Goal: Communication & Community: Answer question/provide support

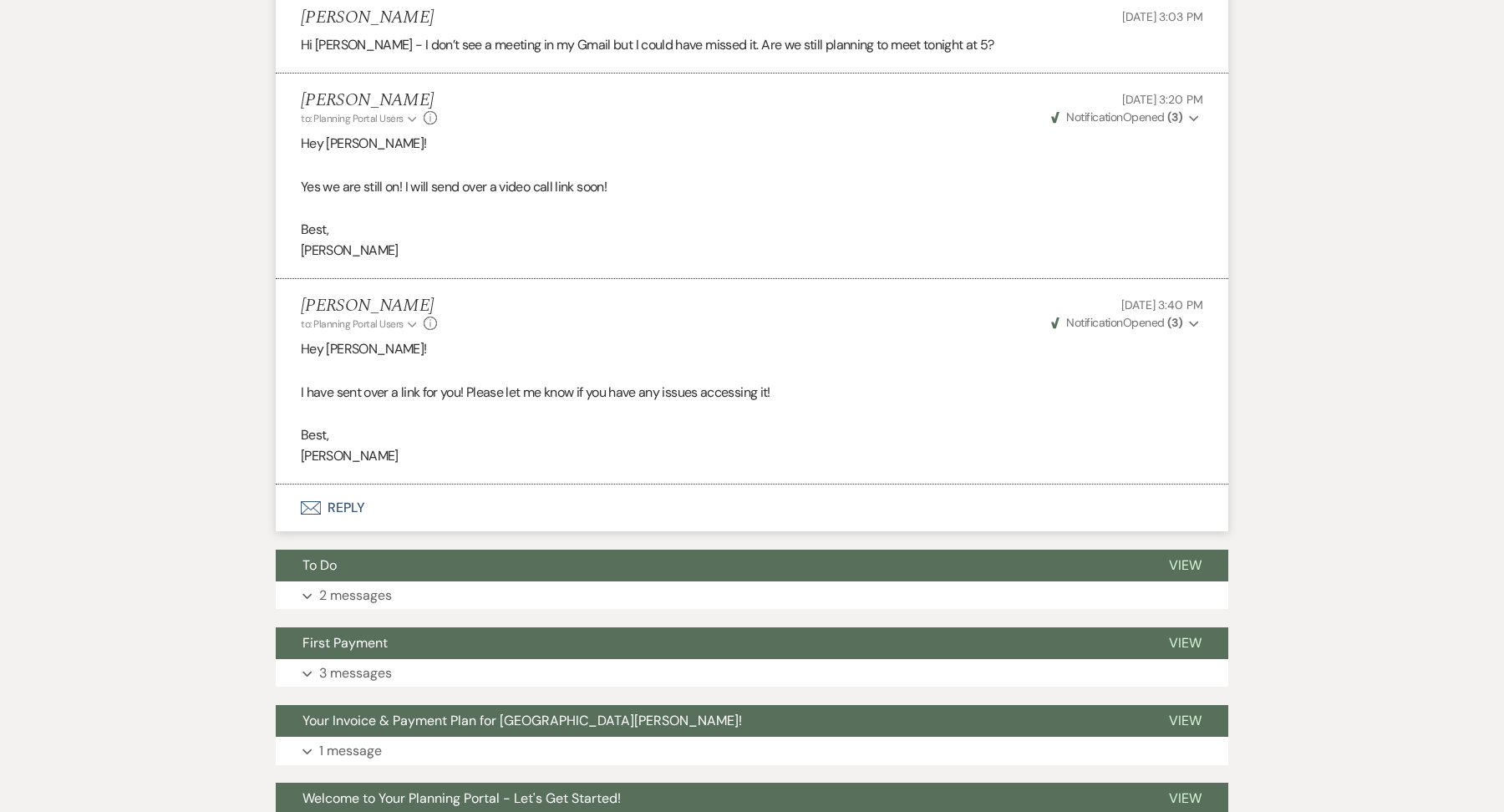
scroll to position [4306, 0]
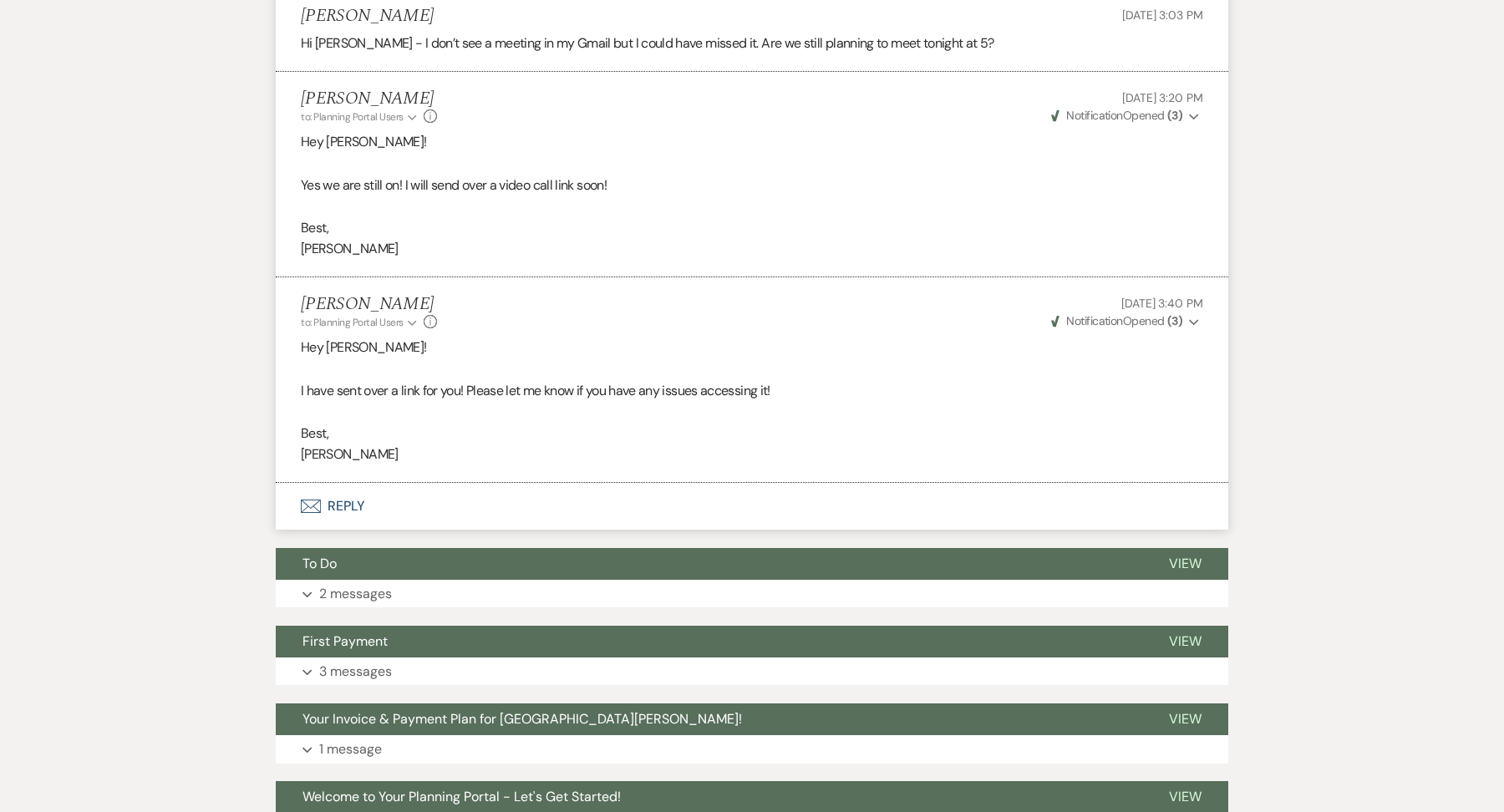
click at [1162, 313] on span "Weven Check Notification Opened ( 3 )" at bounding box center [1116, 320] width 131 height 15
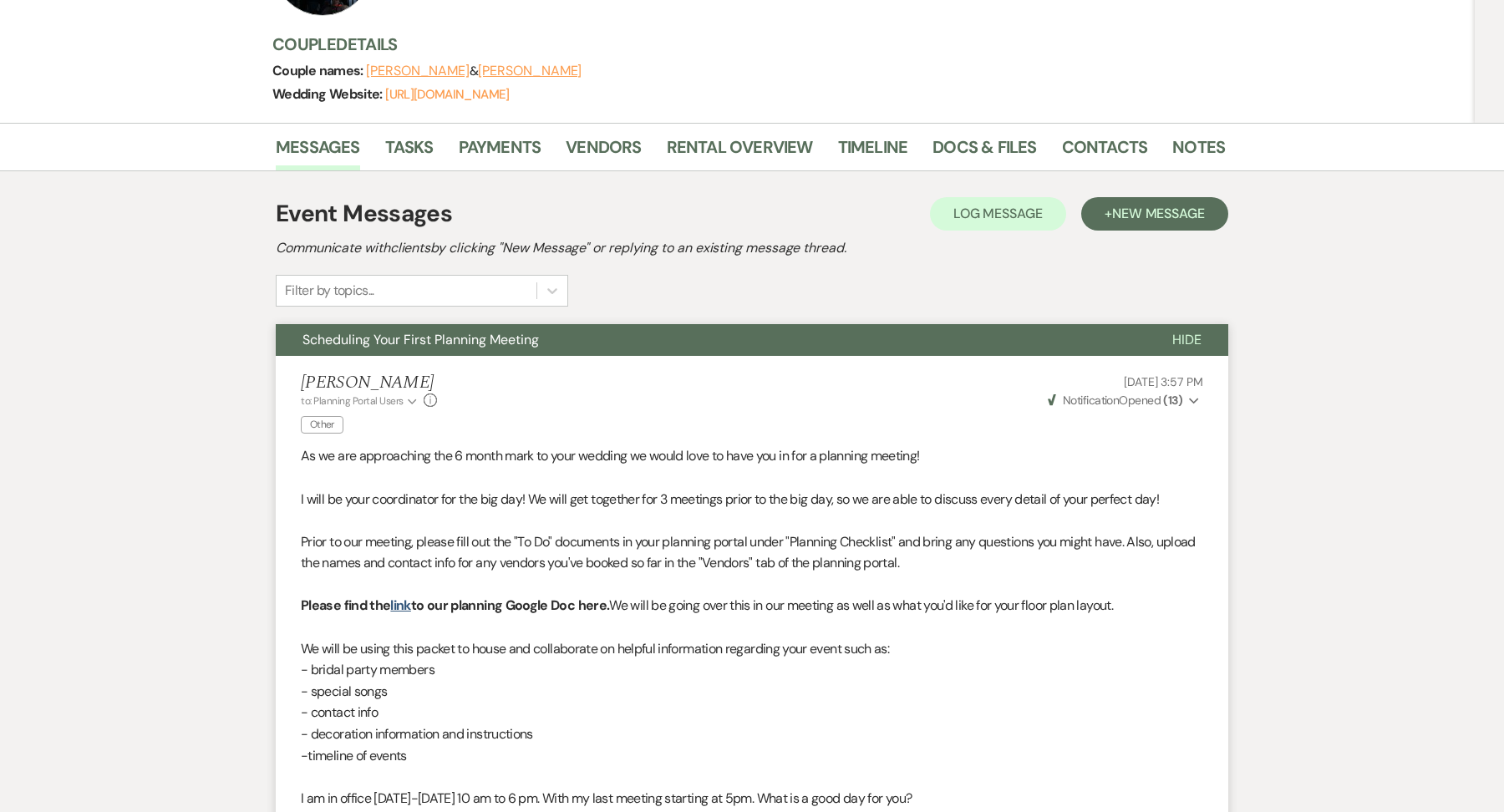
scroll to position [0, 0]
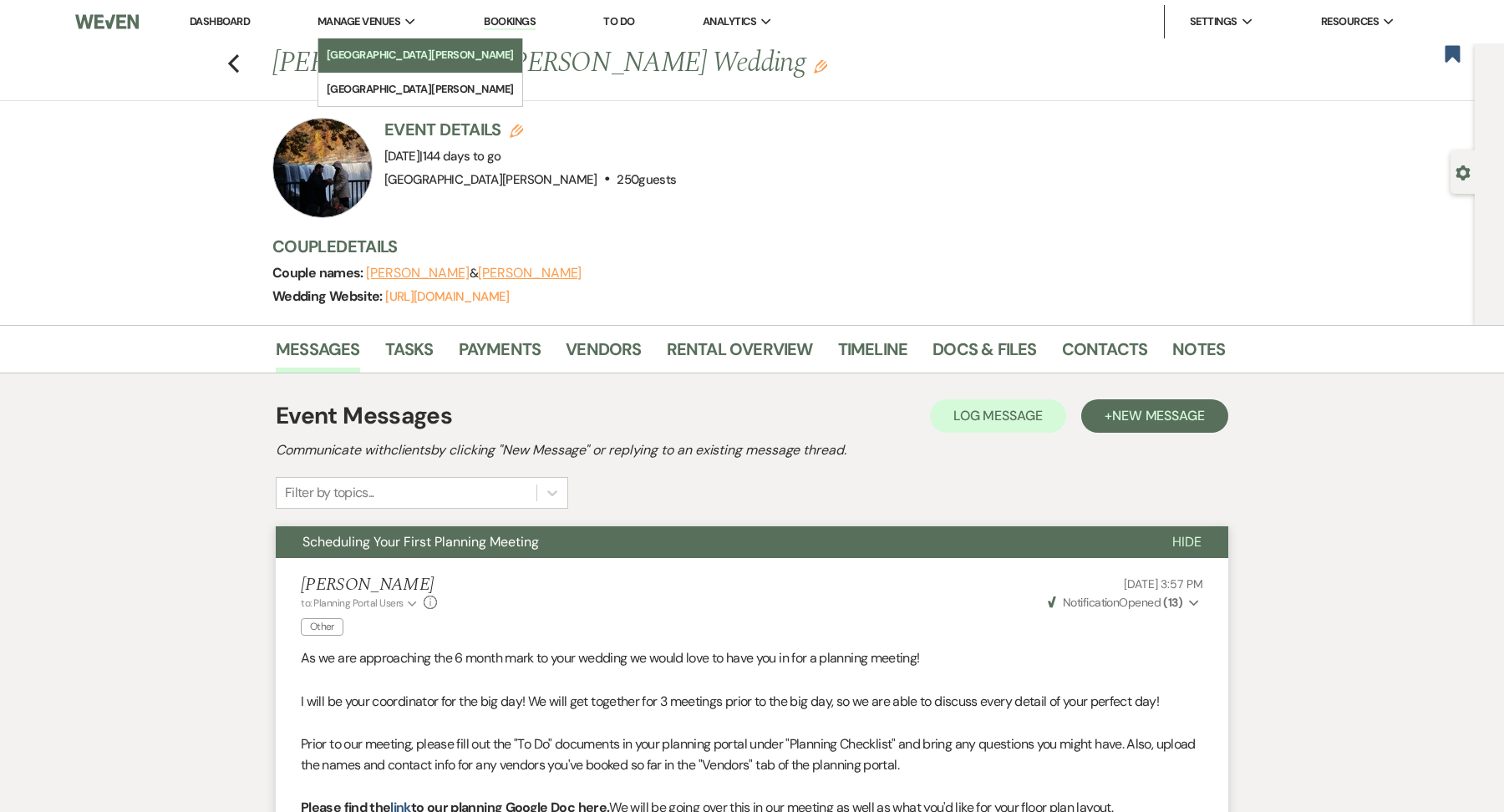
click at [362, 61] on li "[GEOGRAPHIC_DATA][PERSON_NAME]" at bounding box center [420, 55] width 187 height 17
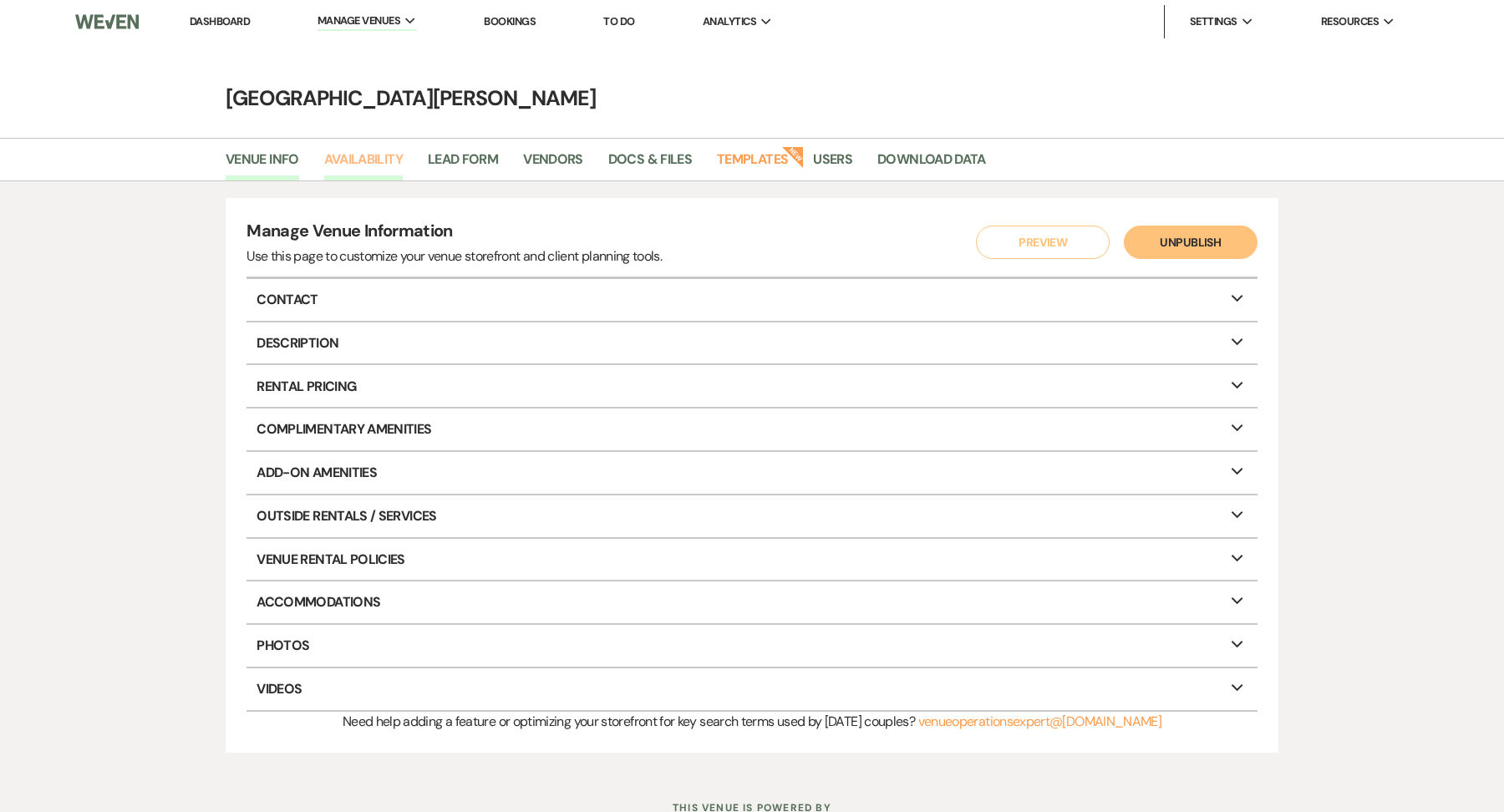
click at [388, 169] on link "Availability" at bounding box center [363, 164] width 78 height 32
select select "3"
select select "2026"
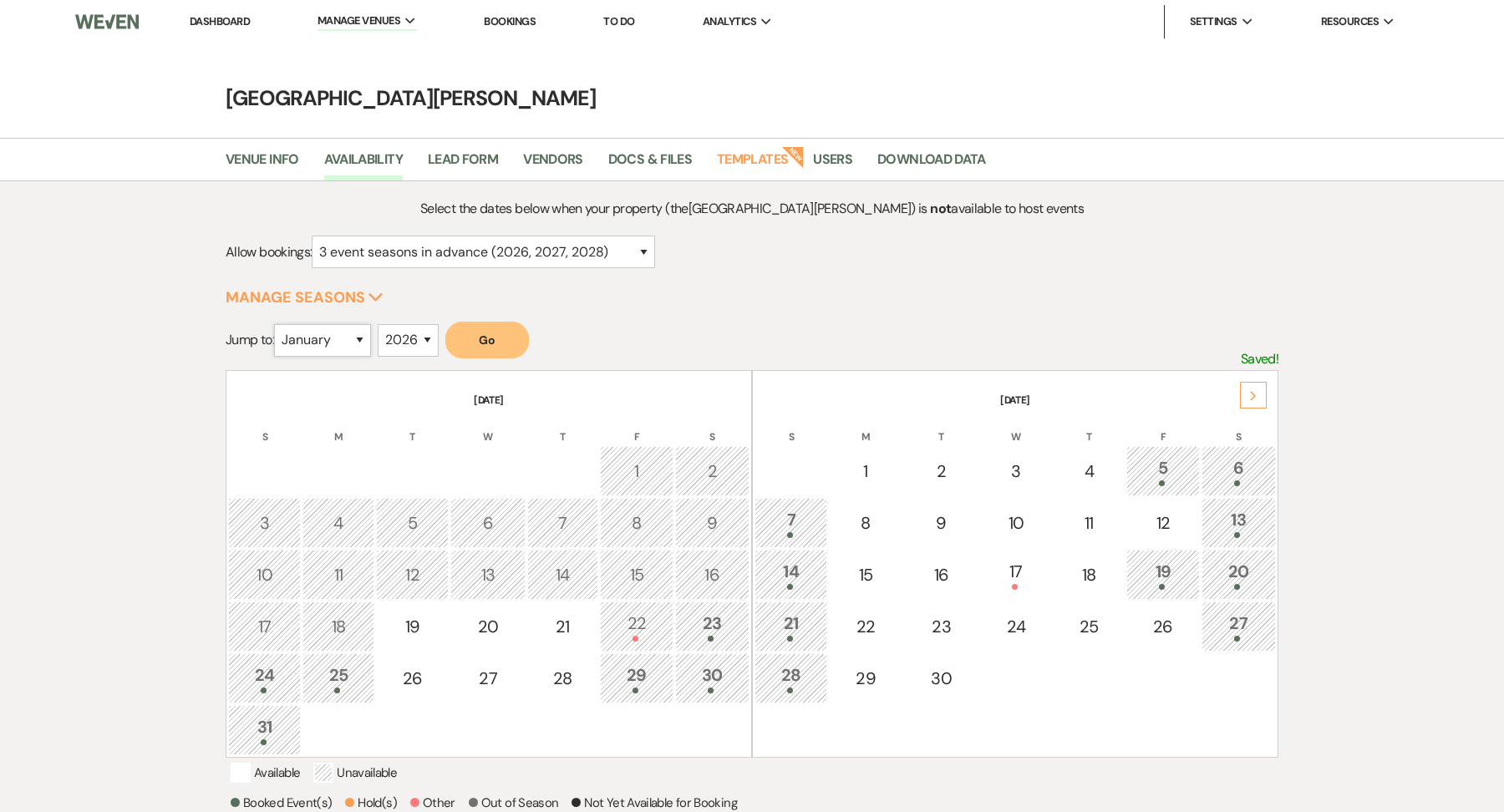
click at [299, 349] on select "January February March April May June July August September October November De…" at bounding box center [322, 340] width 97 height 33
drag, startPoint x: 299, startPoint y: 349, endPoint x: 510, endPoint y: 336, distance: 211.4
click at [510, 337] on button "Go" at bounding box center [487, 340] width 84 height 37
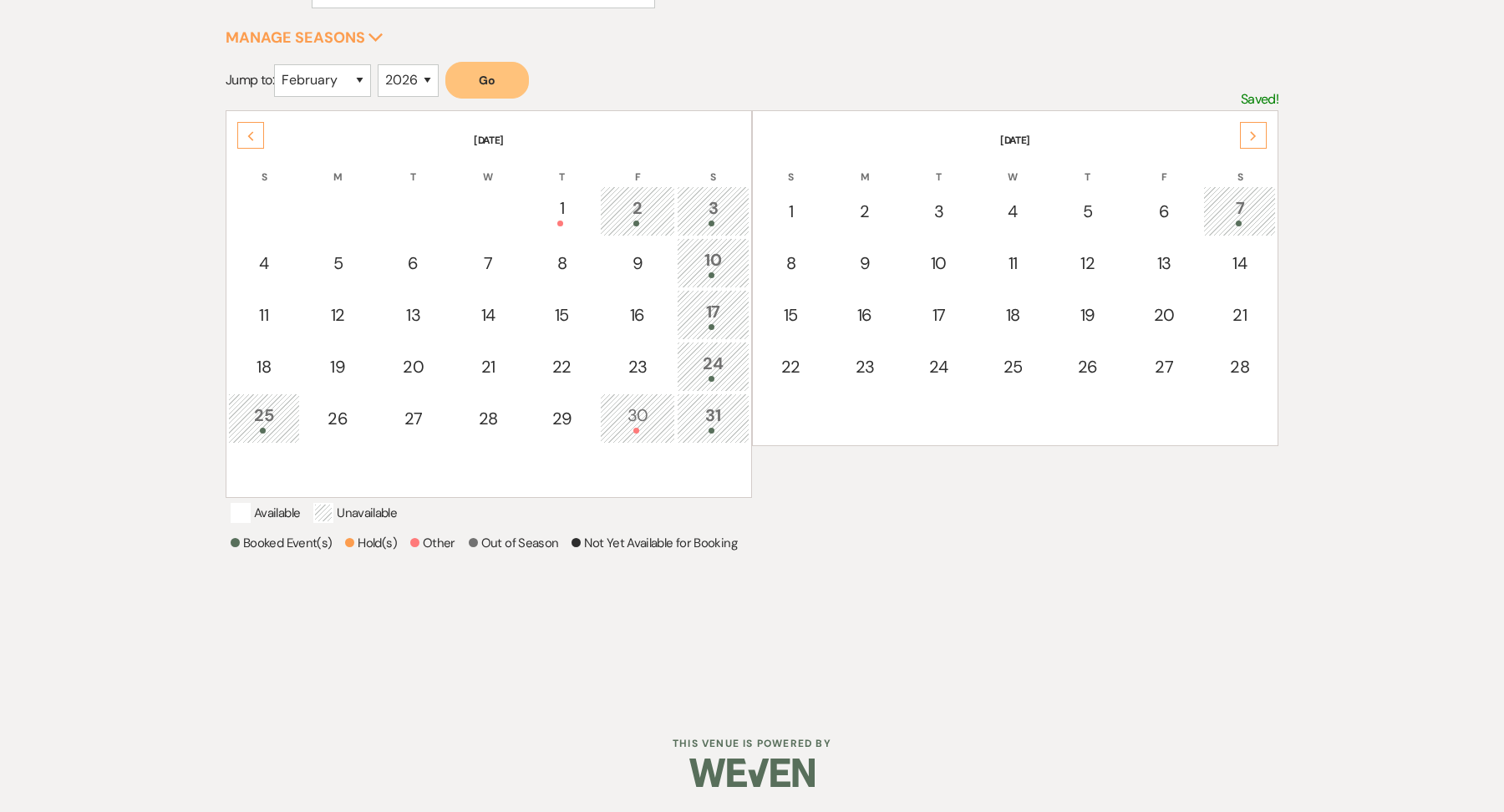
scroll to position [267, 0]
click at [1249, 201] on div "7" at bounding box center [1239, 211] width 54 height 31
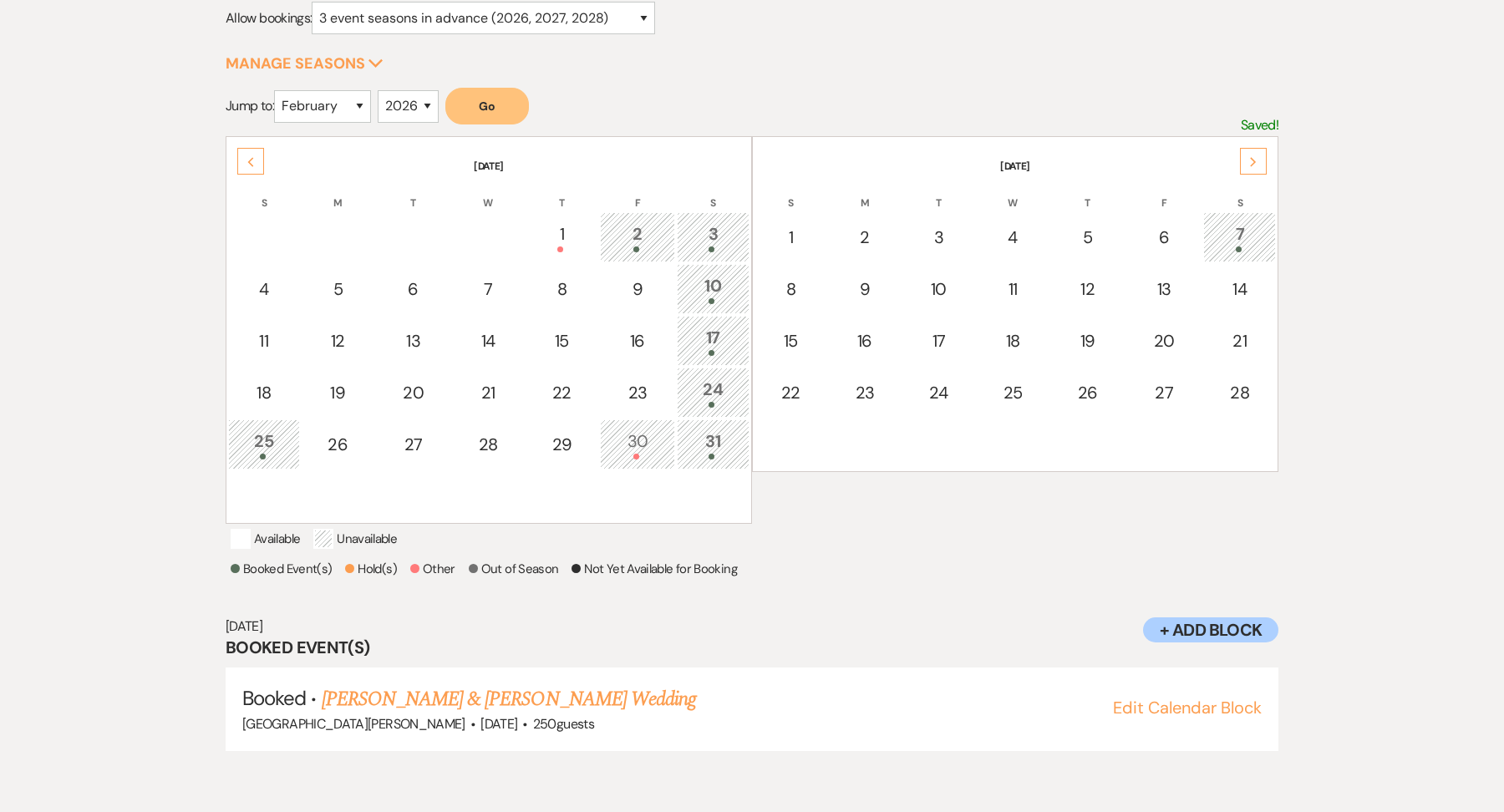
scroll to position [223, 0]
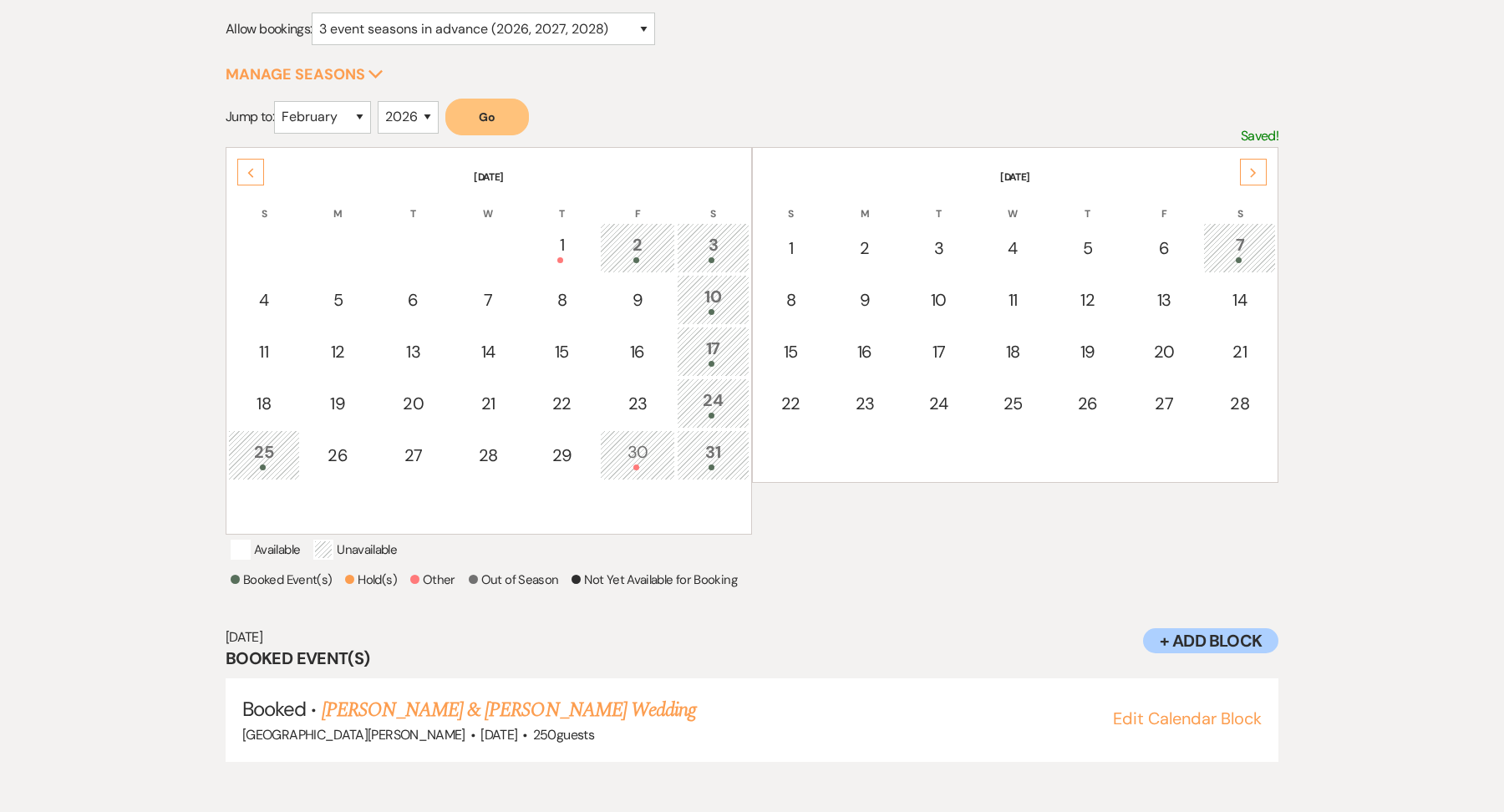
click at [1261, 170] on div "Next" at bounding box center [1253, 172] width 27 height 27
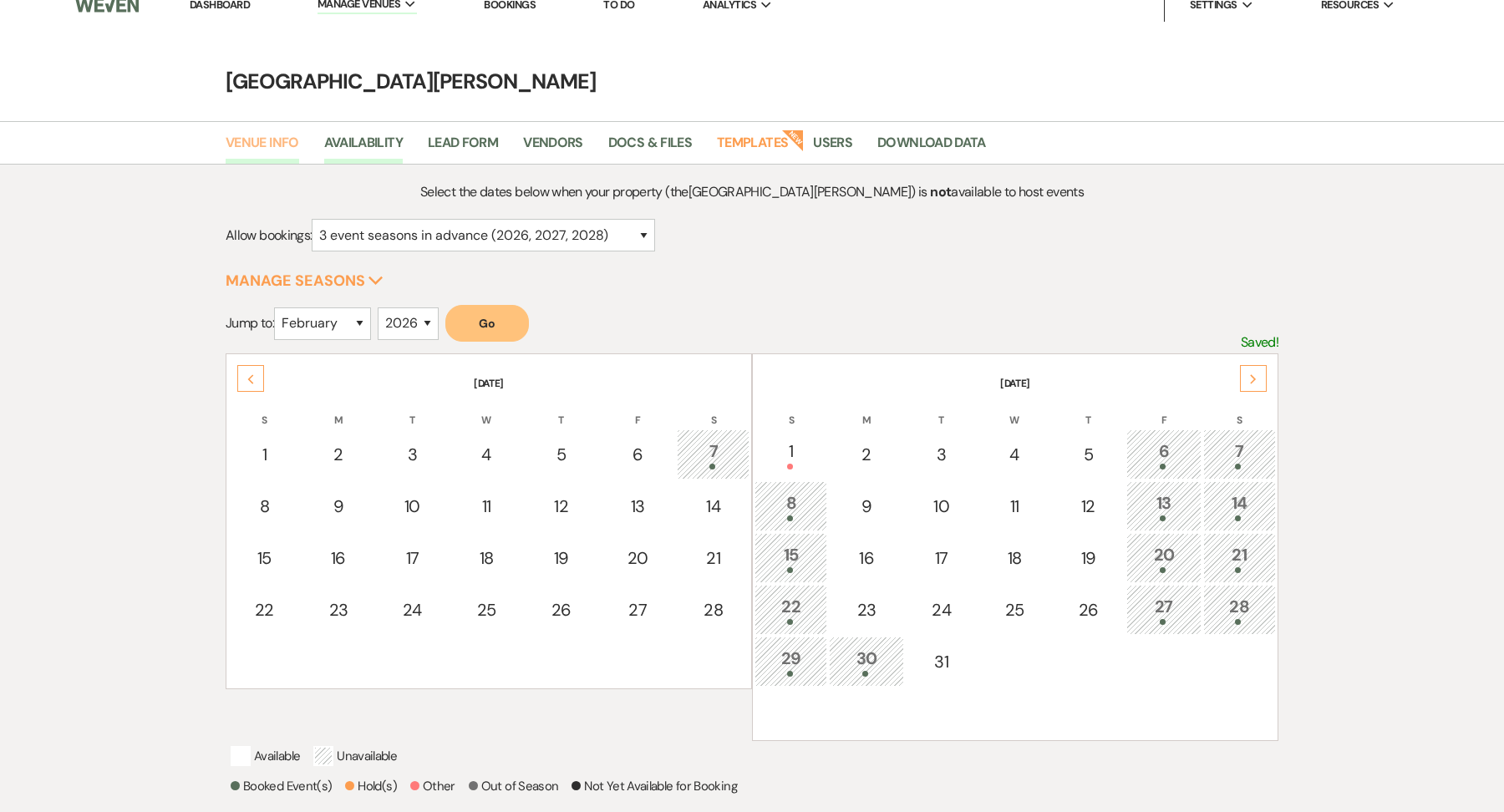
scroll to position [0, 0]
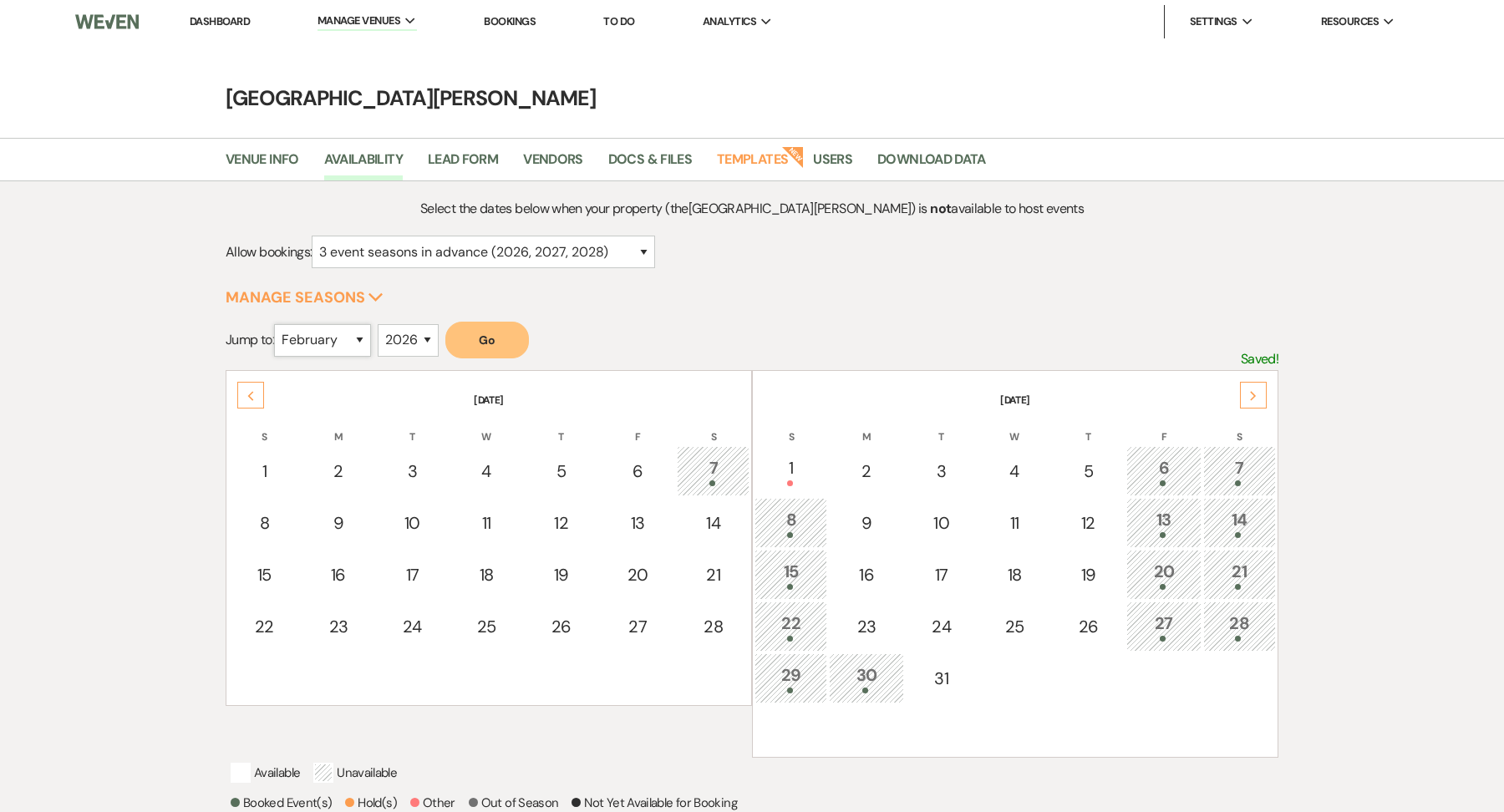
click at [327, 330] on select "January February March April May June July August September October November De…" at bounding box center [322, 340] width 97 height 33
click at [342, 358] on div "January February March April May June July August September October November De…" at bounding box center [322, 347] width 97 height 46
click at [333, 343] on select "January February March April May June July August September October November De…" at bounding box center [322, 340] width 97 height 33
select select "8"
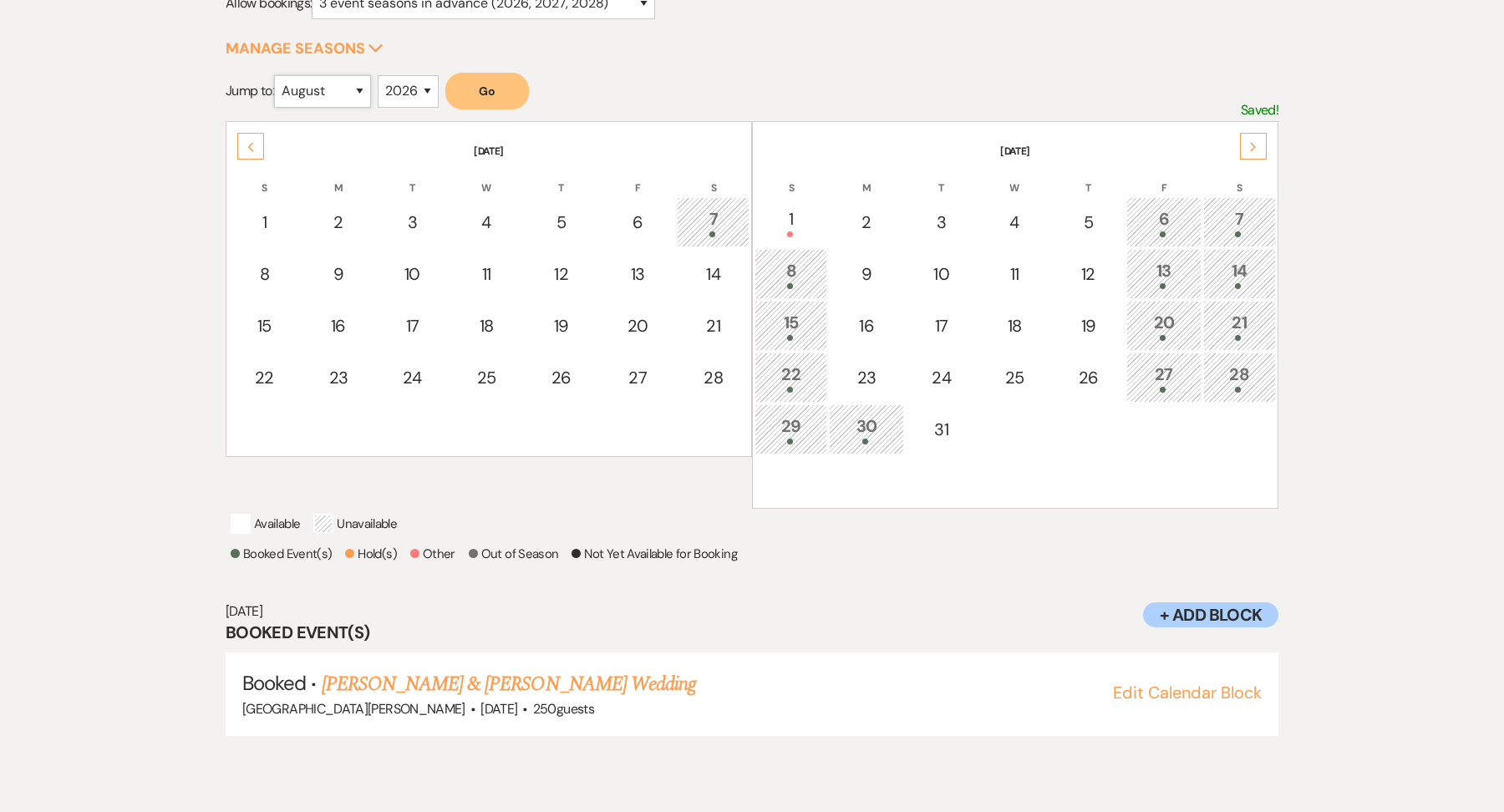
scroll to position [317, 0]
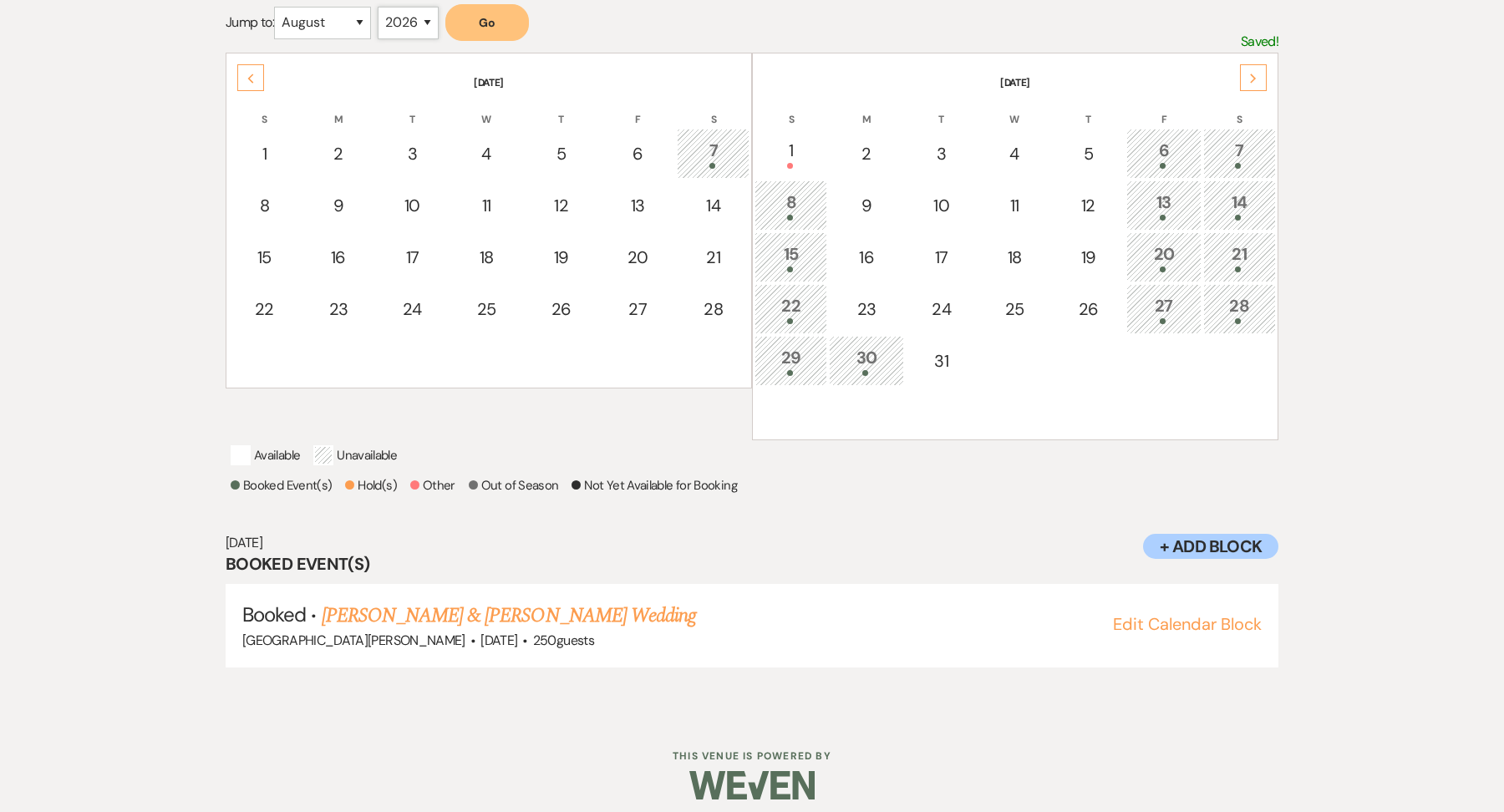
click at [431, 31] on select "2025 2026 2027 2028 2029" at bounding box center [408, 23] width 61 height 33
select select "2025"
click at [487, 24] on button "Go" at bounding box center [487, 23] width 84 height 37
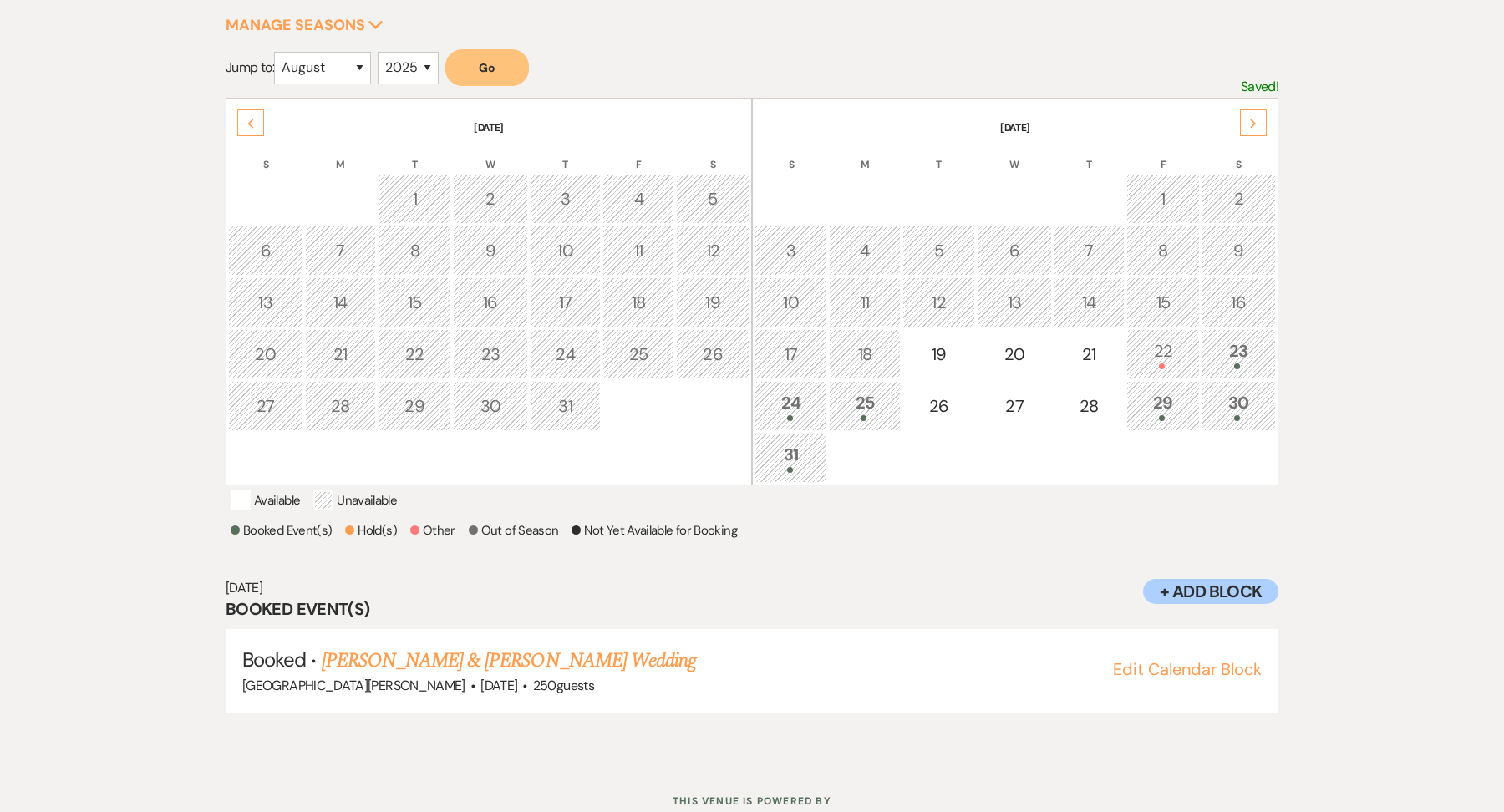
scroll to position [260, 0]
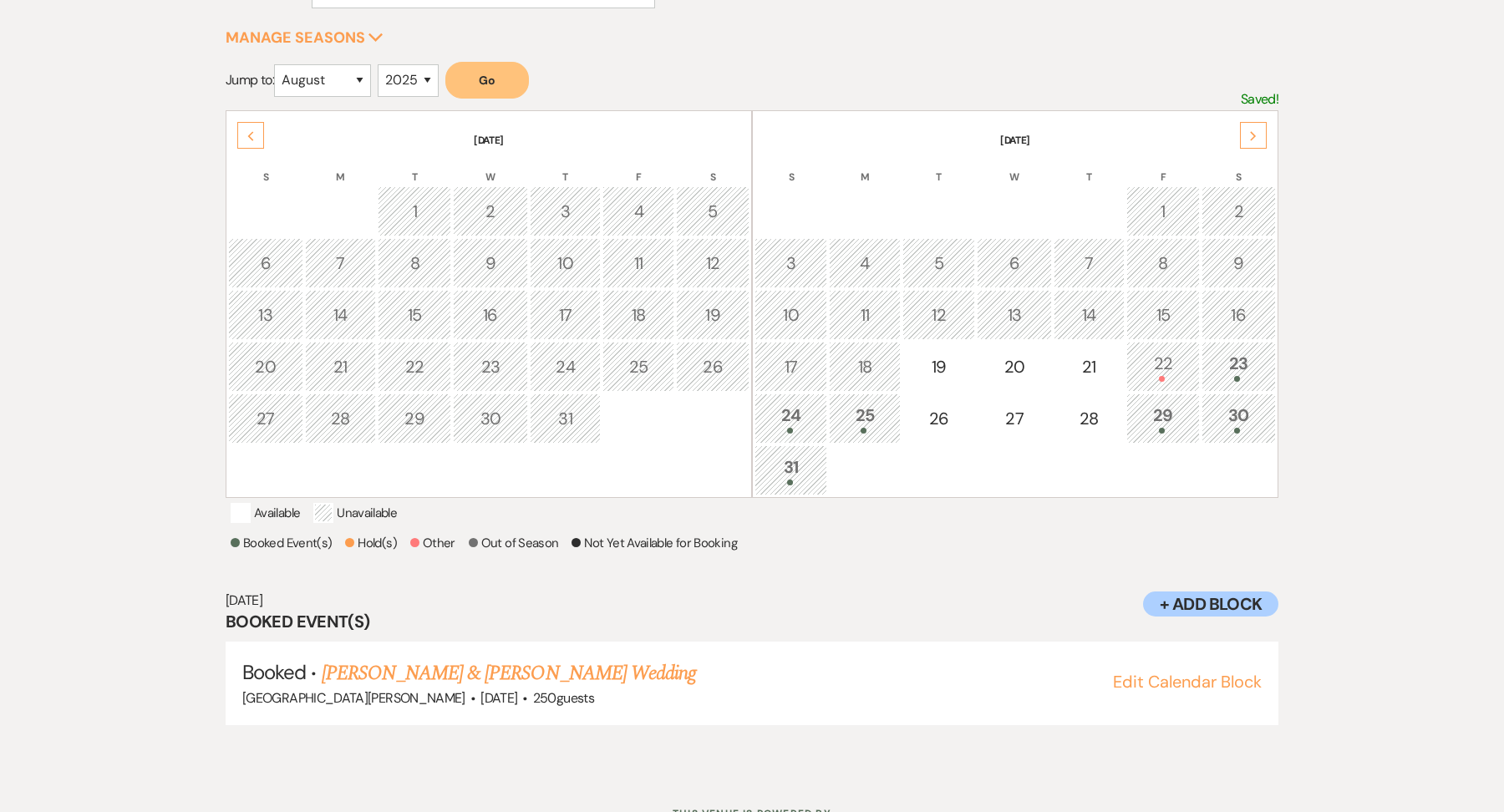
click at [1256, 132] on icon "Next" at bounding box center [1253, 136] width 8 height 10
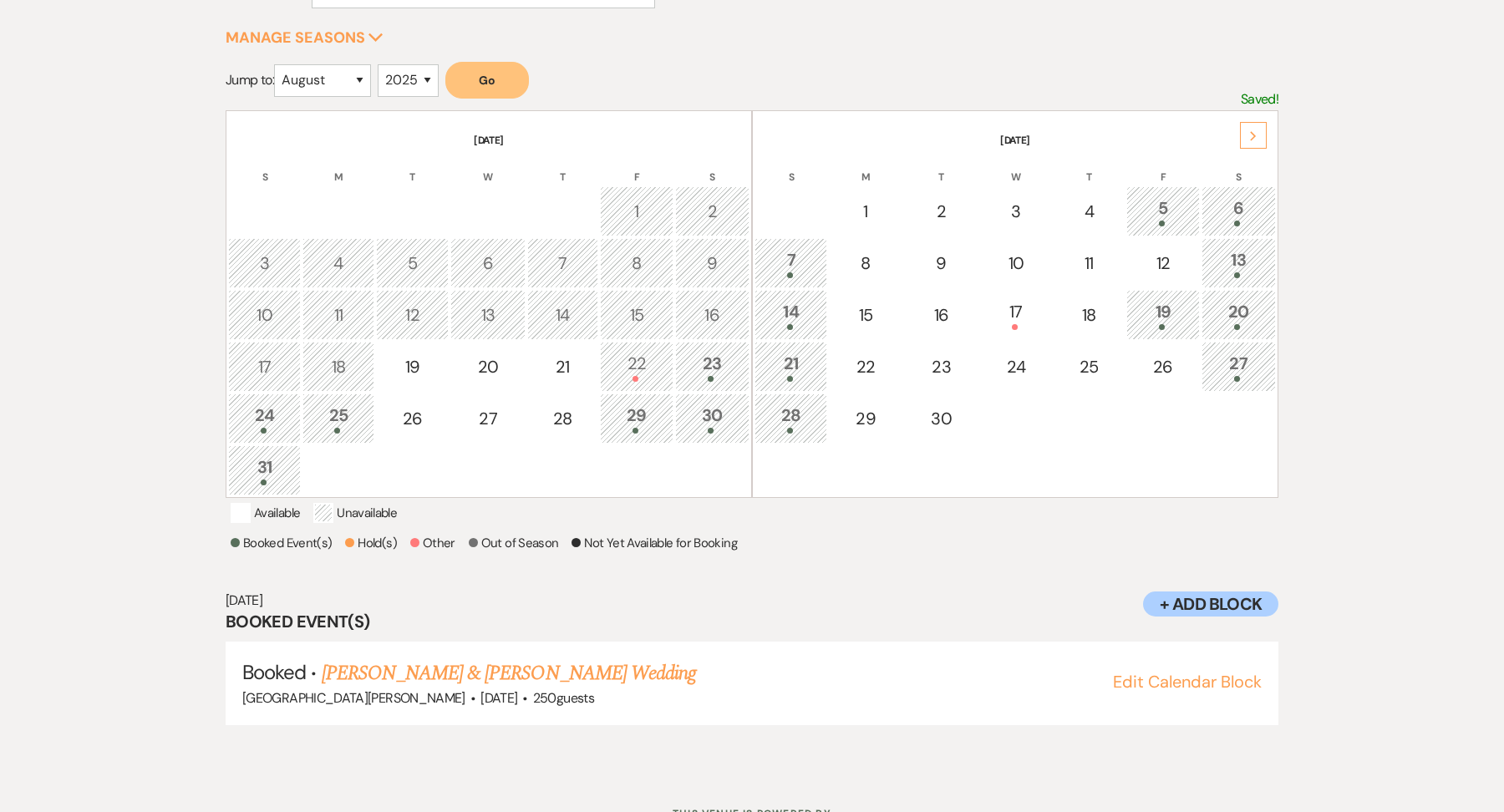
click at [1256, 132] on icon "Next" at bounding box center [1253, 136] width 8 height 10
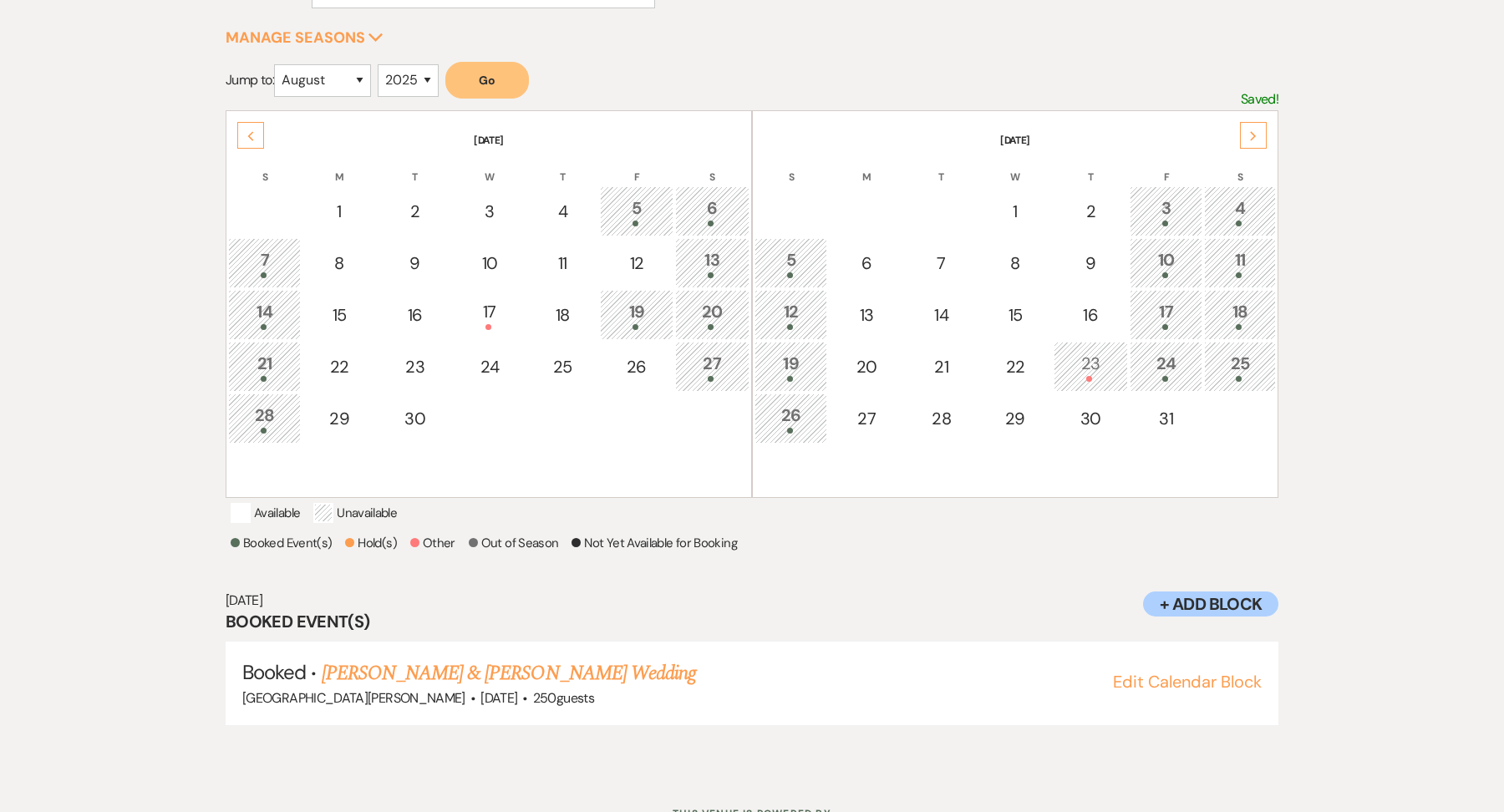
click at [1256, 132] on icon "Next" at bounding box center [1253, 136] width 8 height 10
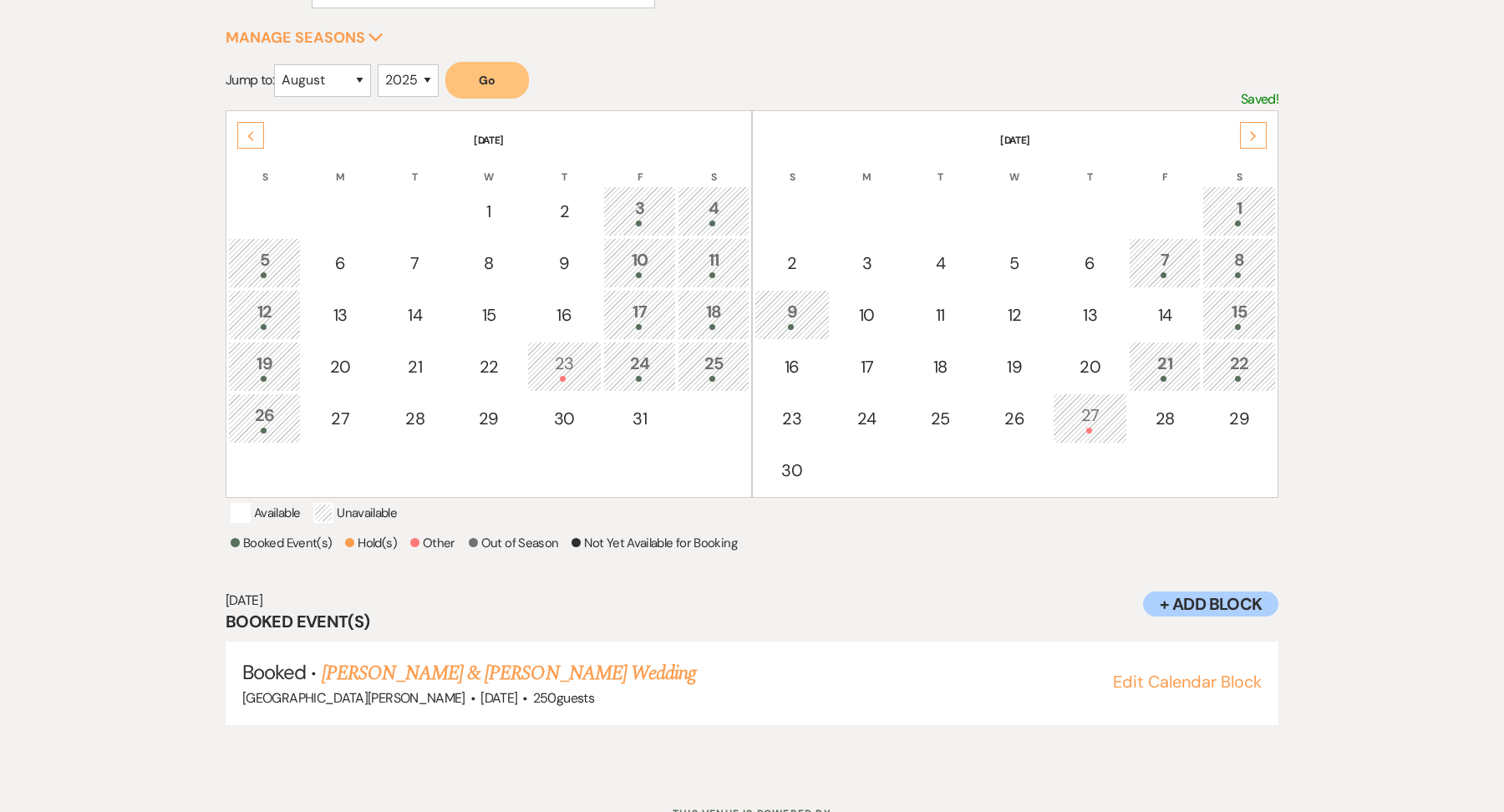
click at [1256, 132] on icon "Next" at bounding box center [1253, 136] width 8 height 10
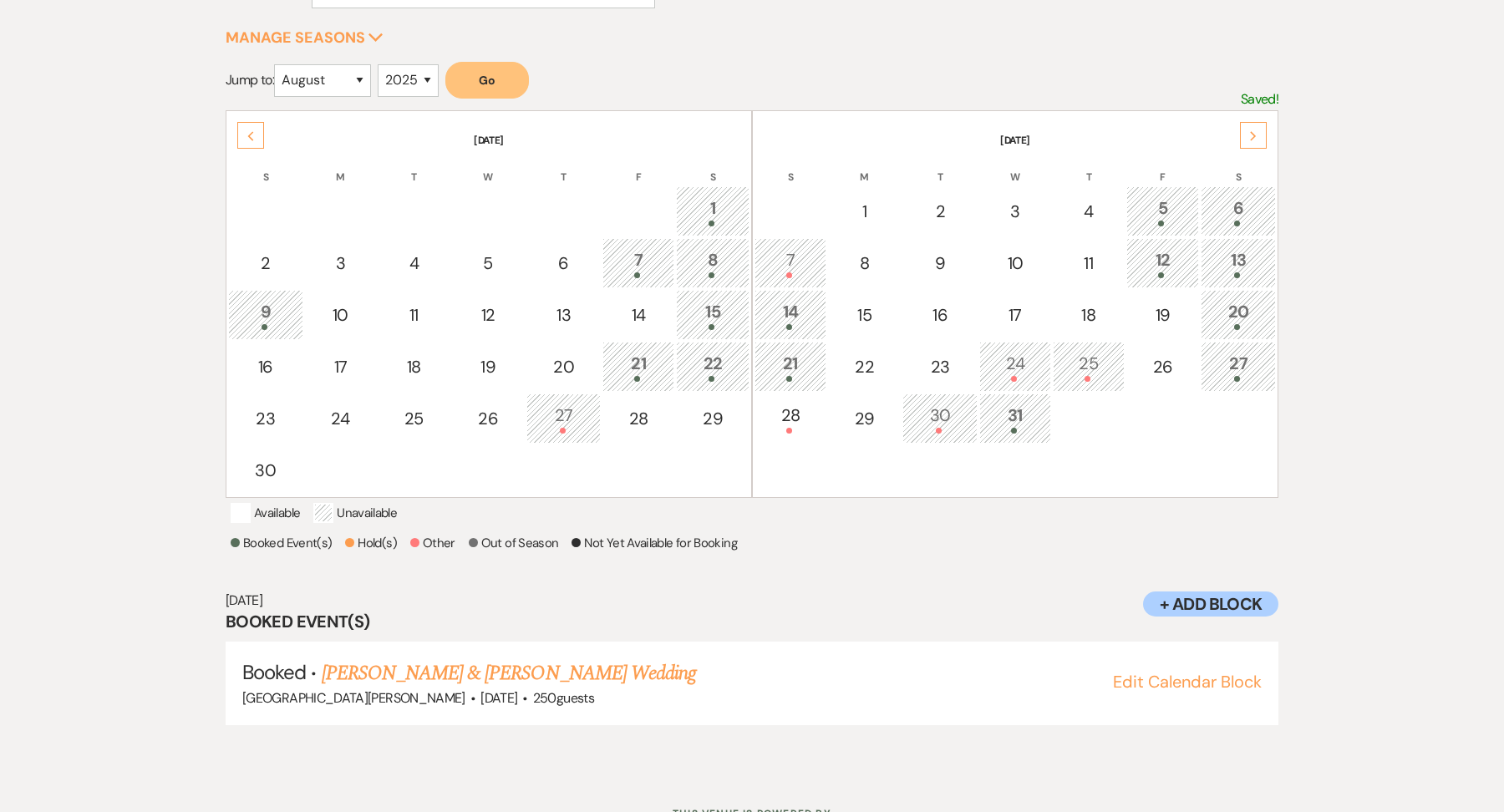
click at [1256, 134] on icon "Next" at bounding box center [1253, 136] width 8 height 10
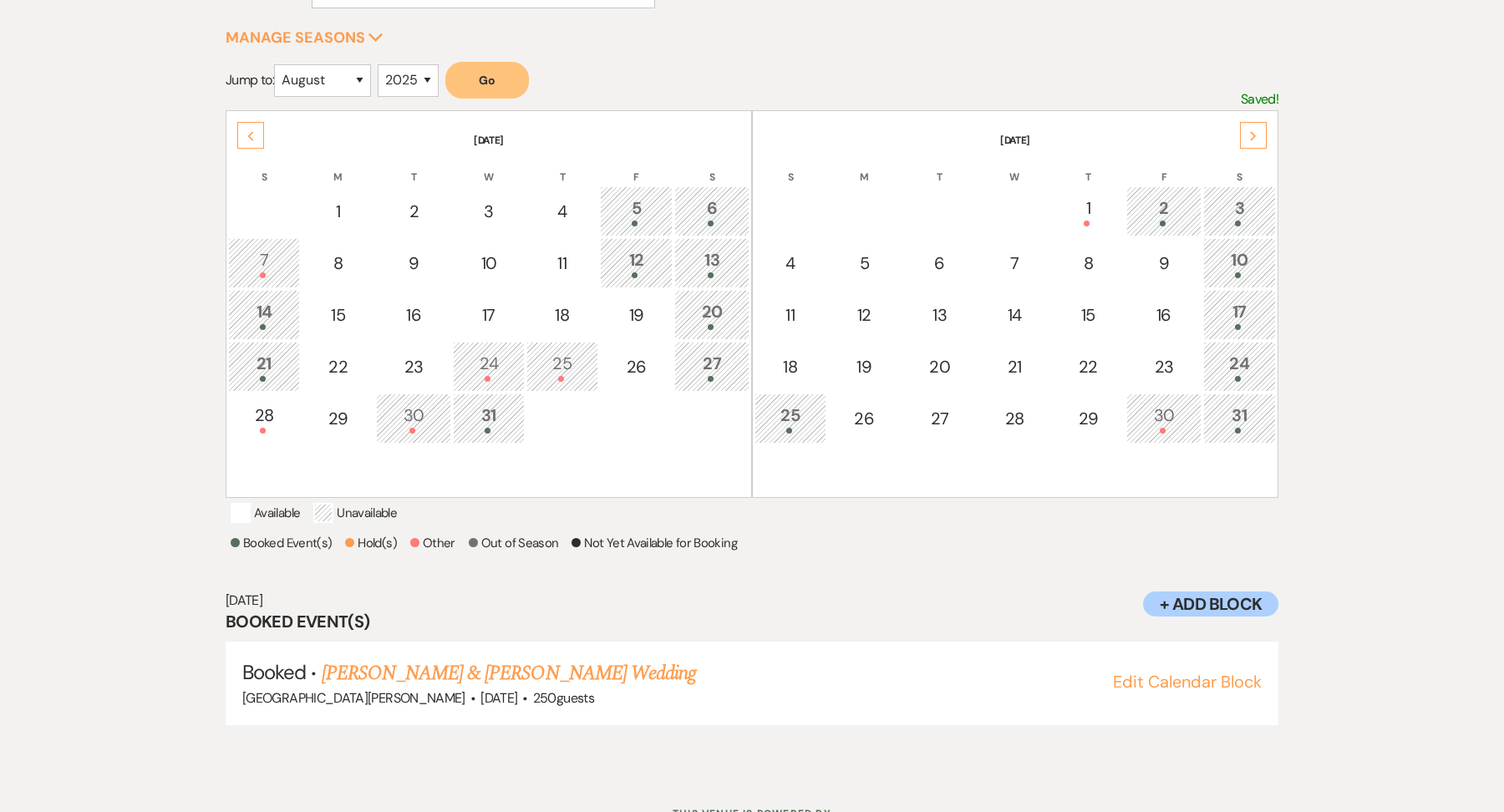
click at [1246, 254] on div "10" at bounding box center [1239, 262] width 54 height 31
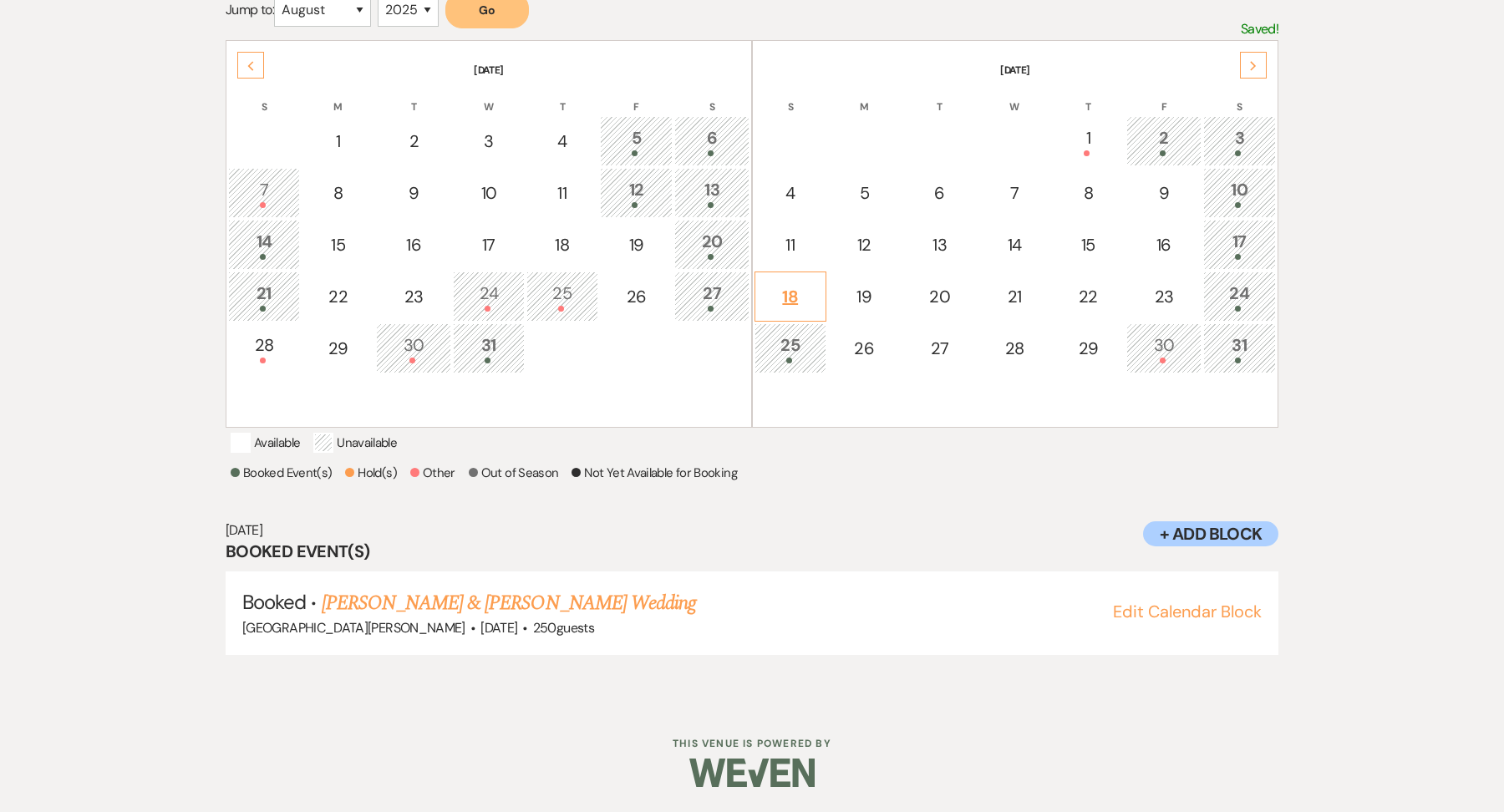
scroll to position [347, 0]
click at [433, 594] on link "[PERSON_NAME] & [PERSON_NAME] Wedding" at bounding box center [509, 603] width 375 height 30
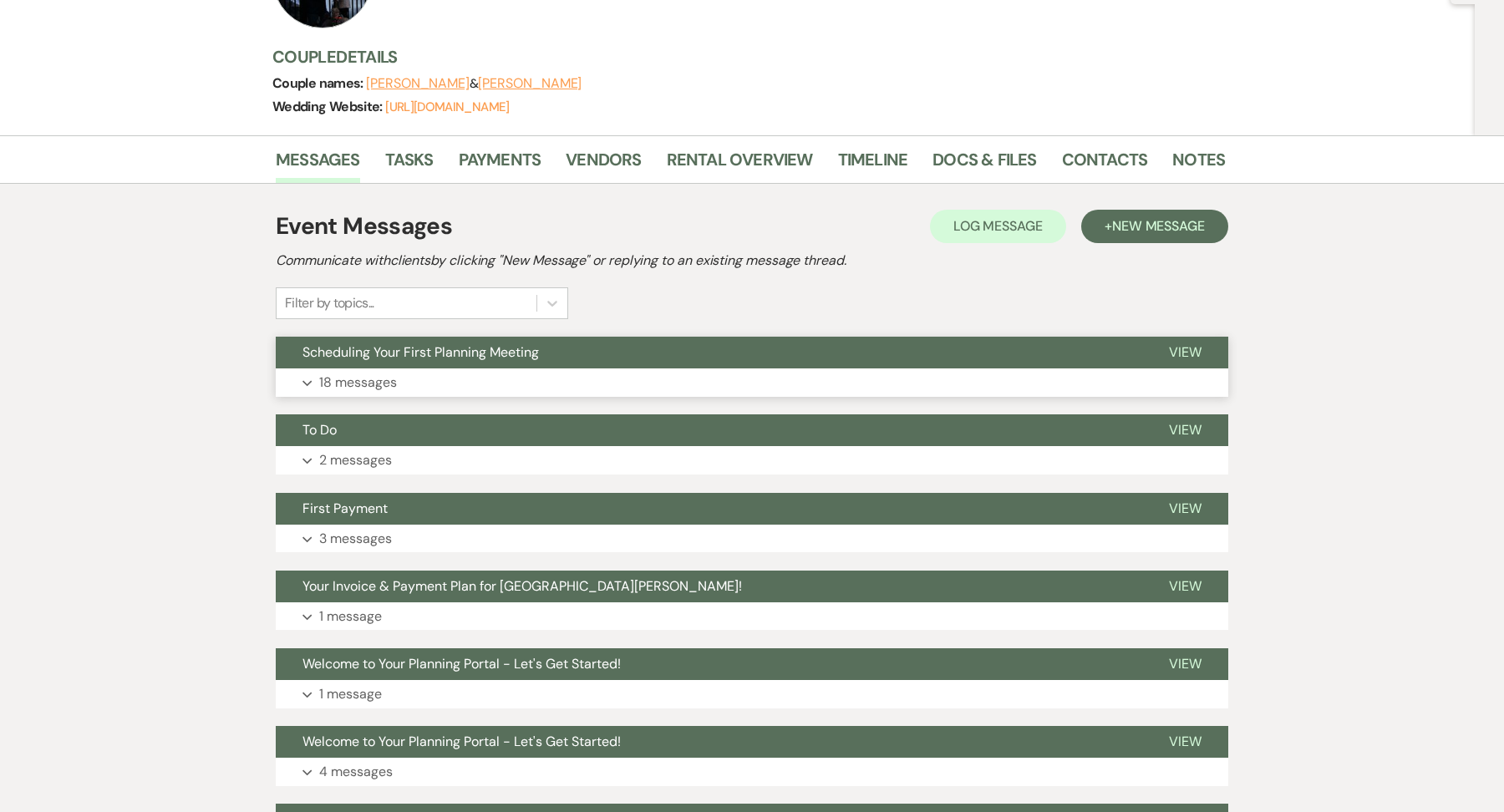
click at [572, 372] on button "Expand 18 messages" at bounding box center [752, 383] width 952 height 29
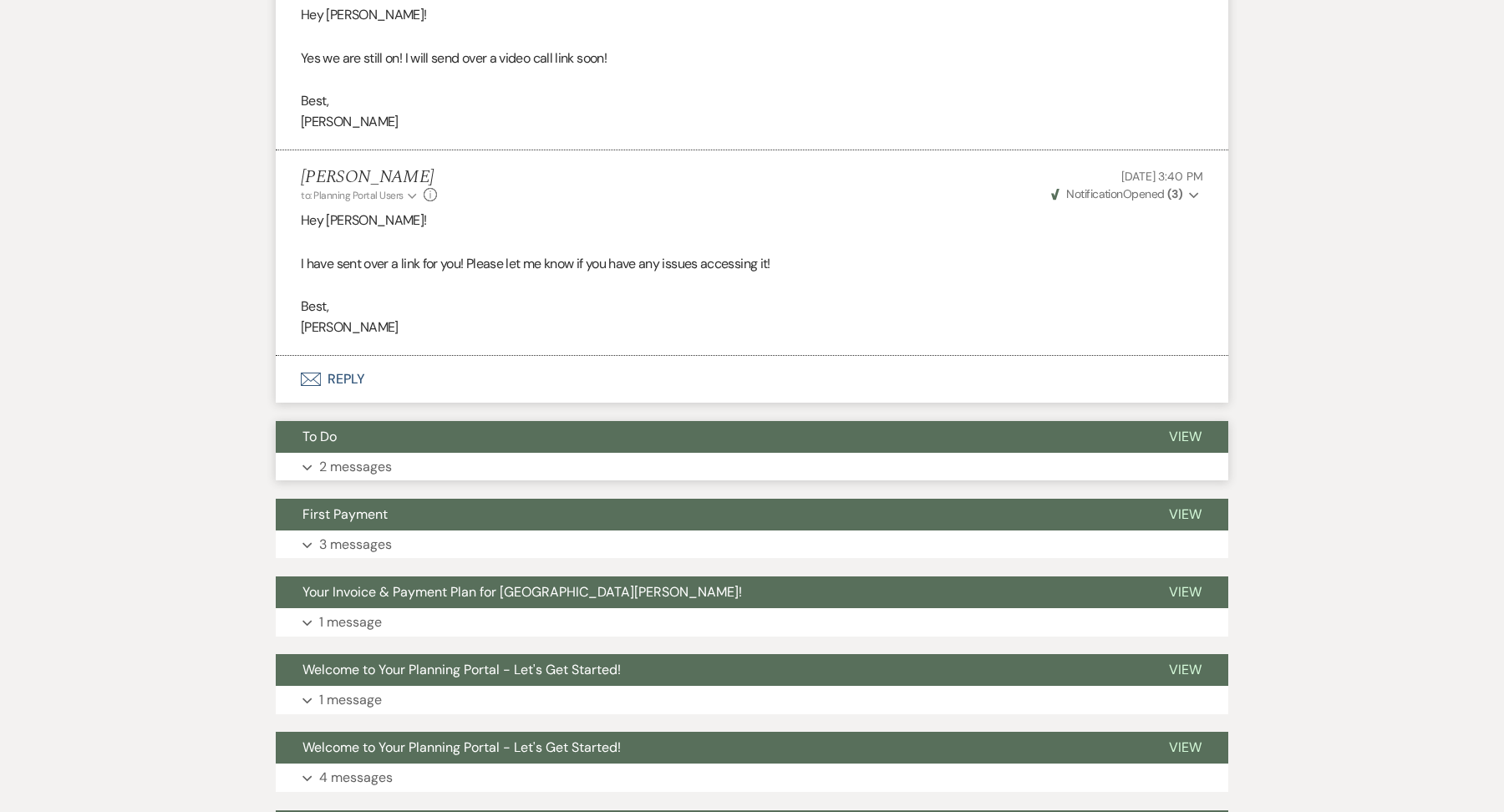
scroll to position [4436, 0]
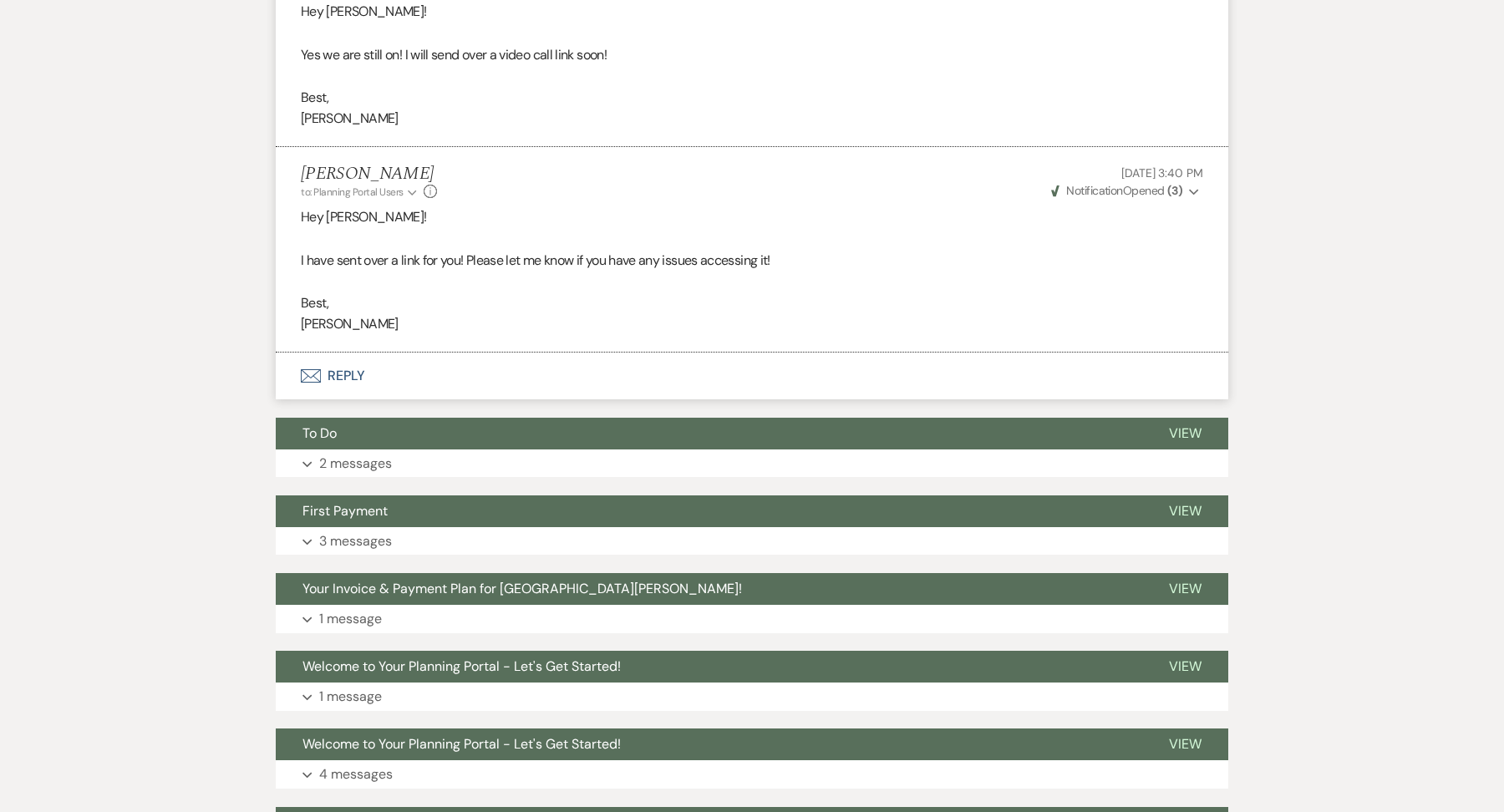
click at [364, 352] on button "Envelope Reply" at bounding box center [752, 375] width 952 height 46
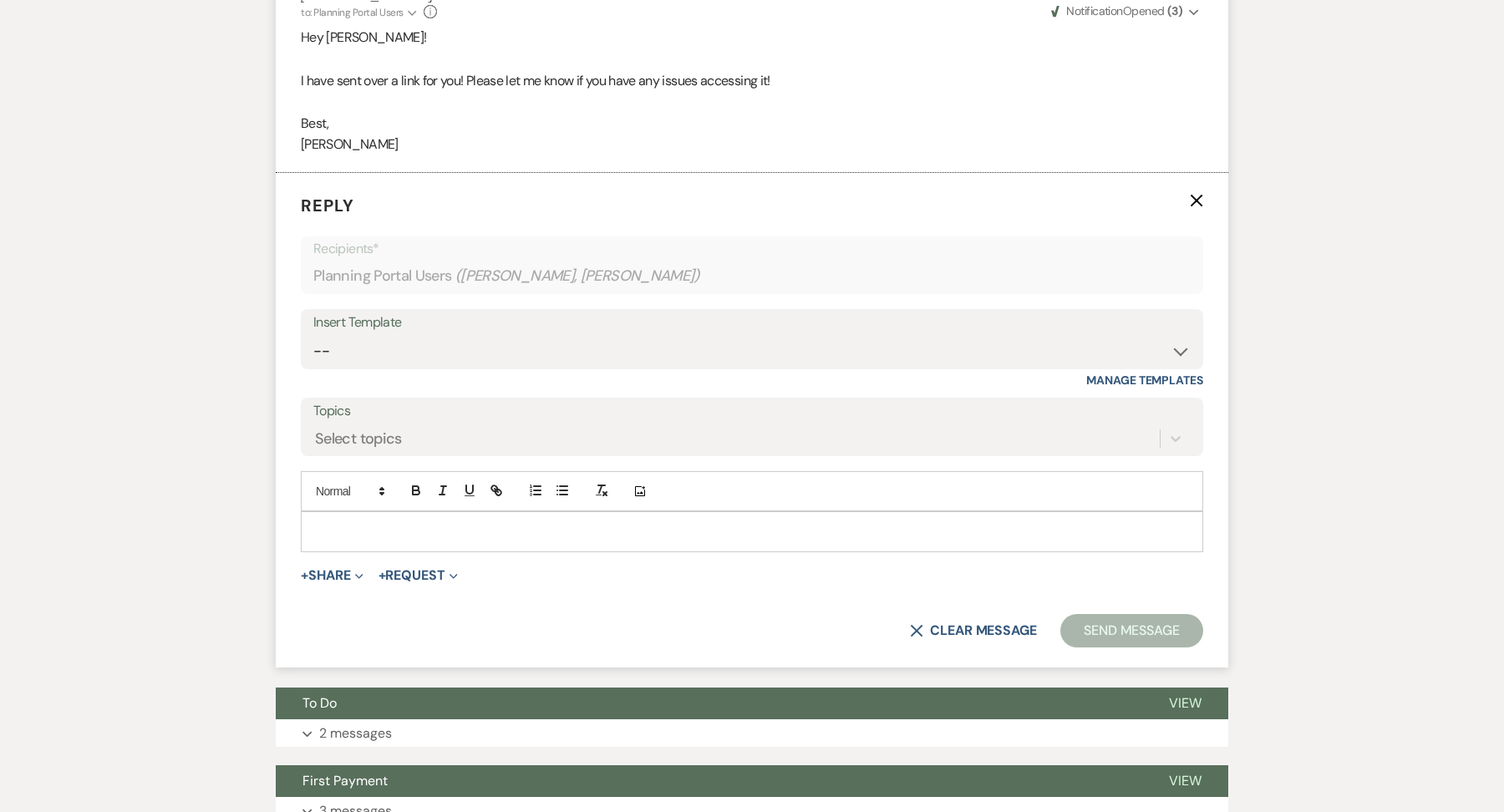
scroll to position [4614, 0]
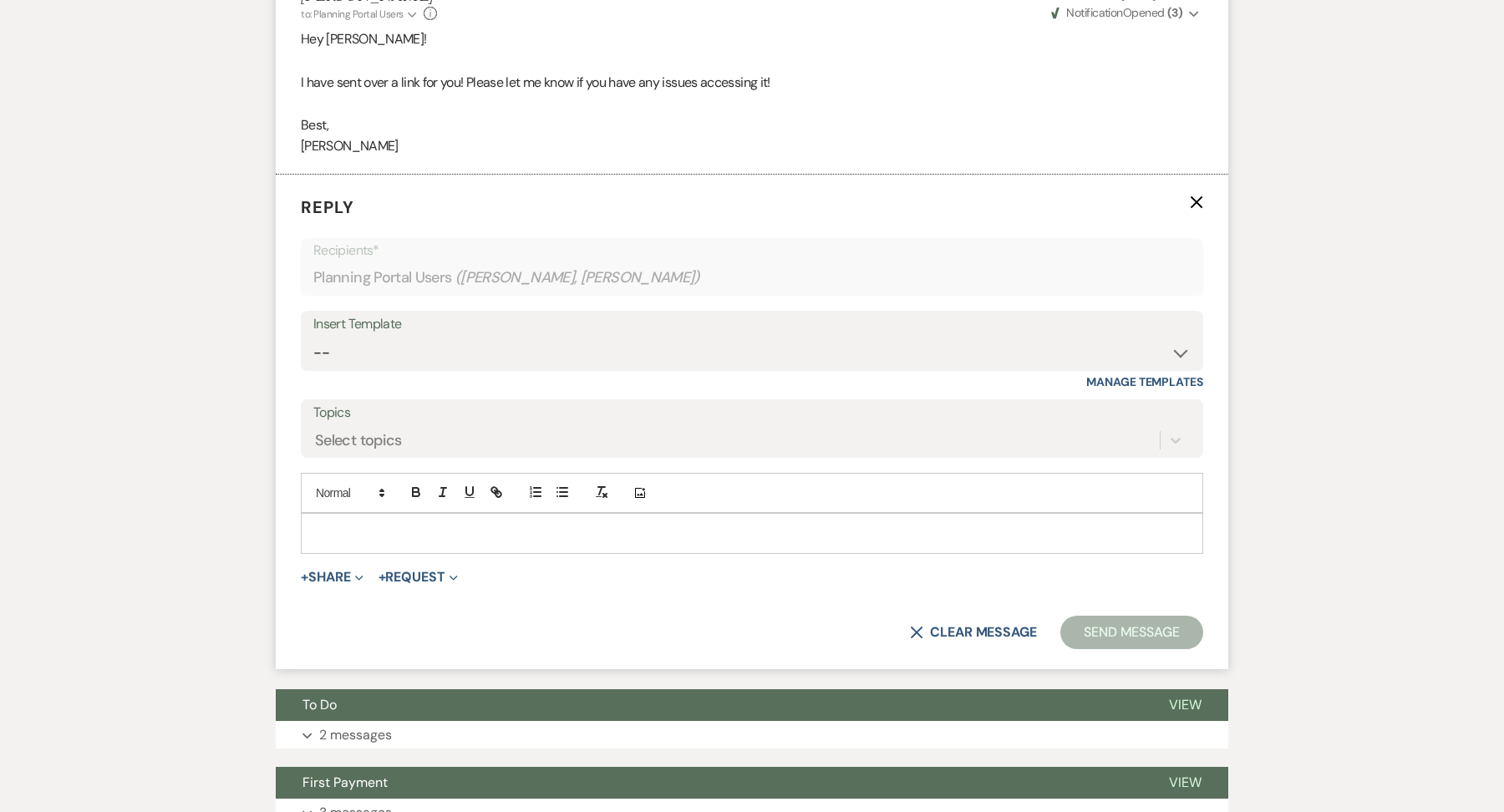
click at [337, 524] on p at bounding box center [752, 533] width 876 height 19
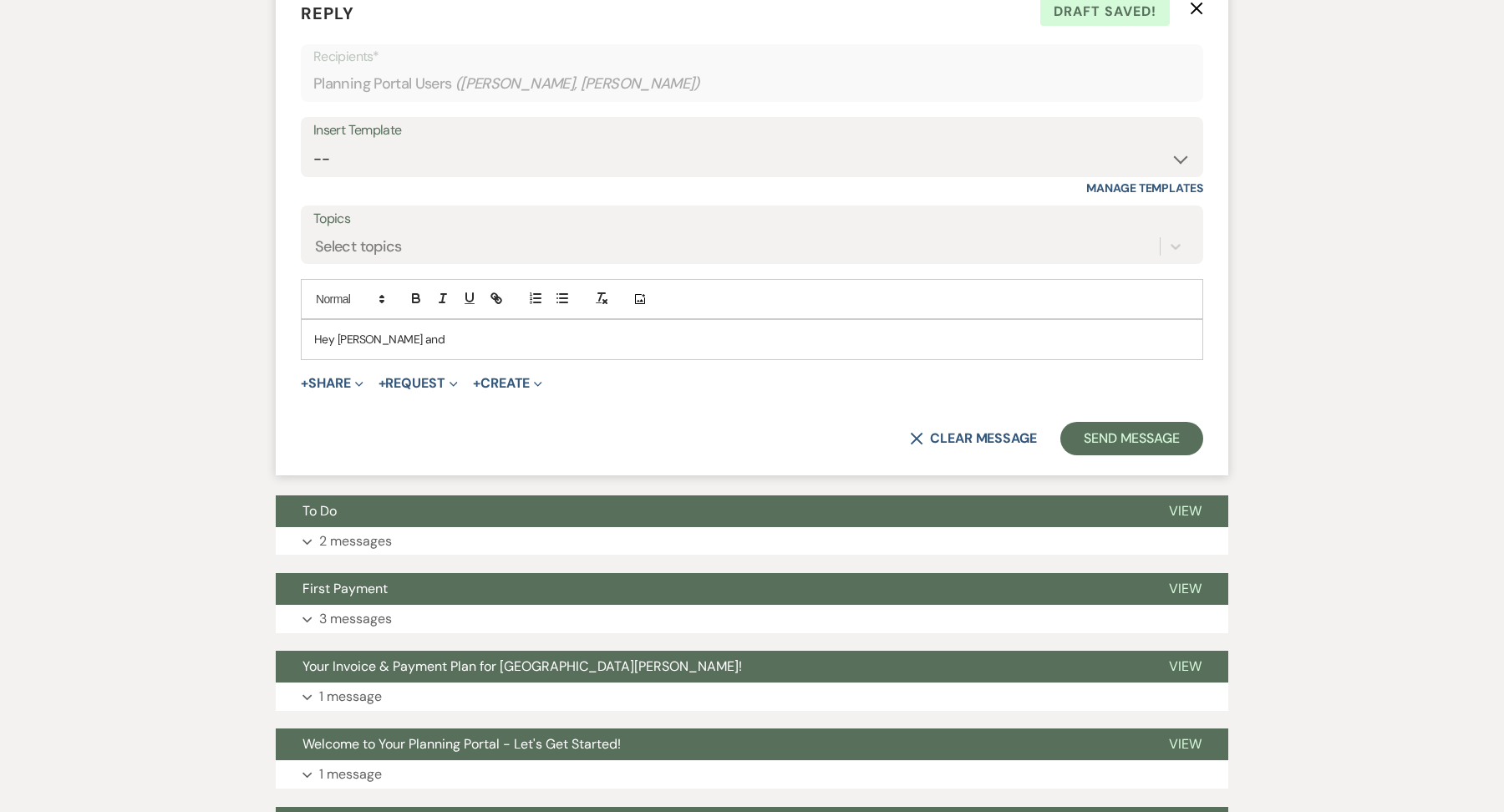
scroll to position [4805, 0]
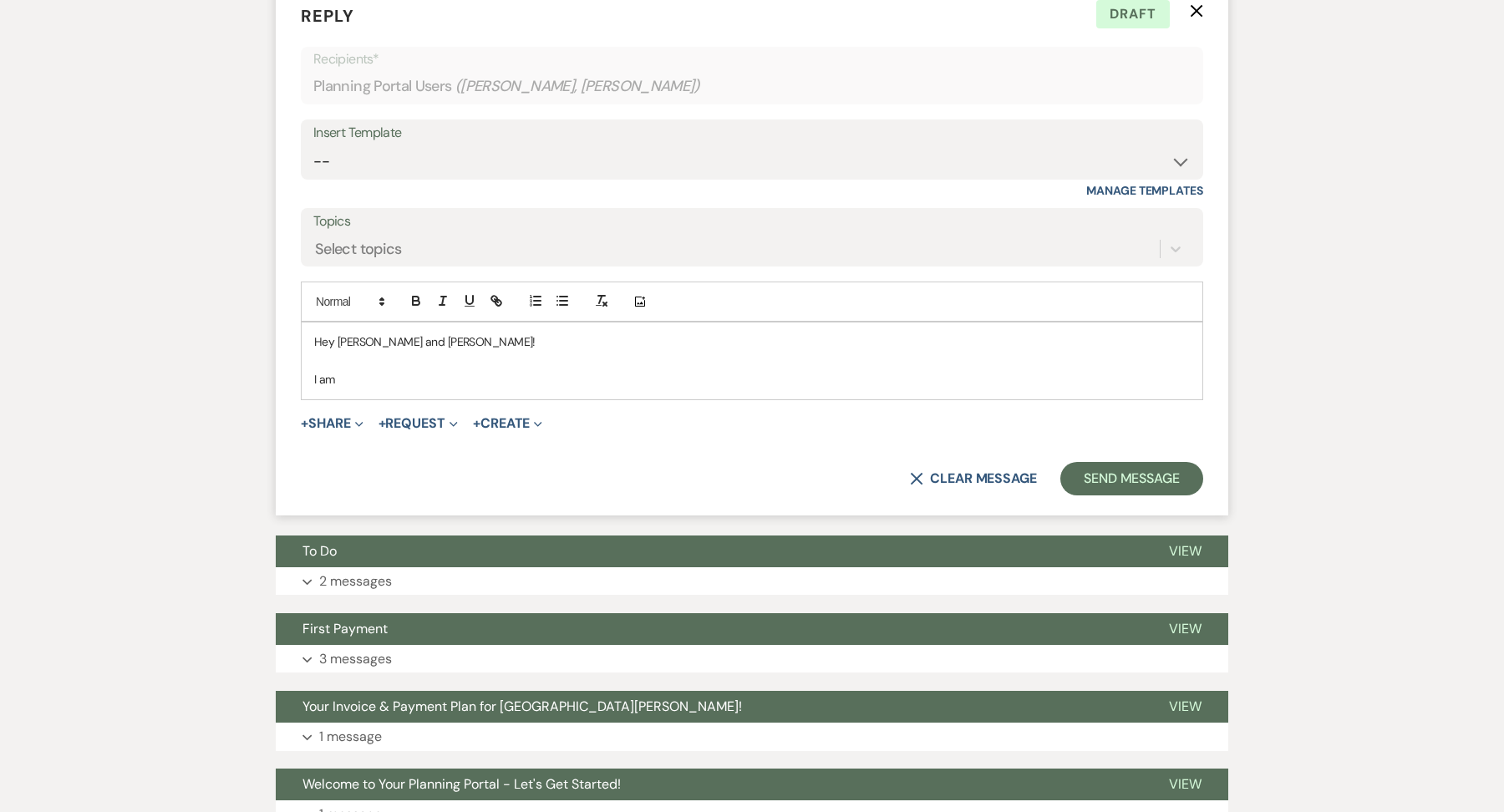
drag, startPoint x: 412, startPoint y: 334, endPoint x: 246, endPoint y: 305, distance: 168.5
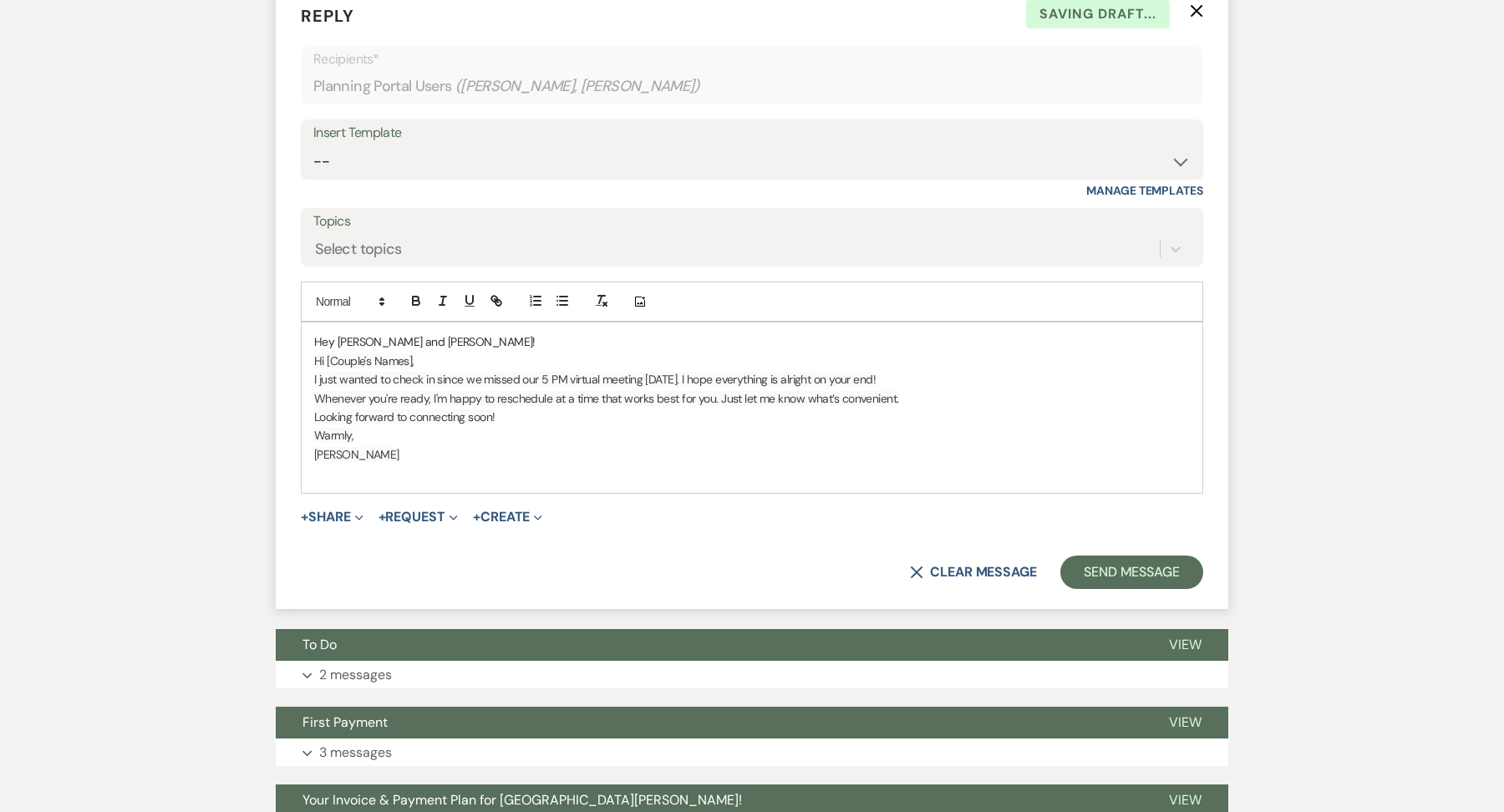
click at [423, 352] on p "Hi [Couple's Names]," at bounding box center [752, 361] width 876 height 19
click at [388, 445] on p "[PERSON_NAME]" at bounding box center [752, 454] width 876 height 19
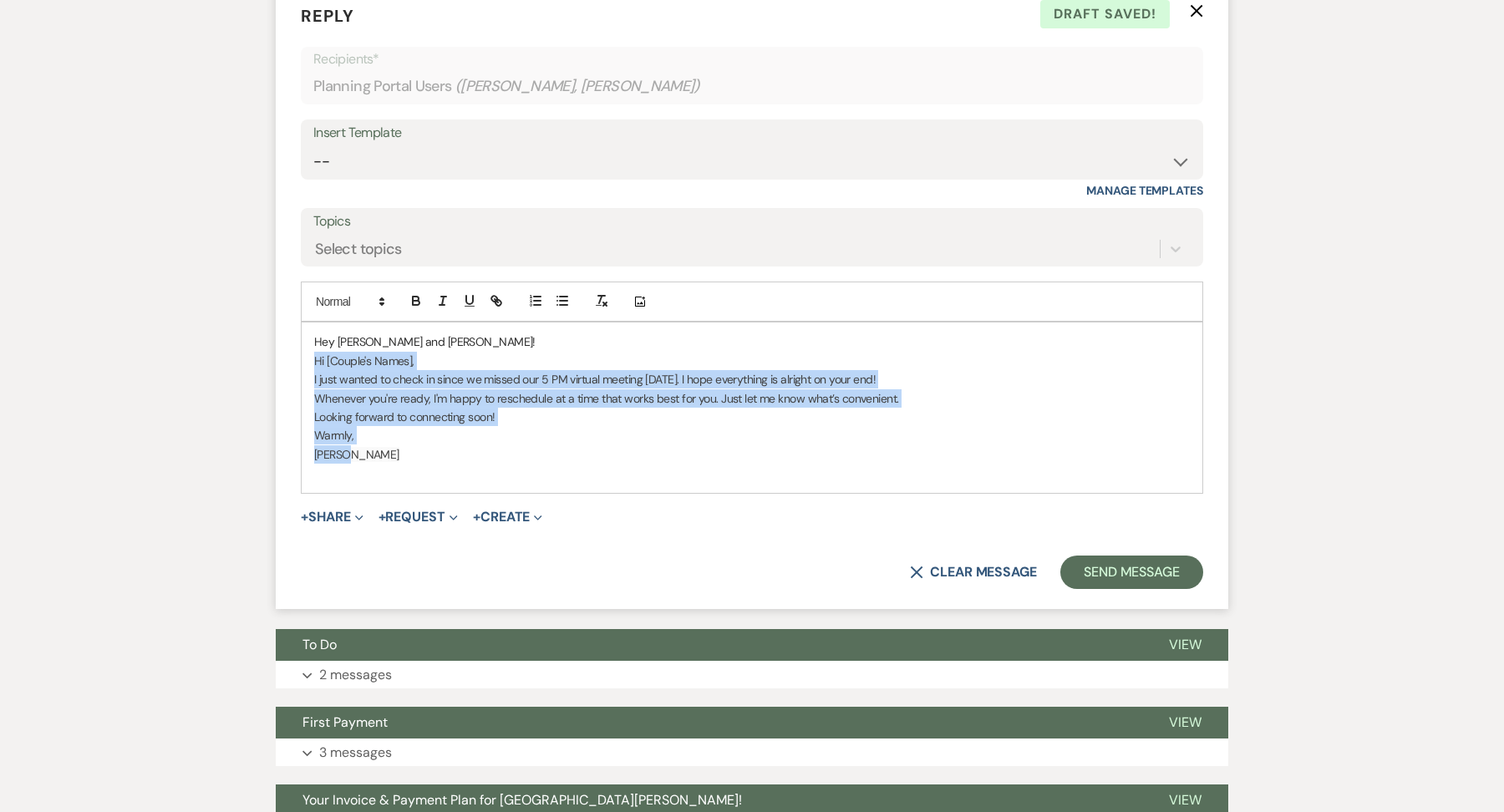
drag, startPoint x: 380, startPoint y: 408, endPoint x: 302, endPoint y: 308, distance: 126.8
click at [302, 322] on div "Hey Lexi and Andrew! Hi [Couple's Names], I just wanted to check in since we mi…" at bounding box center [752, 406] width 901 height 169
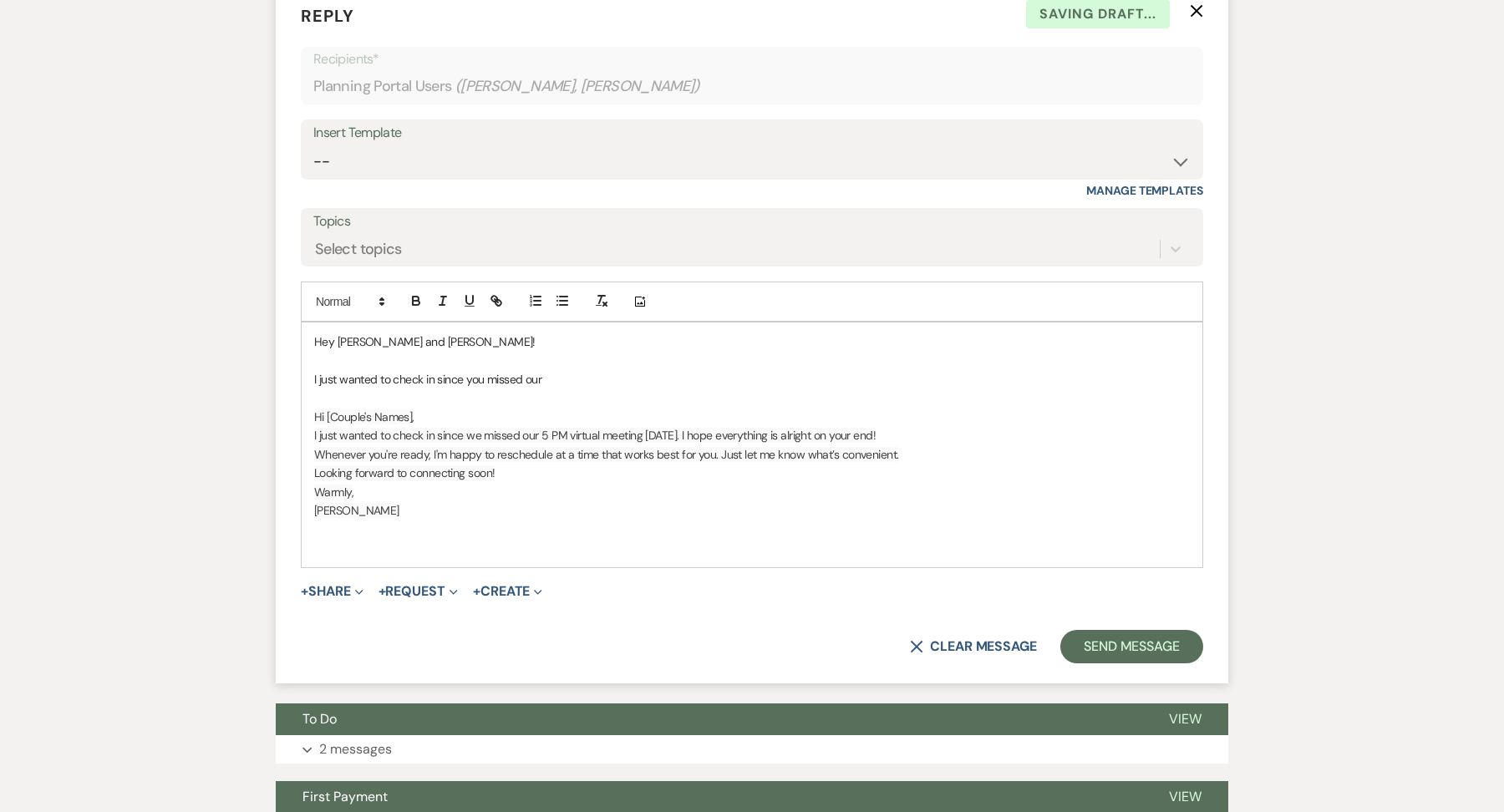
click at [566, 370] on p "I just wanted to check in since you missed our" at bounding box center [752, 379] width 876 height 19
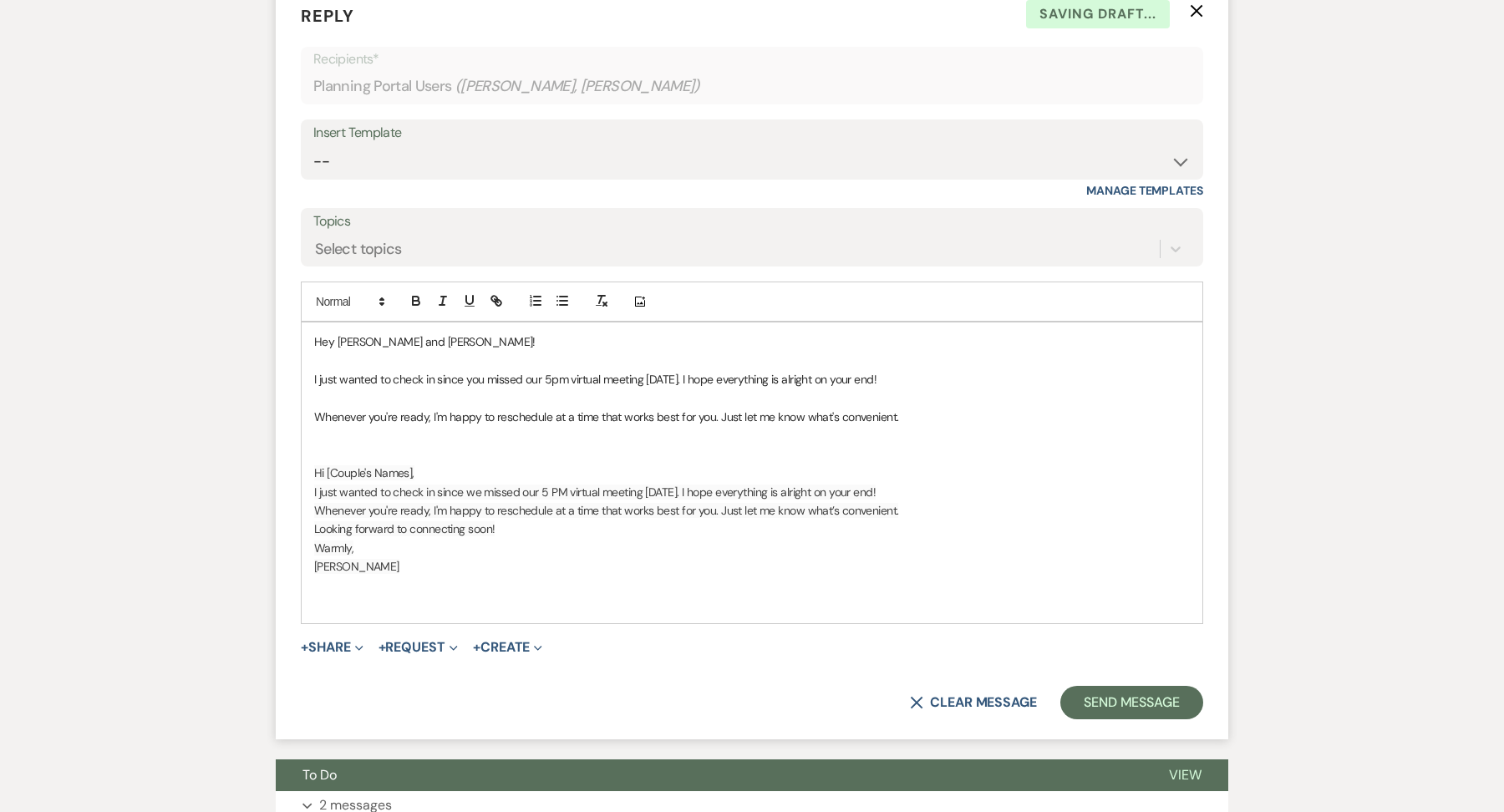
click at [310, 362] on div "Hey Lexi and Andrew! I just wanted to check in since you missed our 5pm virtual…" at bounding box center [752, 472] width 901 height 301
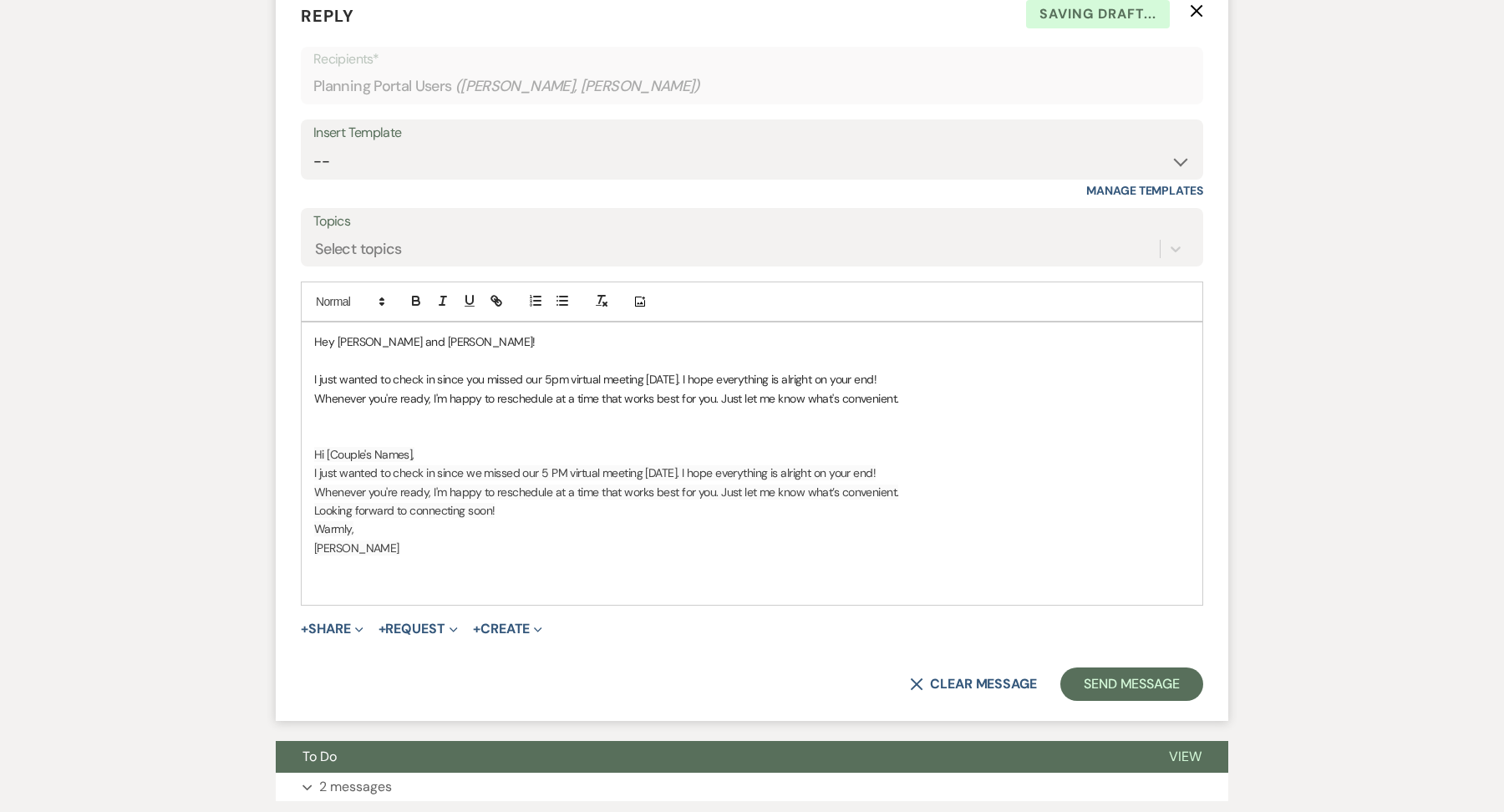
click at [903, 389] on p "Whenever you're ready, I'm happy to reschedule at a time that works best for yo…" at bounding box center [752, 398] width 876 height 19
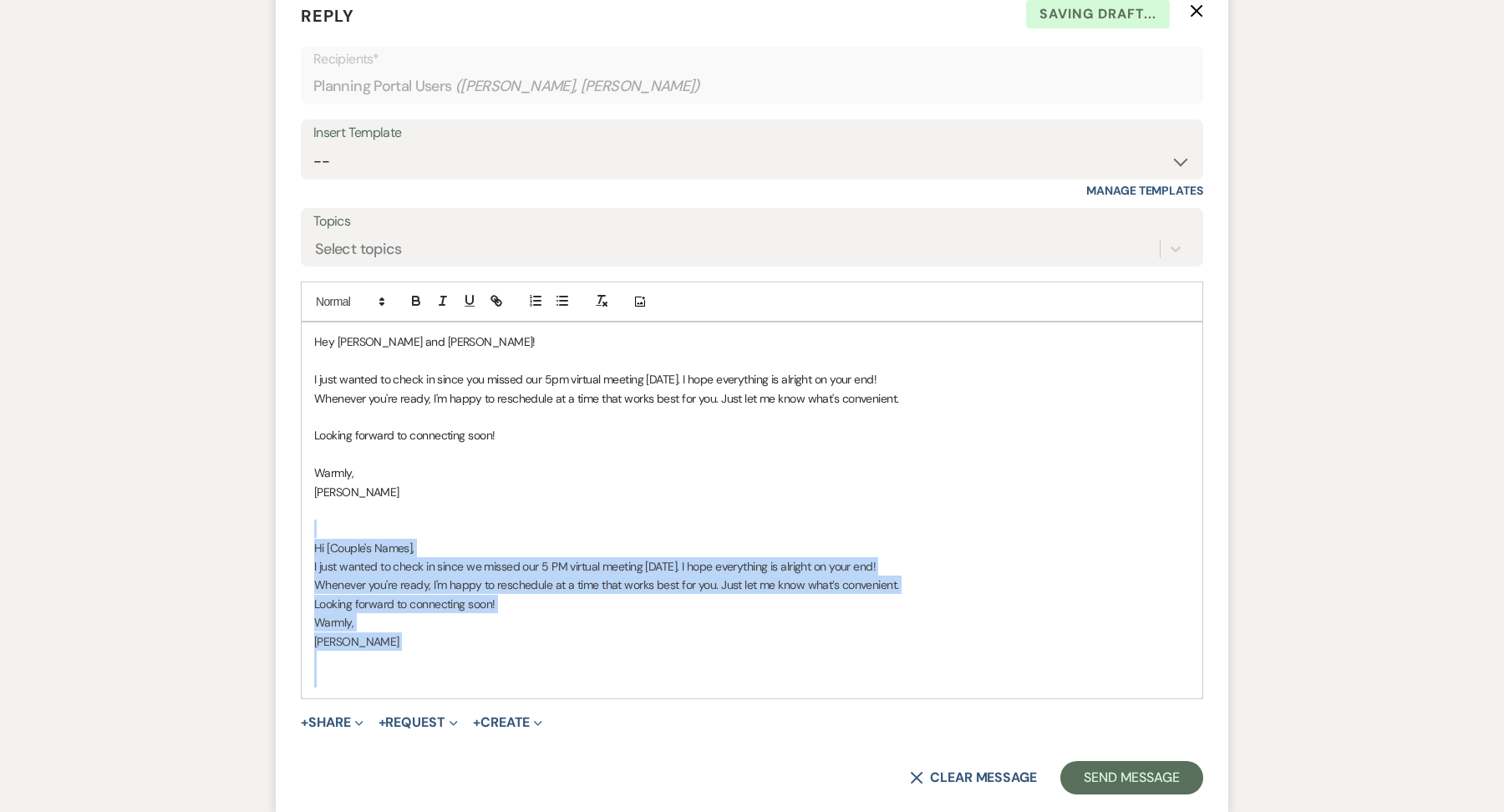
drag, startPoint x: 350, startPoint y: 633, endPoint x: 290, endPoint y: 474, distance: 169.9
click at [292, 479] on form "Reply X Saving draft... Recipients* Planning Portal Users ( Lexi Helminski, And…" at bounding box center [752, 398] width 952 height 831
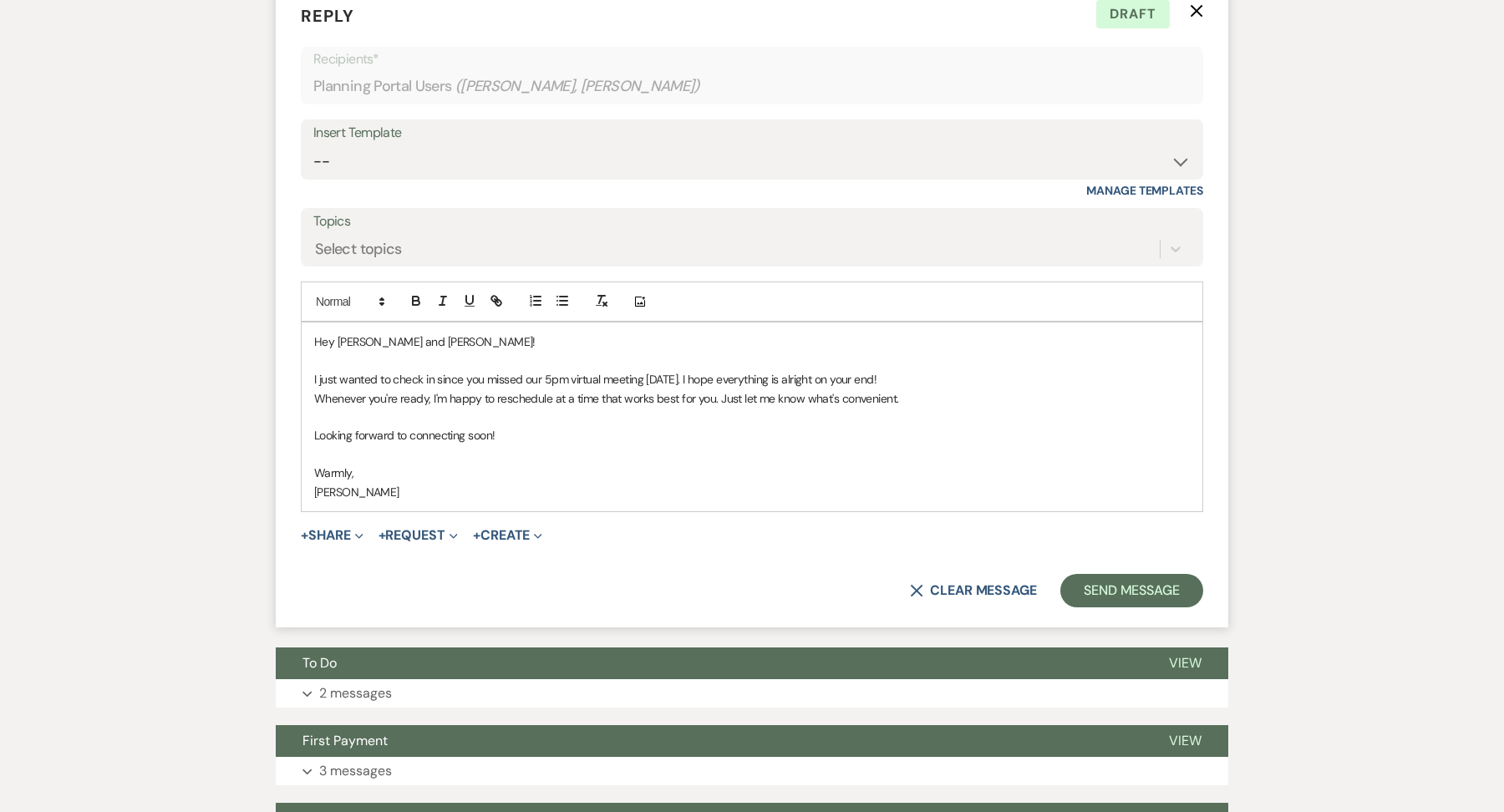
click at [893, 389] on p "Whenever you're ready, I'm happy to reschedule at a time that works best for yo…" at bounding box center [752, 398] width 876 height 19
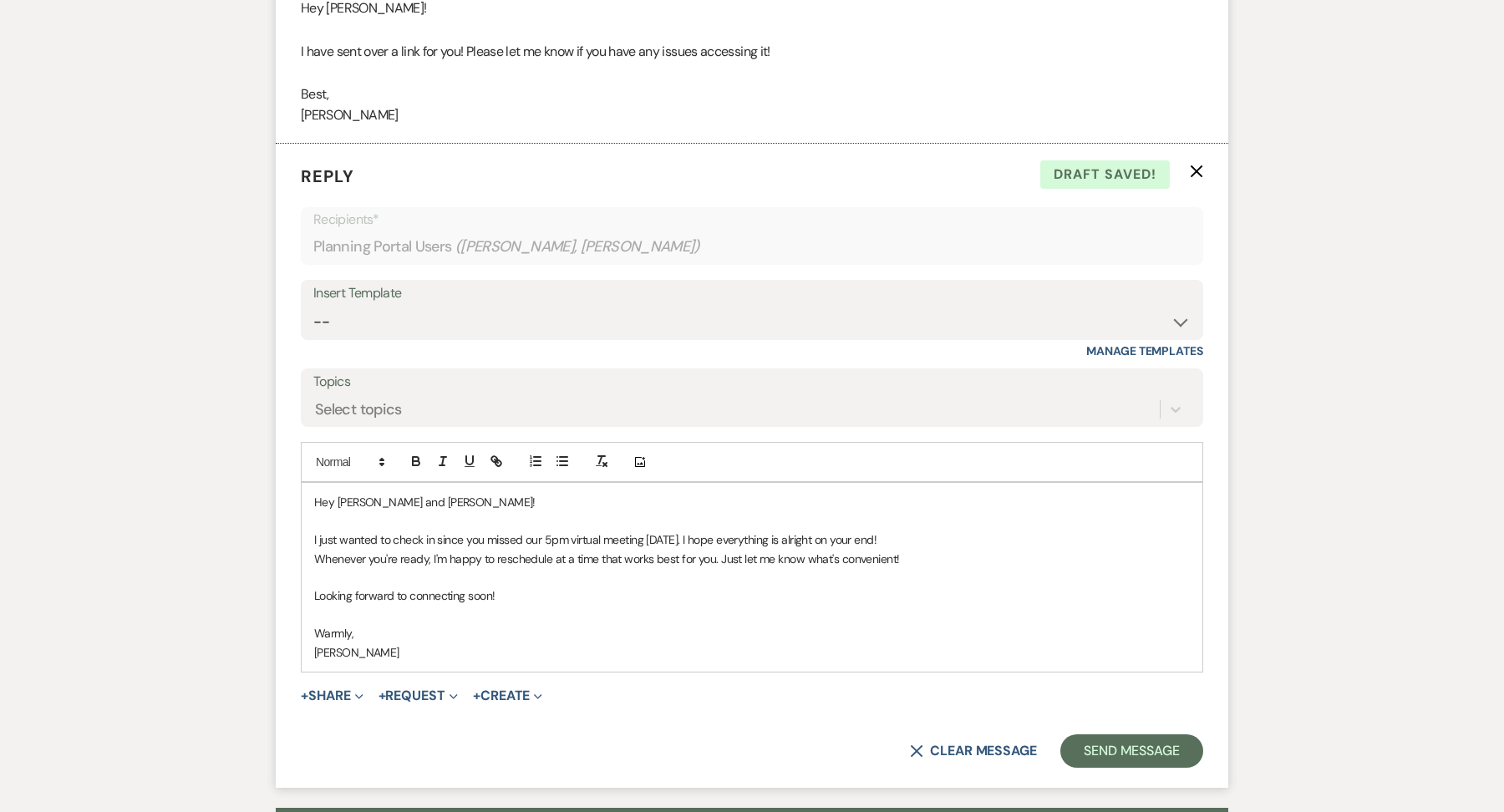
scroll to position [4649, 0]
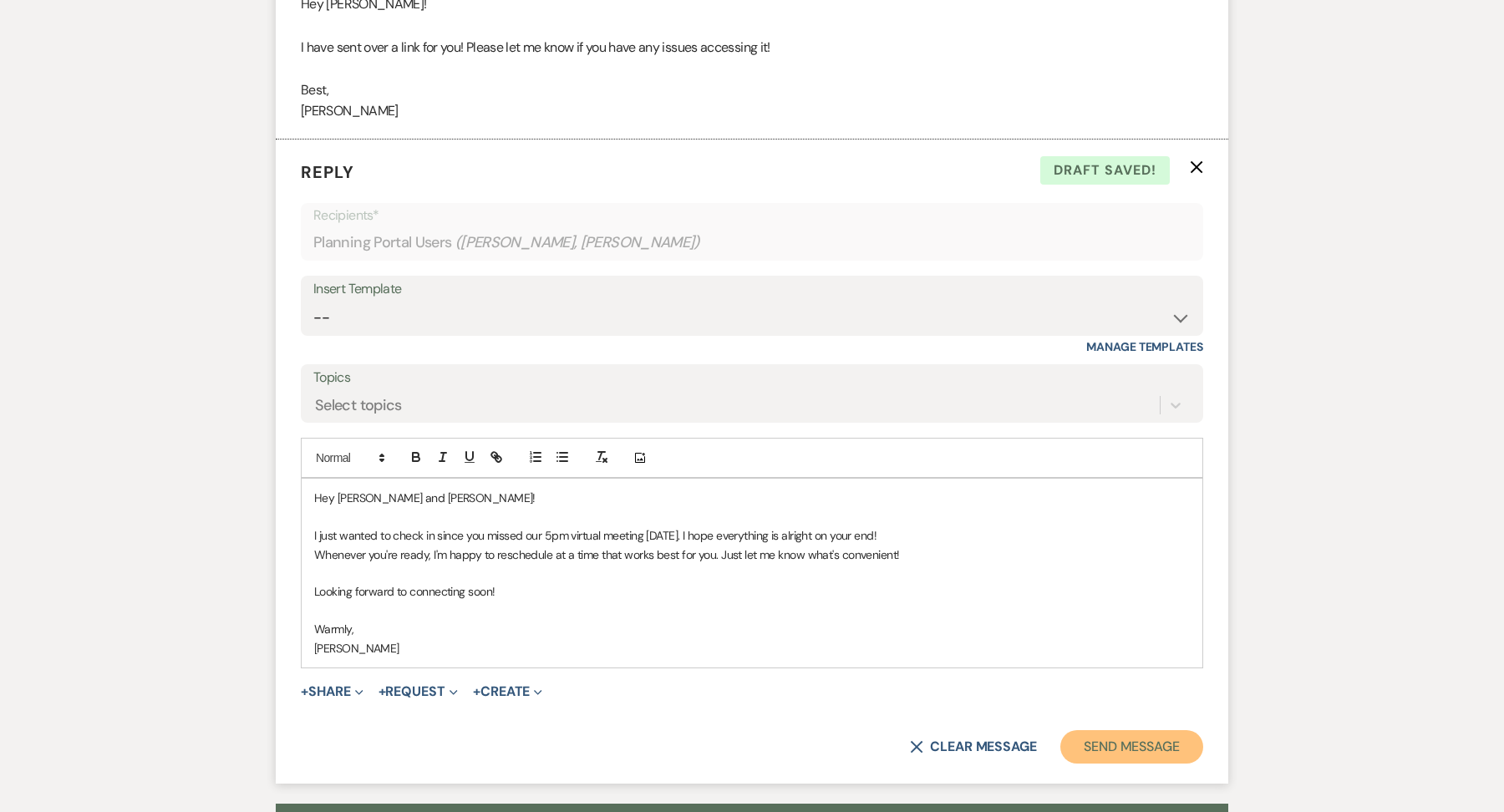
click at [1149, 730] on button "Send Message" at bounding box center [1131, 747] width 143 height 34
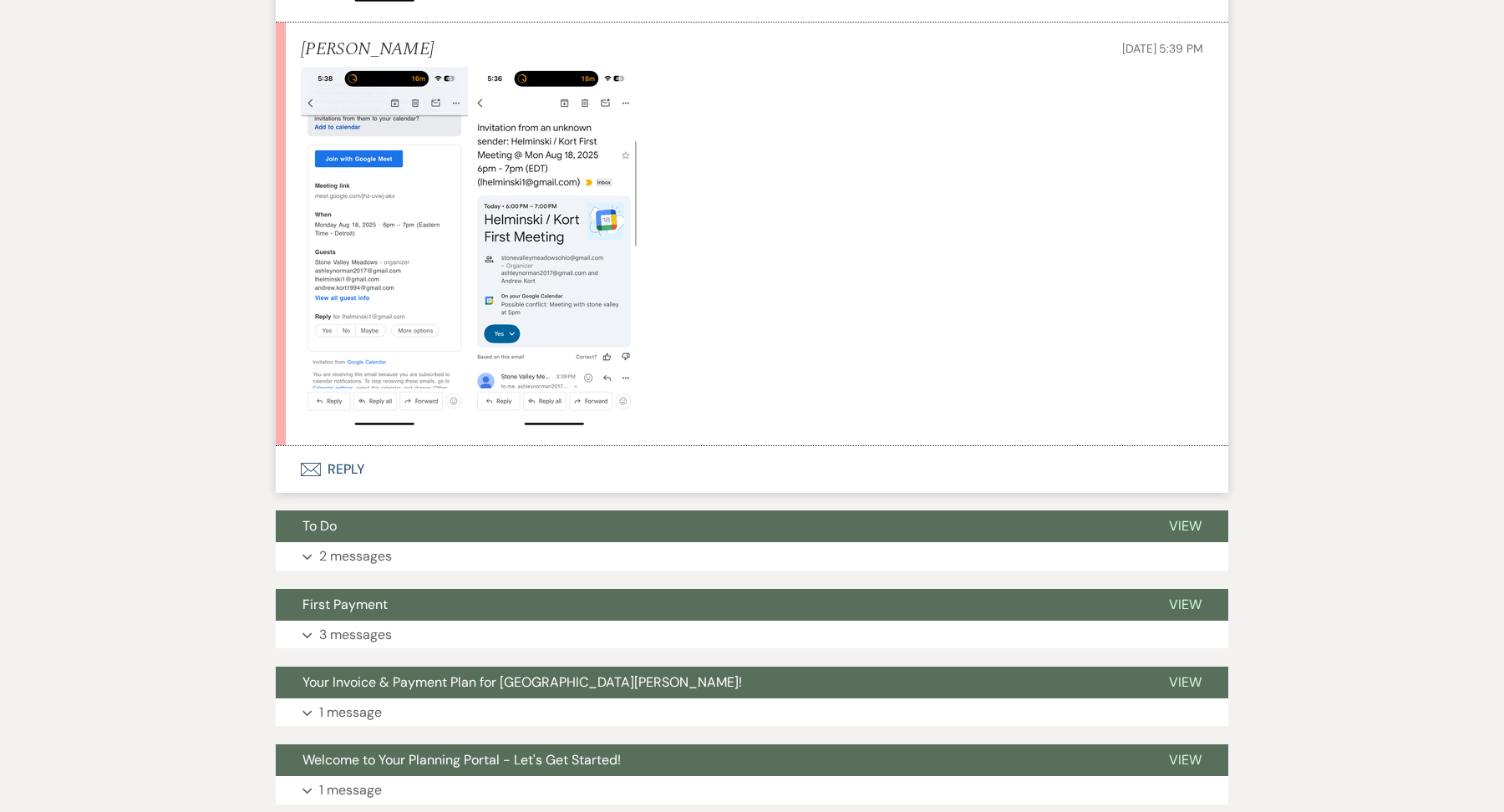
click at [349, 446] on button "Envelope Reply" at bounding box center [752, 469] width 952 height 46
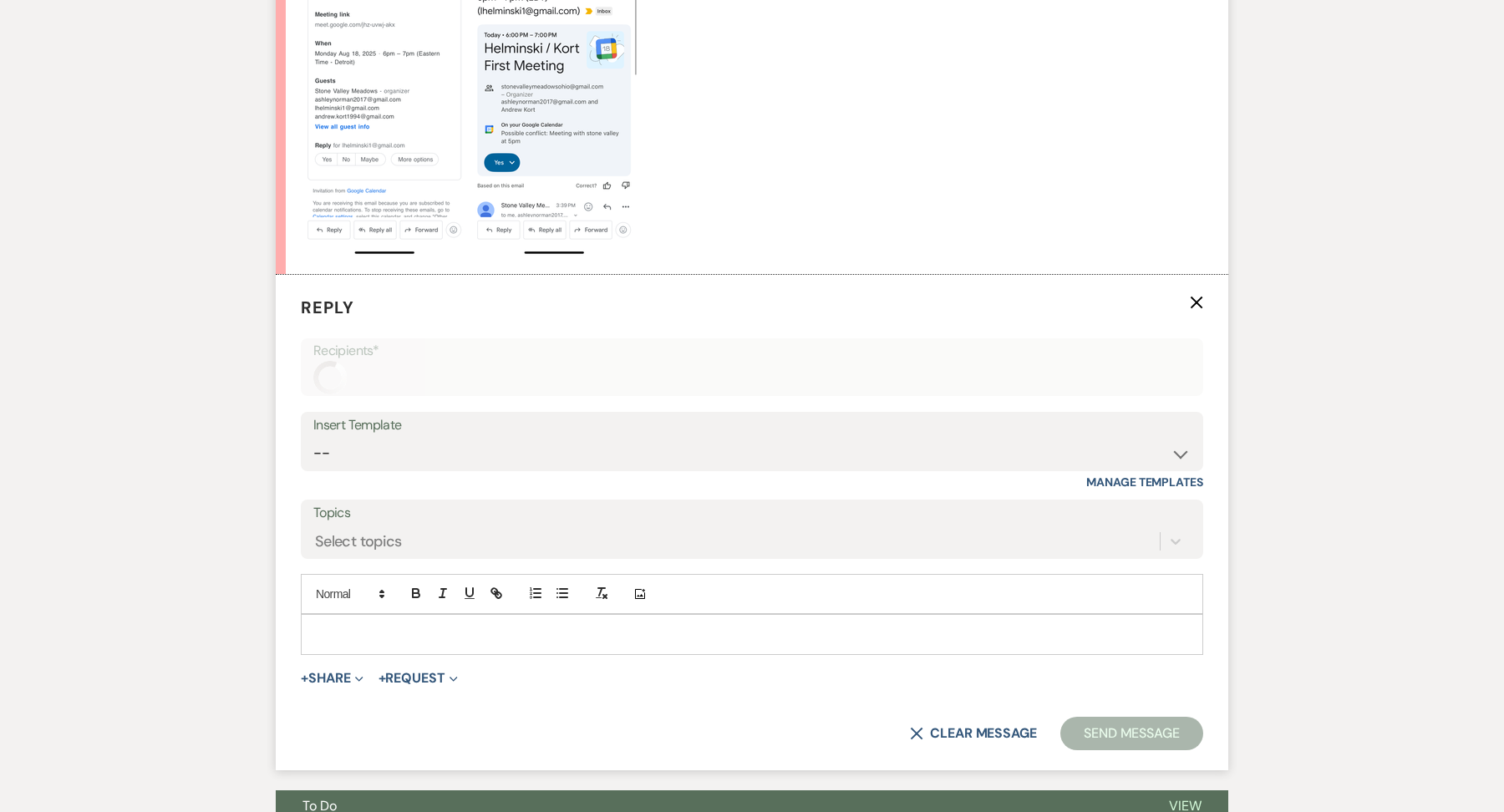
scroll to position [5714, 0]
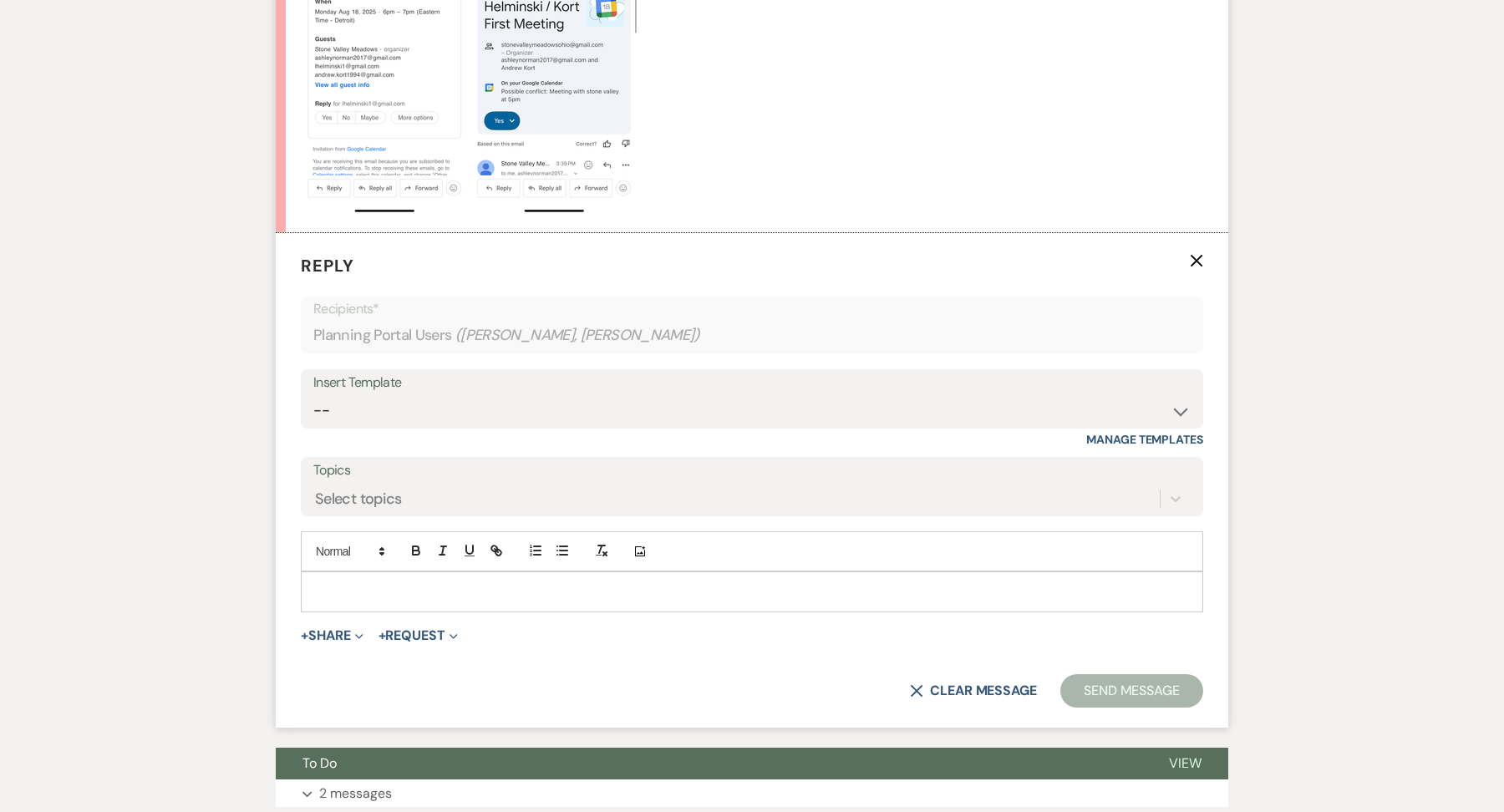
click at [355, 582] on p at bounding box center [752, 591] width 876 height 19
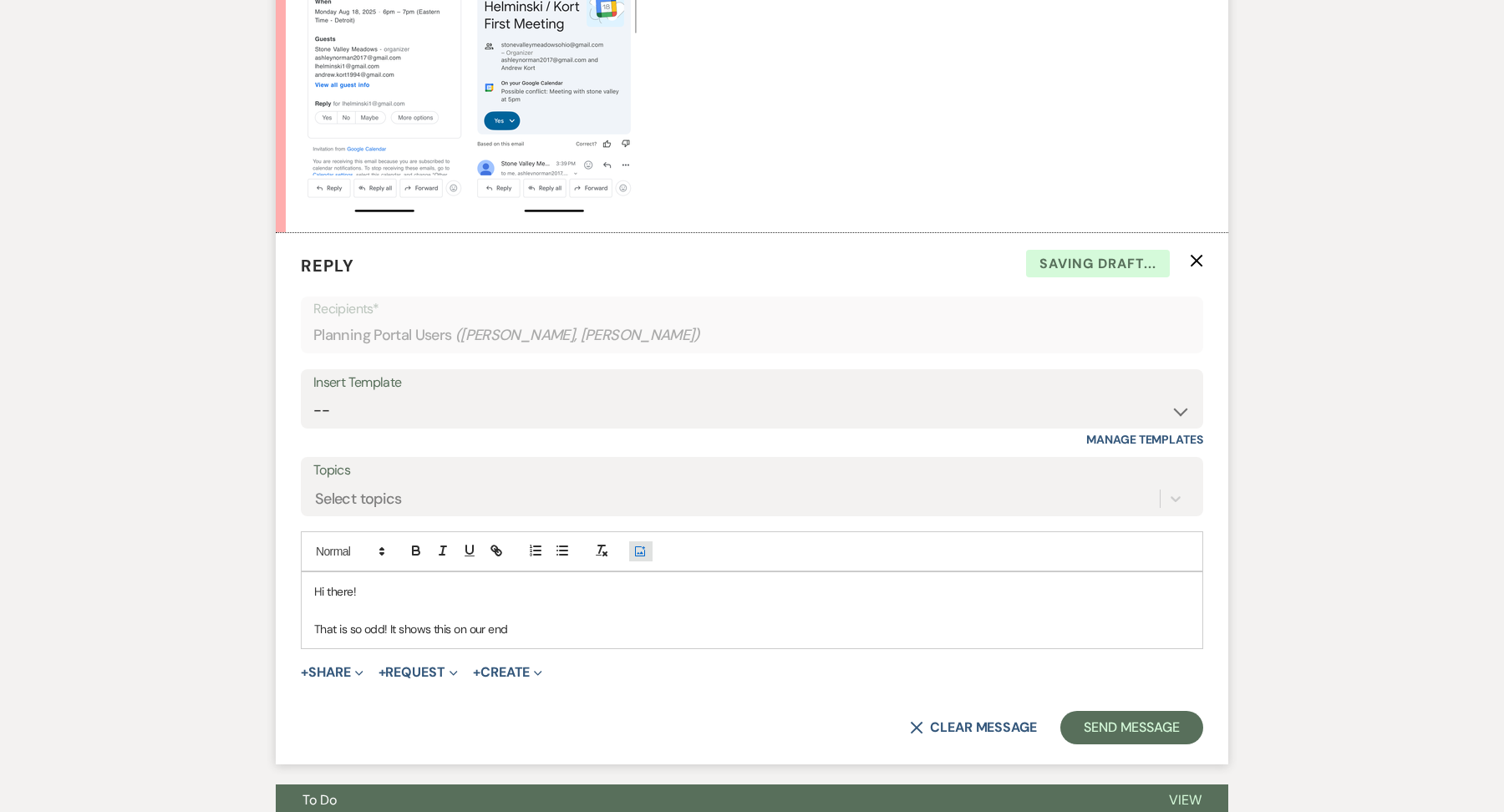
click at [638, 544] on icon "Add Photo" at bounding box center [640, 551] width 13 height 15
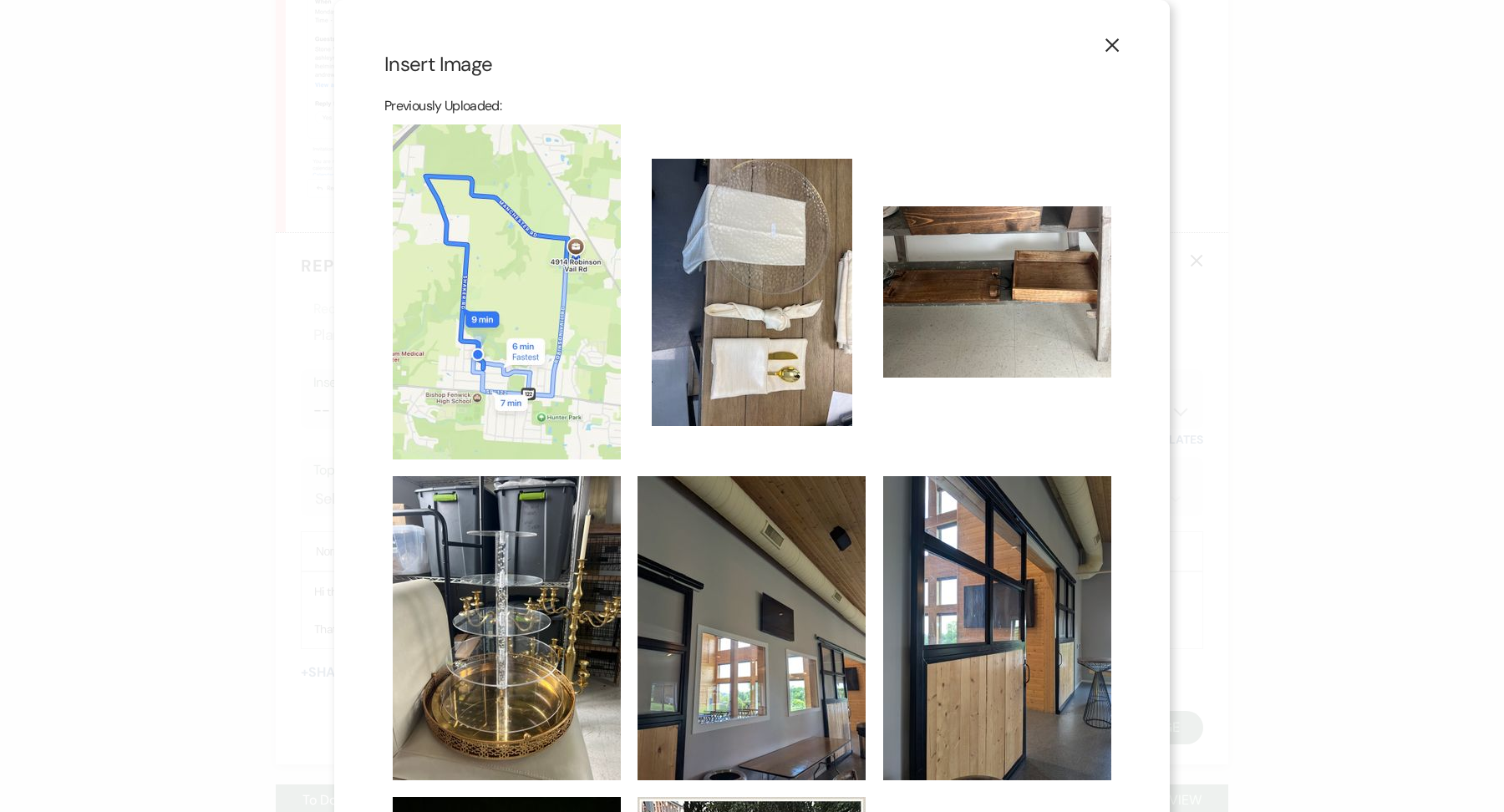
scroll to position [735, 0]
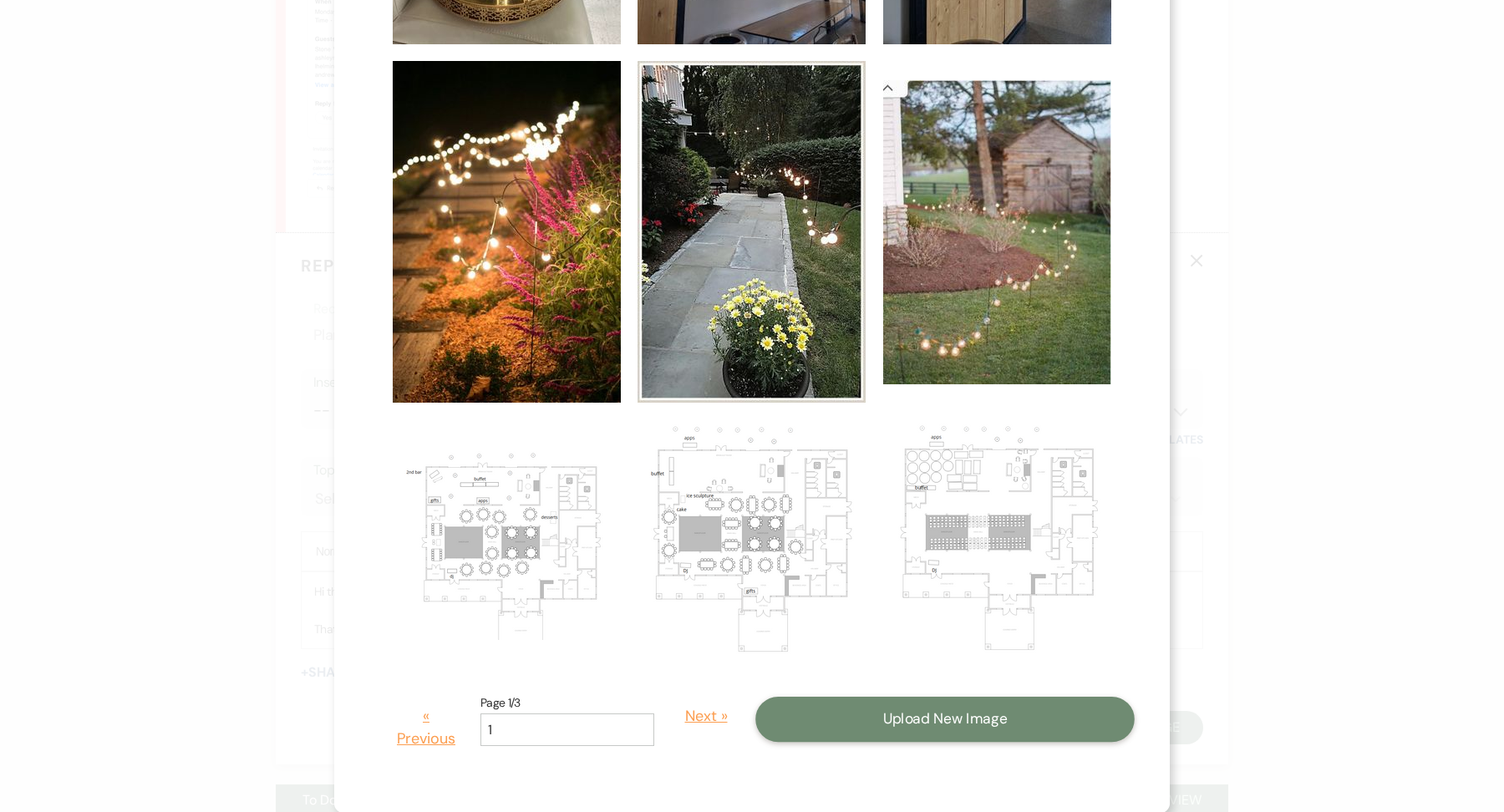
click at [872, 729] on button "Upload New Image" at bounding box center [945, 718] width 380 height 45
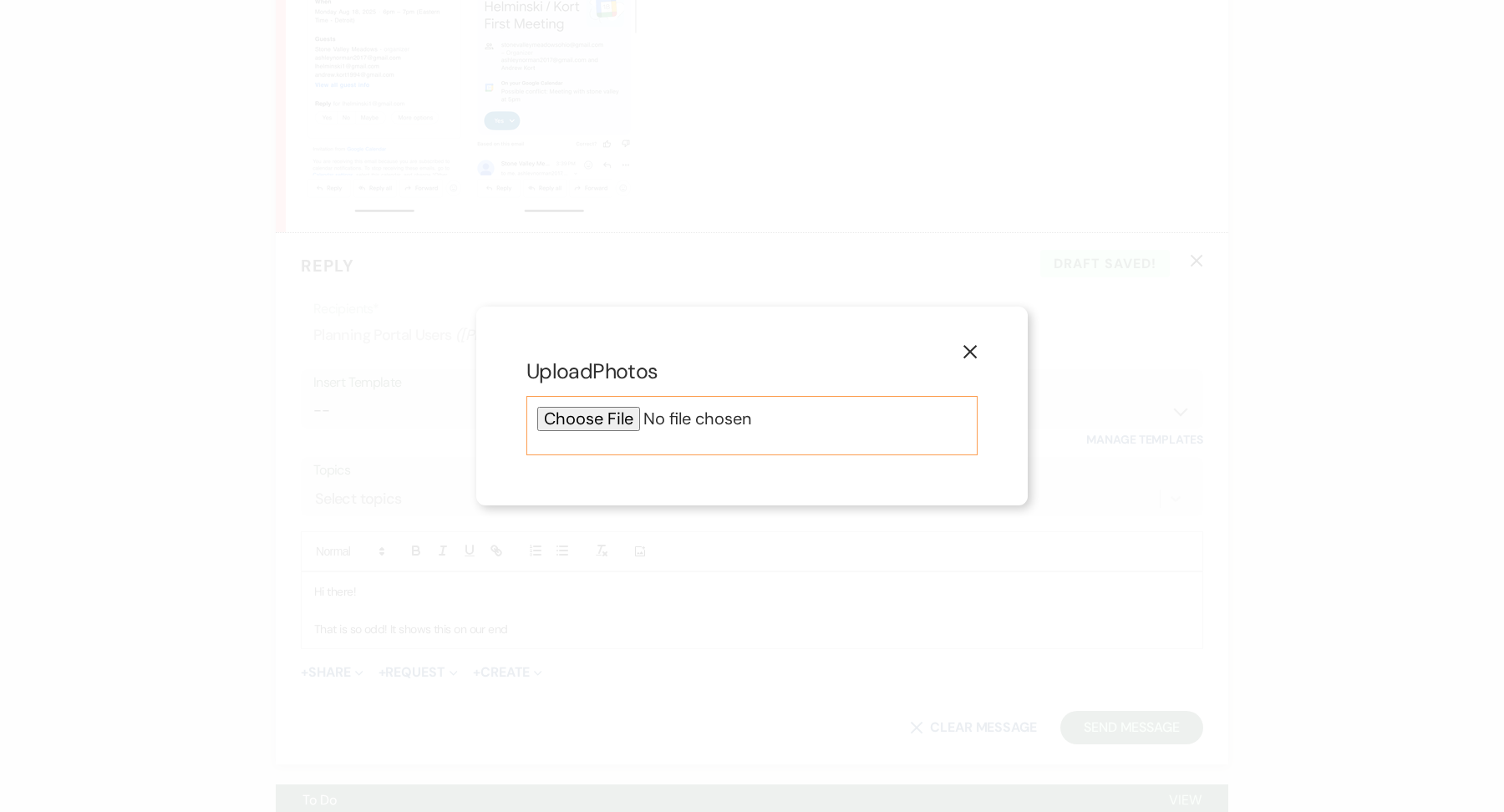
click at [633, 418] on input "file" at bounding box center [752, 418] width 429 height 24
type input "C:\fakepath\Screenshot 2025-08-18 at 11.24.10 AM.png"
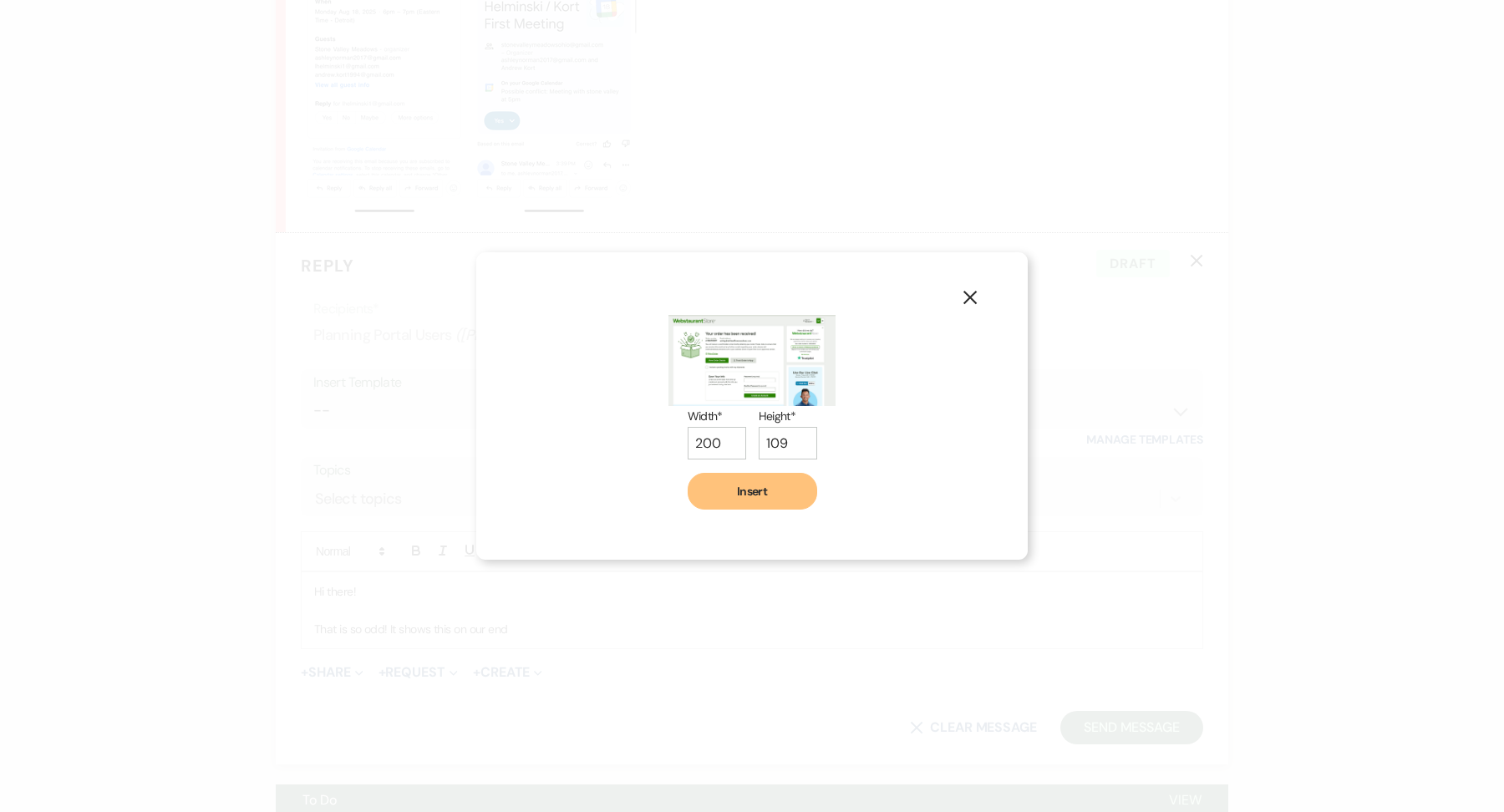
click at [764, 493] on button "Insert" at bounding box center [752, 492] width 129 height 37
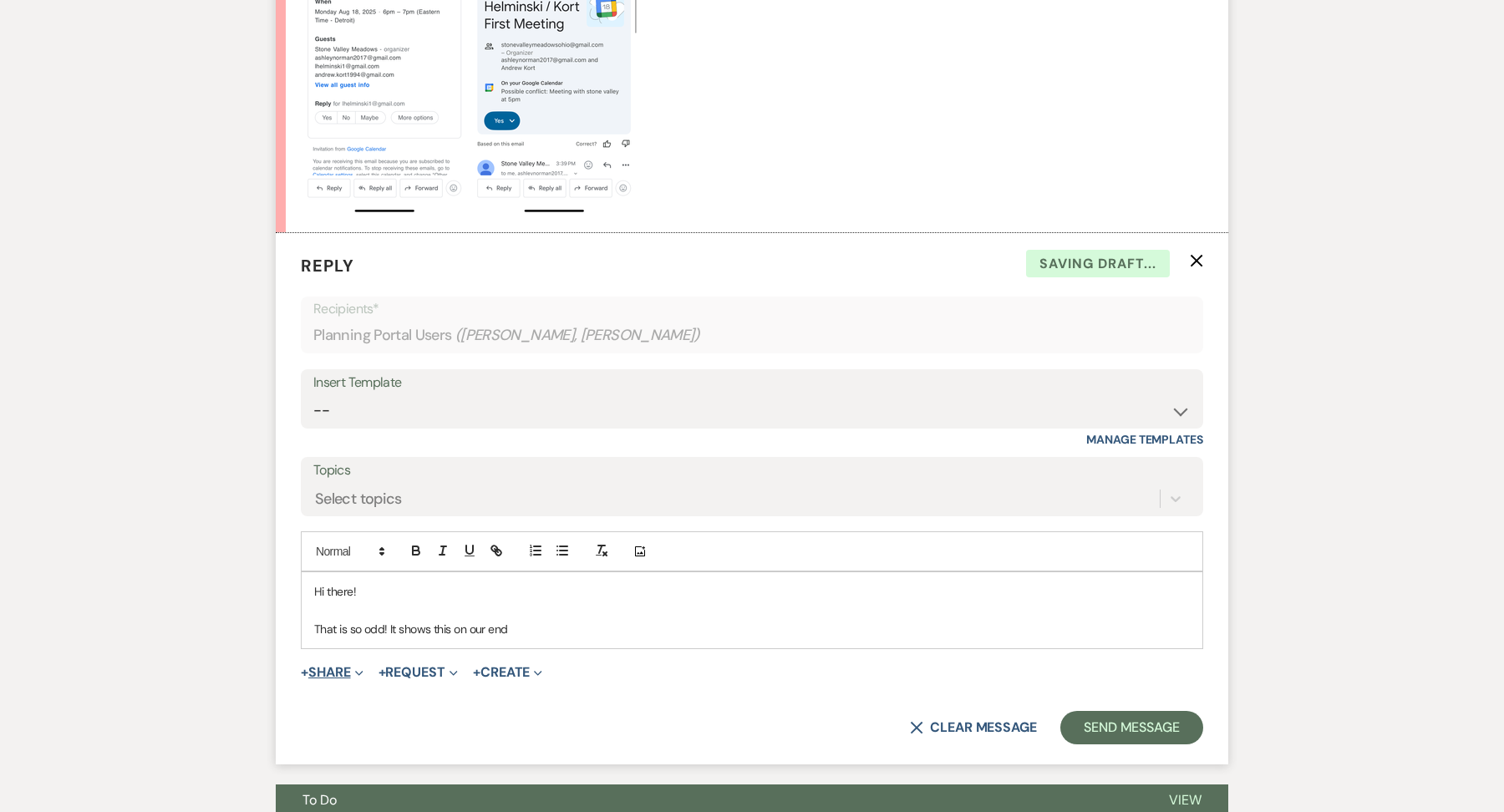
click at [353, 665] on button "+ Share Expand" at bounding box center [332, 672] width 62 height 13
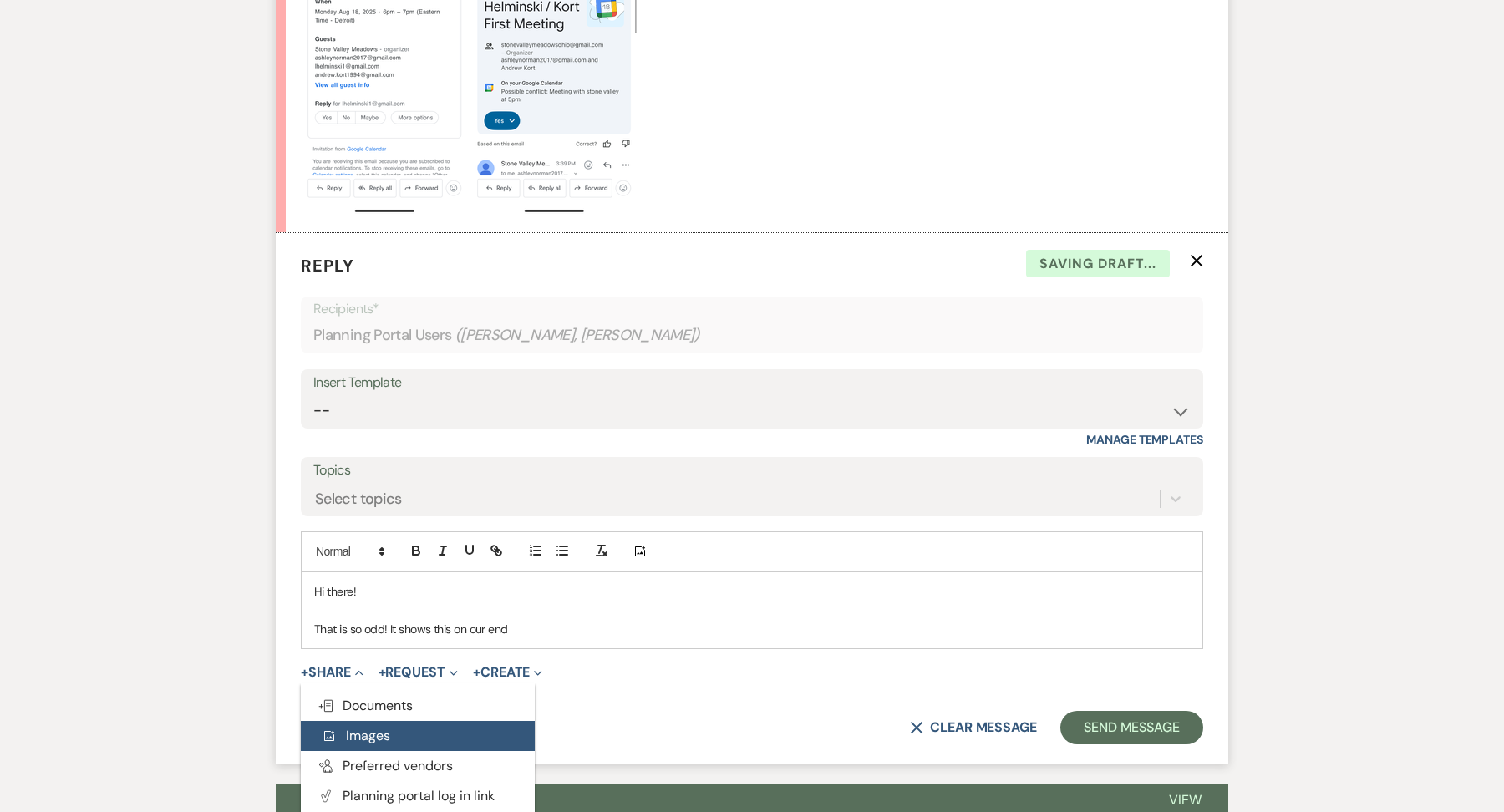
click at [354, 727] on span "Add Photo Images" at bounding box center [355, 735] width 69 height 18
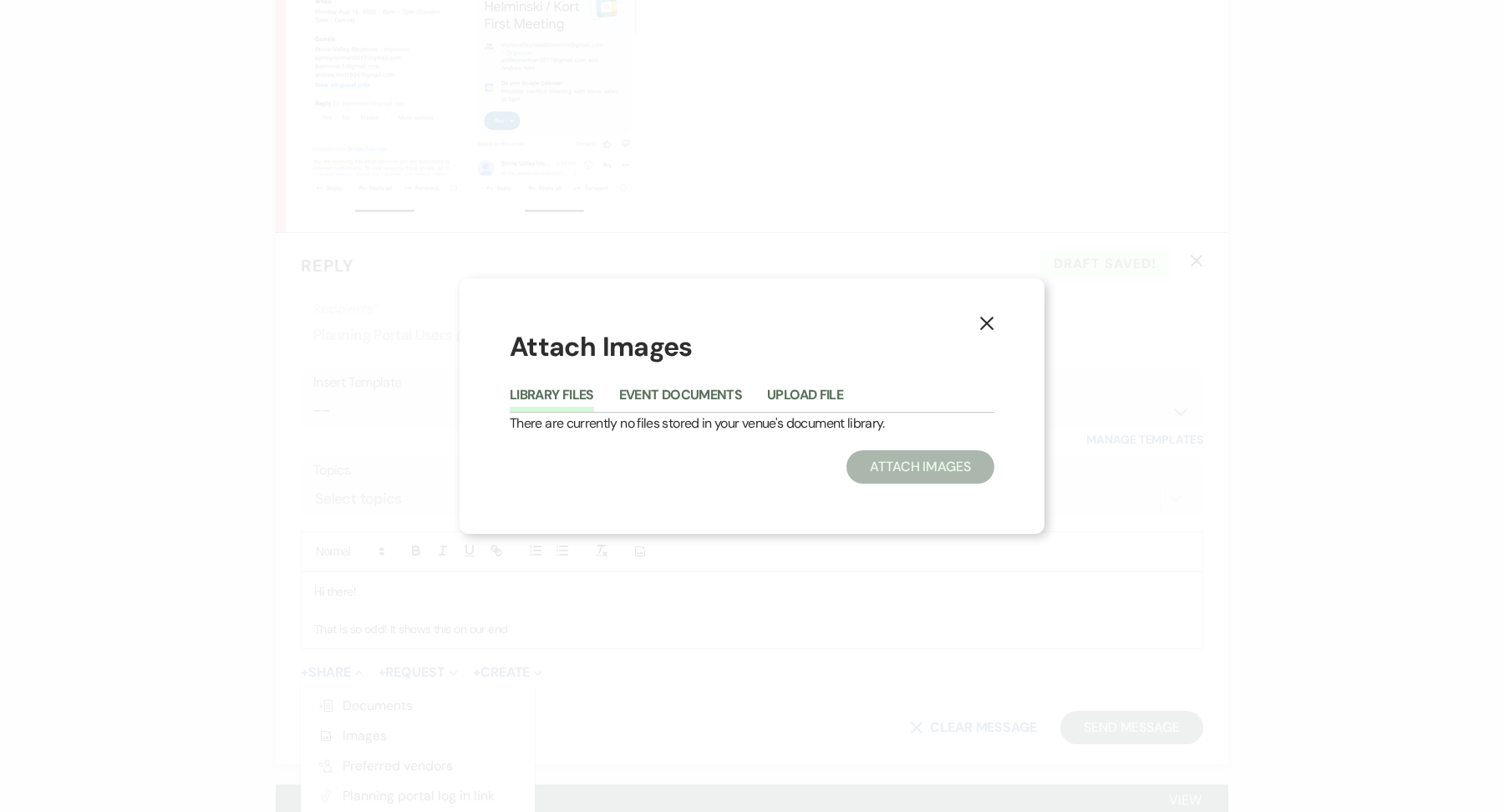
click at [989, 319] on icon "X" at bounding box center [987, 323] width 15 height 15
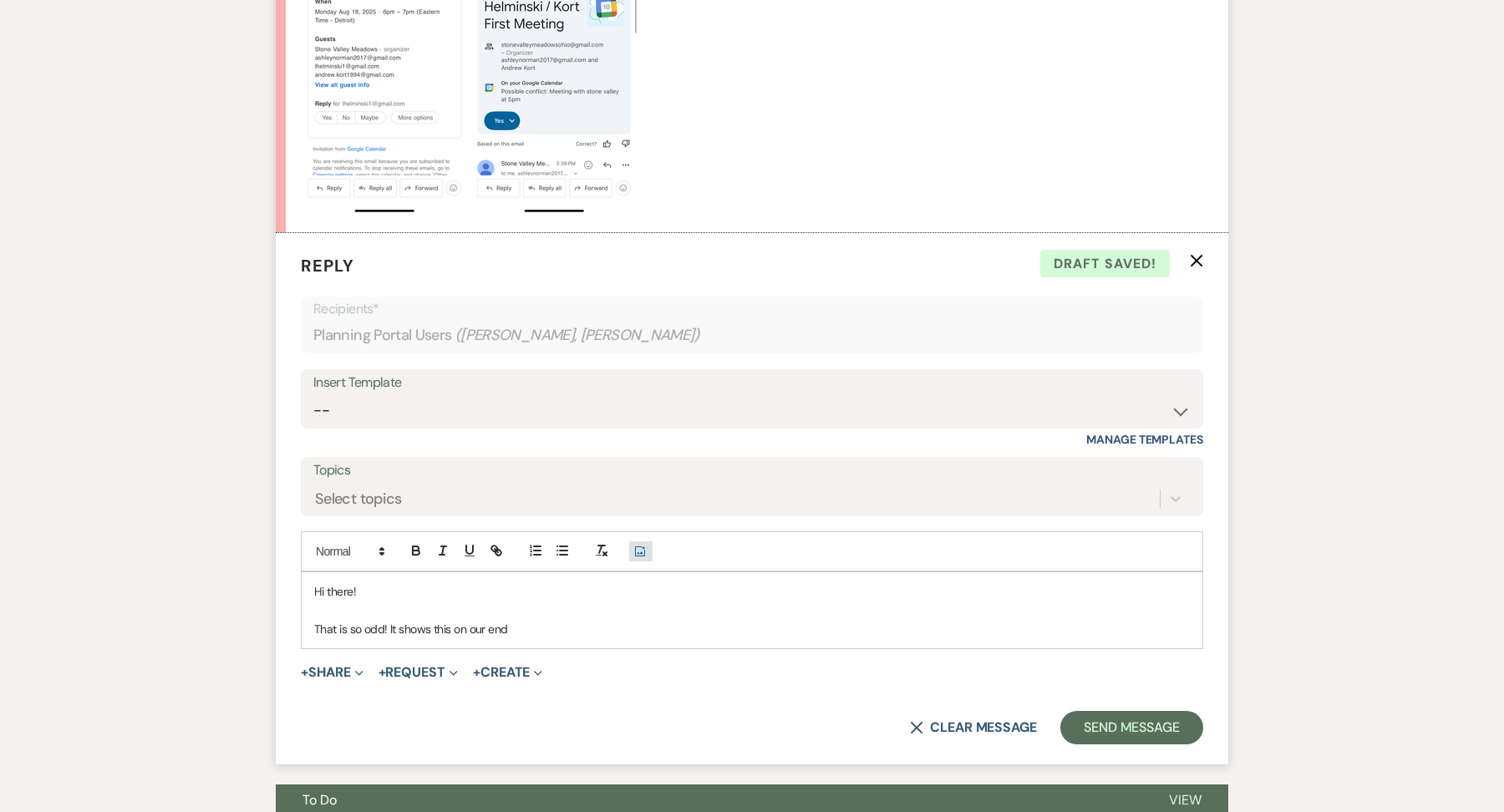
click at [636, 544] on icon "Add Photo" at bounding box center [640, 551] width 13 height 15
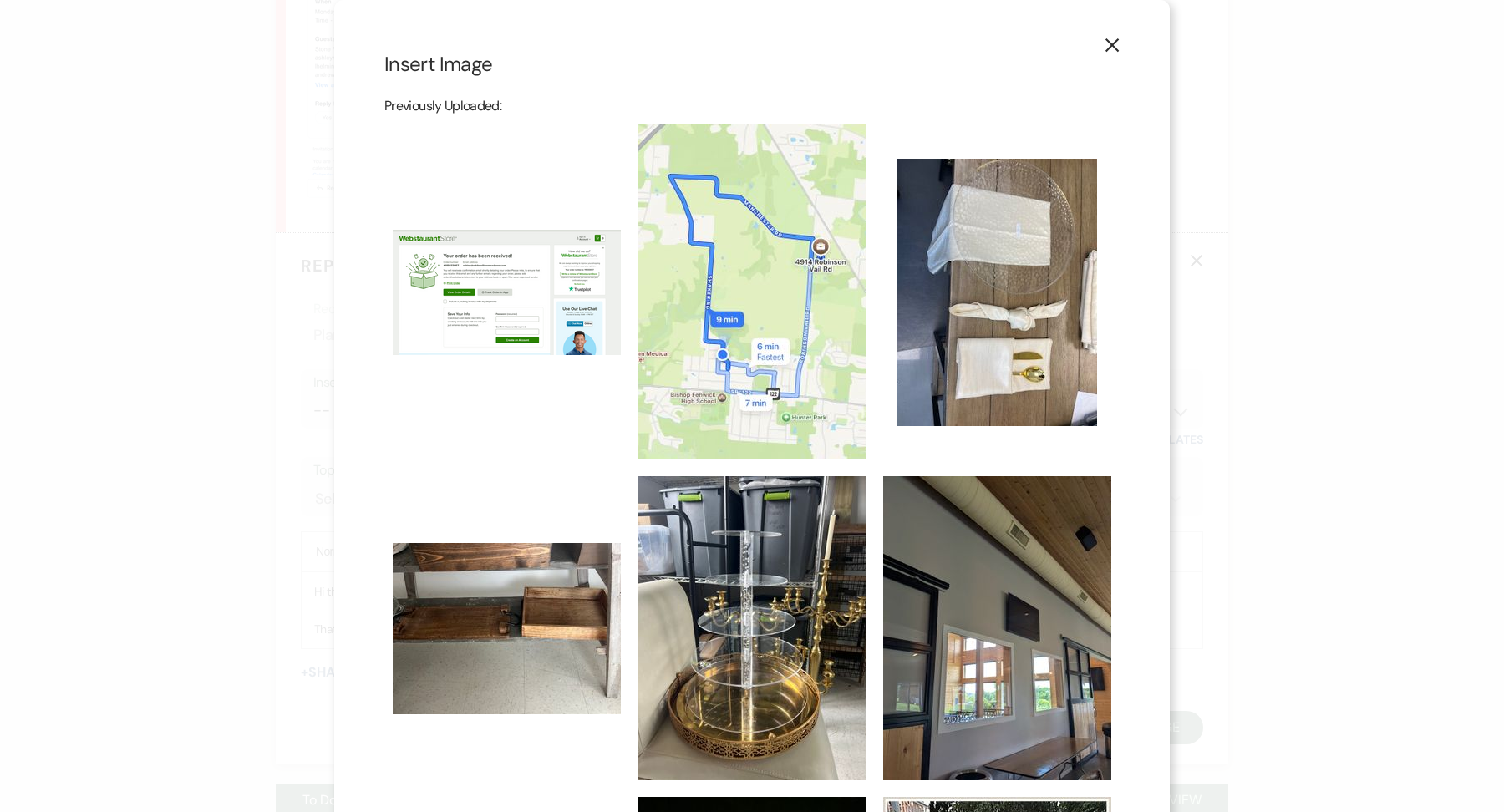
scroll to position [792, 0]
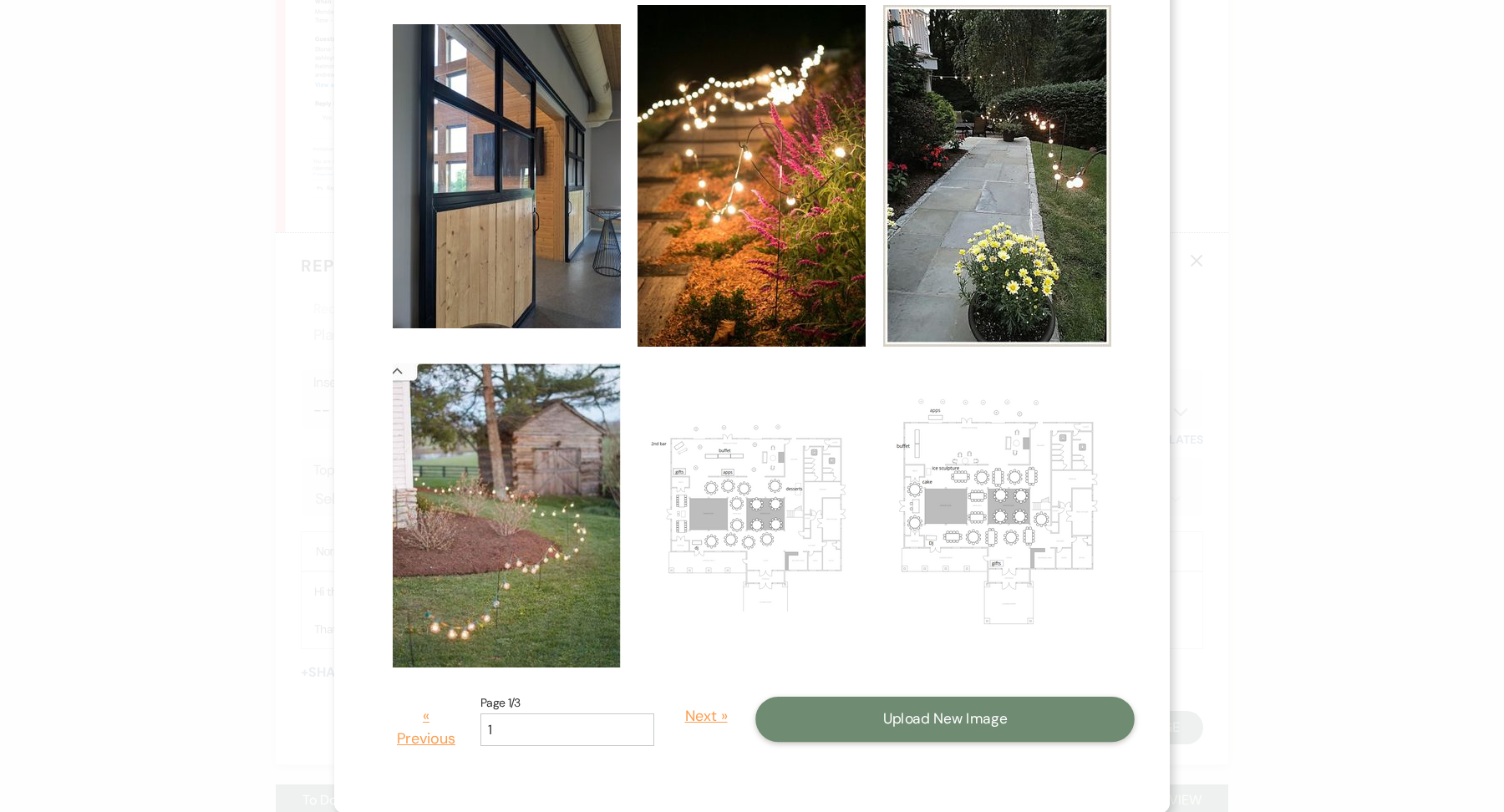
click at [871, 720] on button "Upload New Image" at bounding box center [945, 718] width 380 height 45
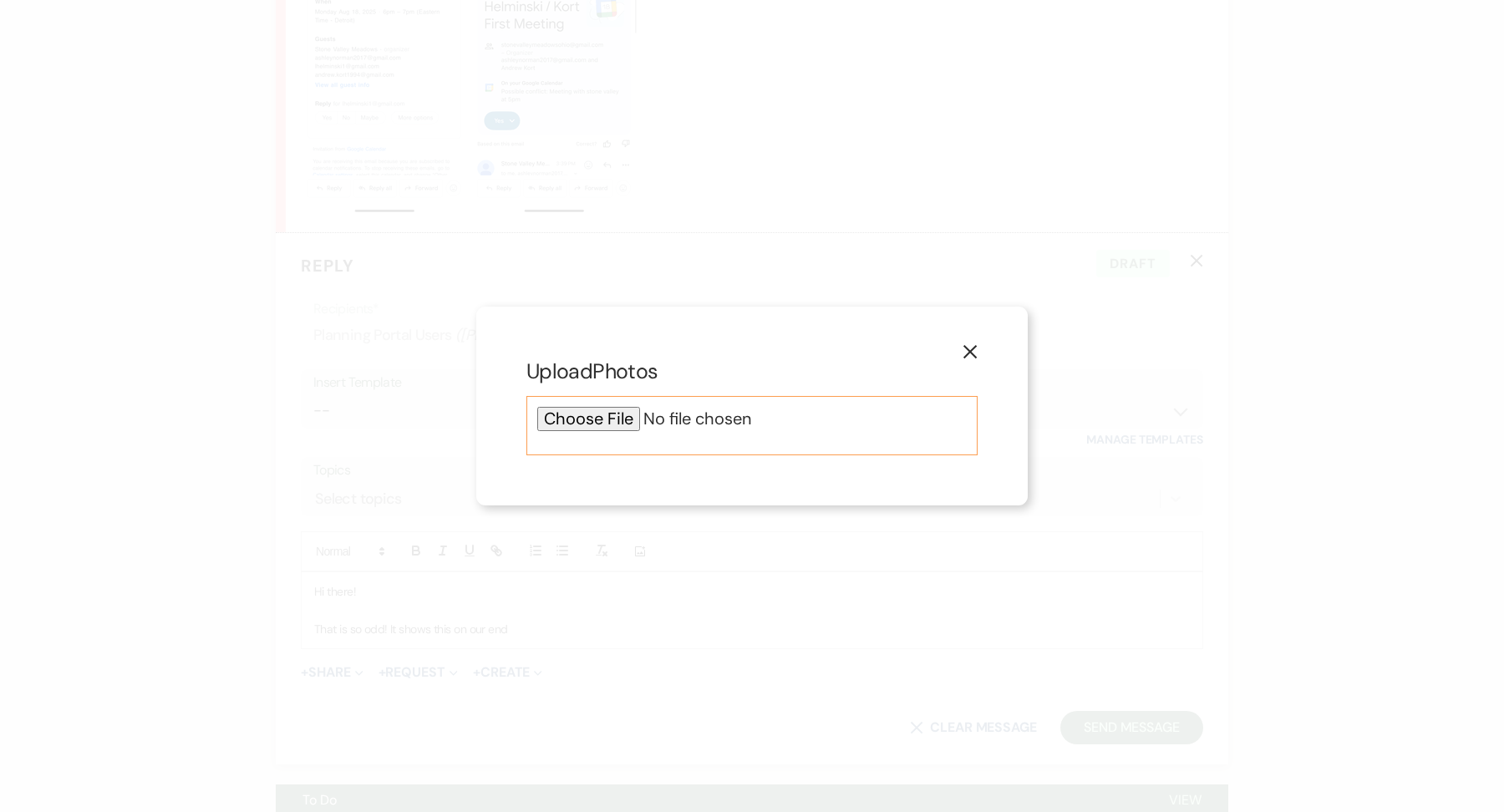
click at [603, 416] on input "file" at bounding box center [752, 418] width 429 height 24
click at [598, 421] on input "file" at bounding box center [752, 418] width 429 height 24
type input "C:\fakepath\Screenshot 2025-08-18 at 5.47.39 PM.png"
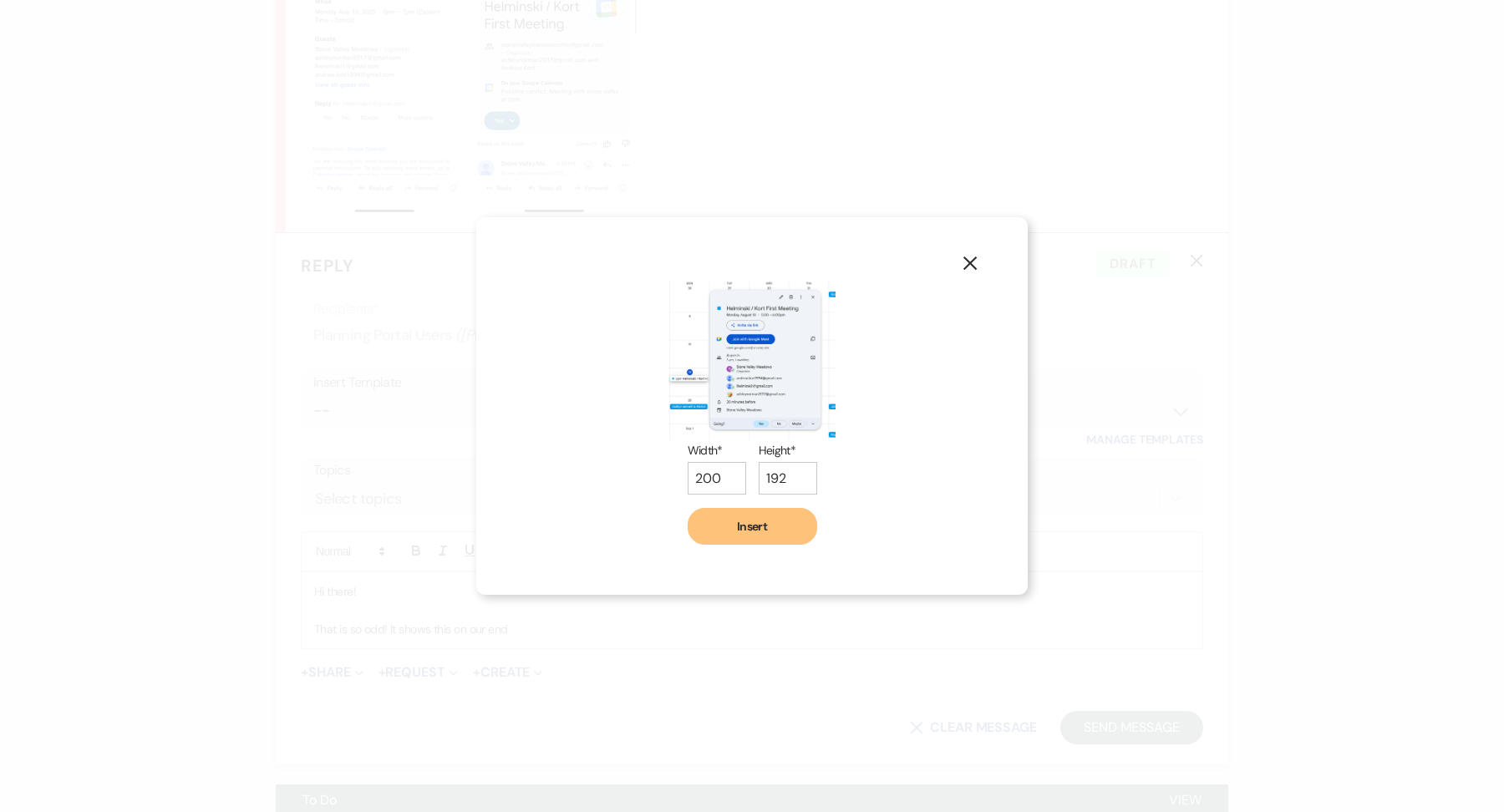
click at [761, 535] on button "Insert" at bounding box center [752, 526] width 129 height 37
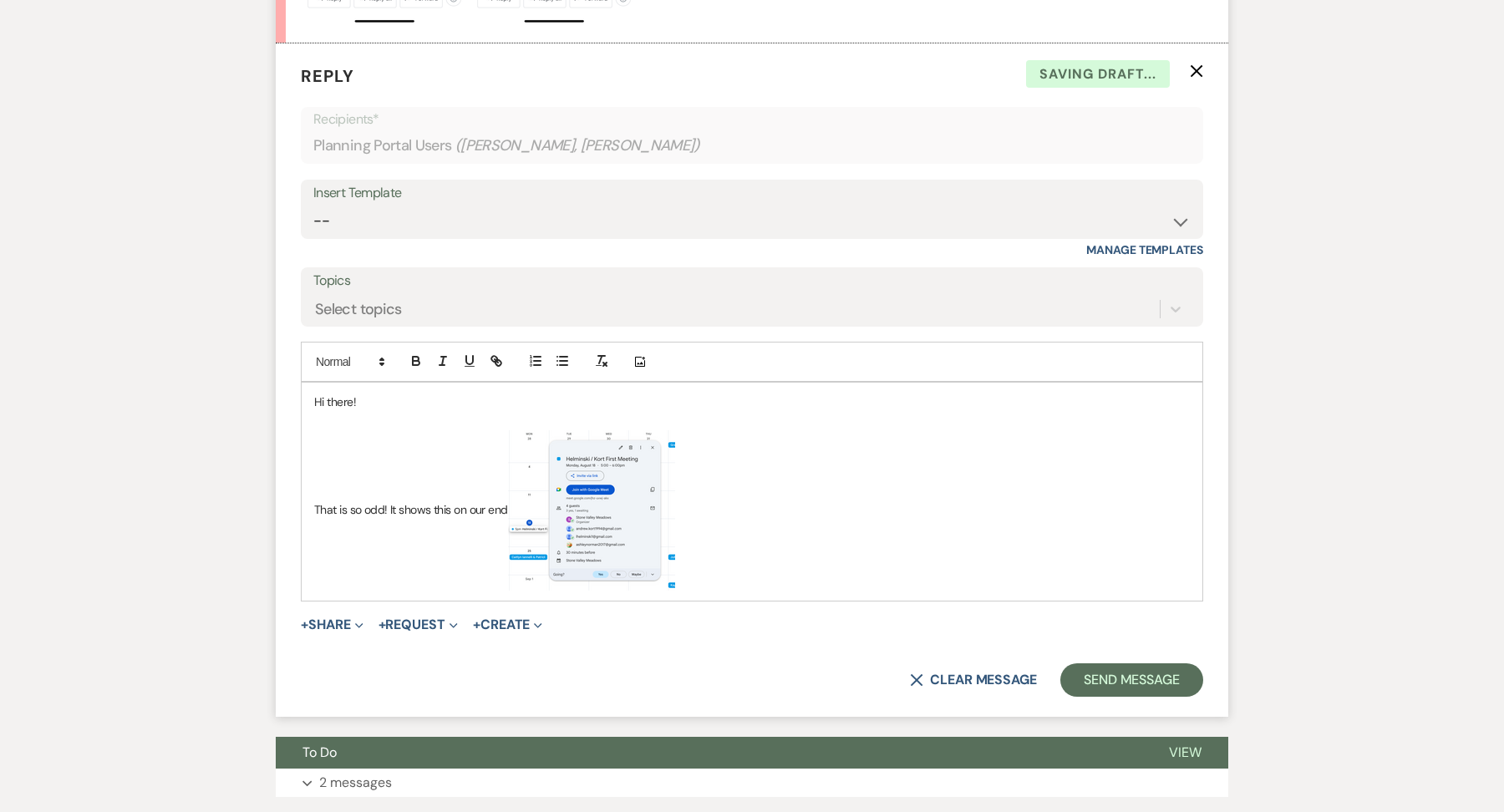
scroll to position [5907, 0]
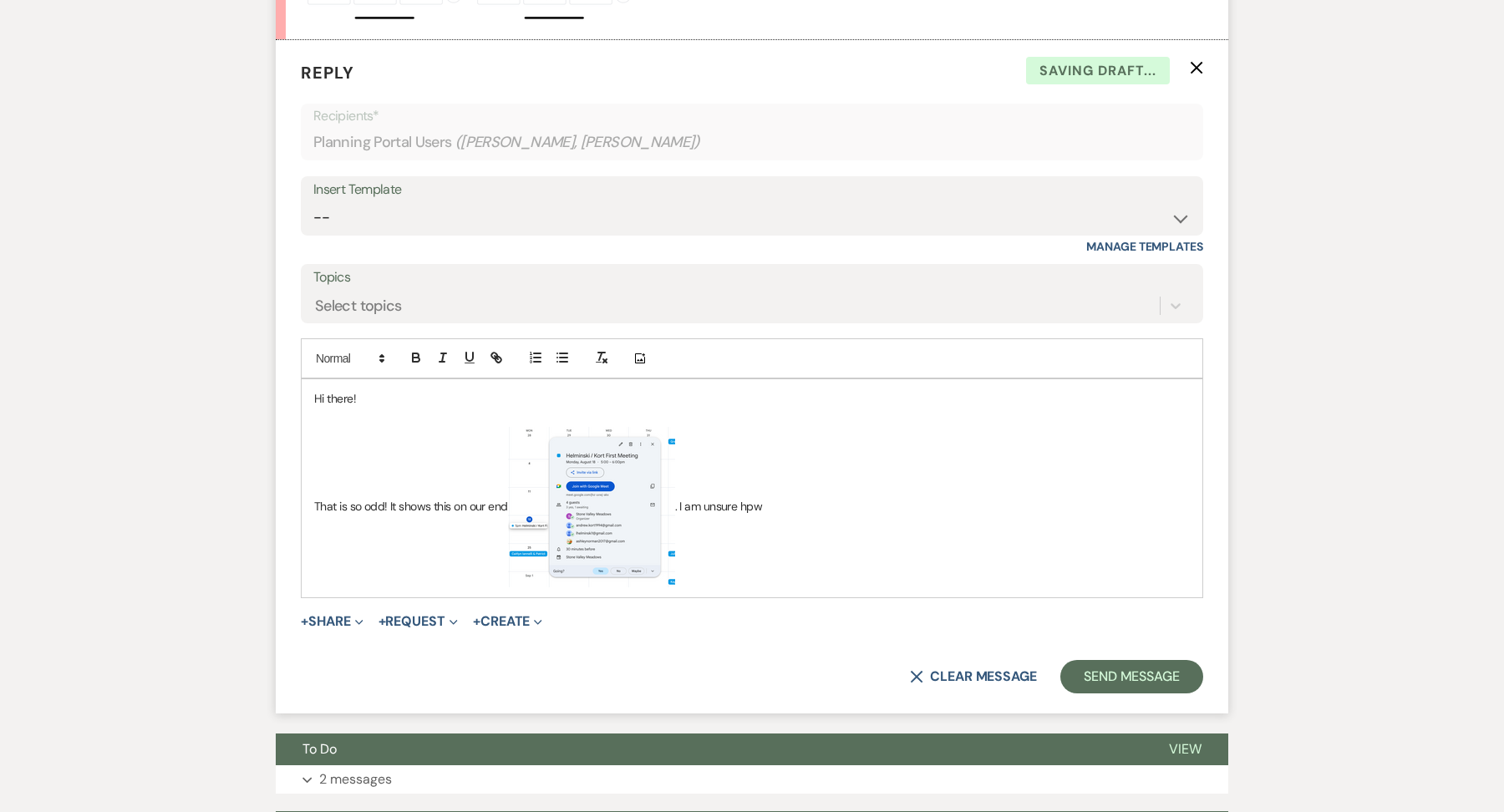
click at [612, 429] on img "﻿ ﻿" at bounding box center [591, 507] width 167 height 160
click at [352, 615] on button "+ Share Expand" at bounding box center [332, 621] width 62 height 13
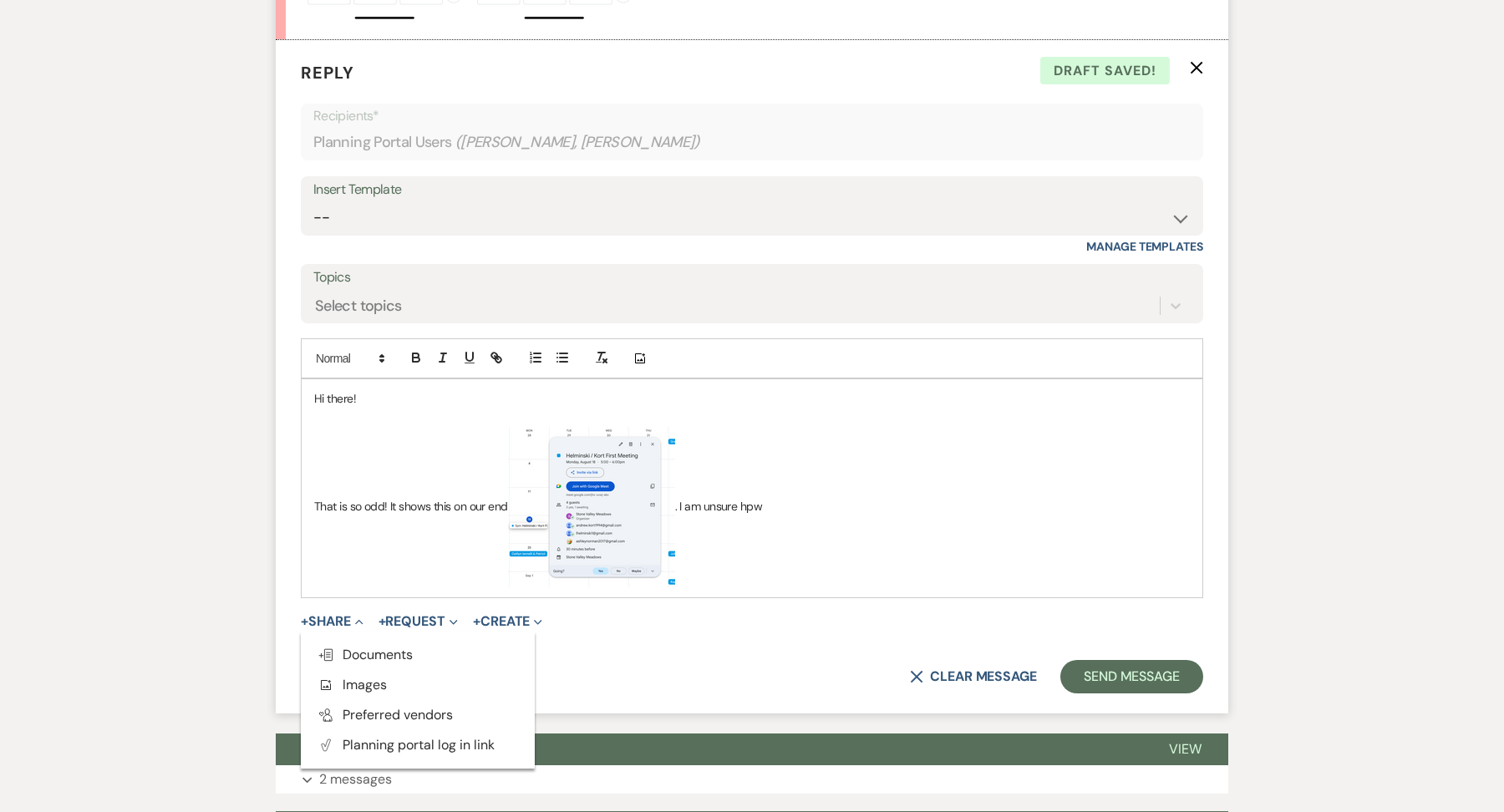
click at [783, 439] on p "That is so odd! It shows this on our end ﻿ ﻿ . I am unsure hpw" at bounding box center [752, 507] width 876 height 160
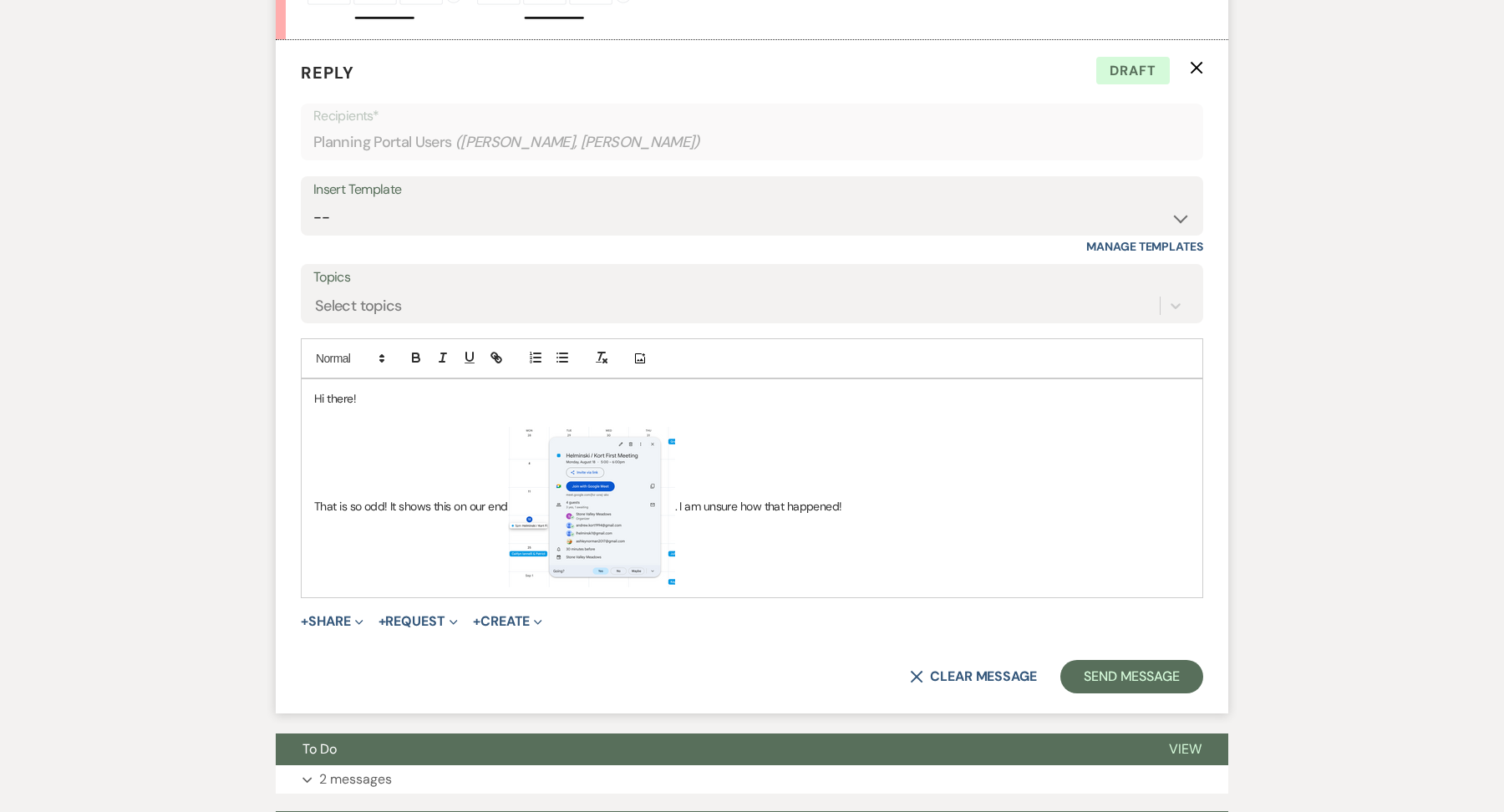
click at [691, 478] on p "That is so odd! It shows this on our end ﻿ ﻿ . I am unsure how that happened!" at bounding box center [752, 507] width 876 height 160
click at [803, 441] on p "That is so odd! It shows this on our end ﻿ ﻿ . I am unsure how that happened!" at bounding box center [752, 507] width 876 height 160
click at [682, 482] on p "That is so odd! It shows this on our end ﻿ ﻿ . I am unsure how that happened!" at bounding box center [752, 507] width 876 height 160
click at [914, 457] on p "That is so odd! It shows this on our end ﻿ ﻿ . I am unsure how that happened!" at bounding box center [752, 507] width 876 height 160
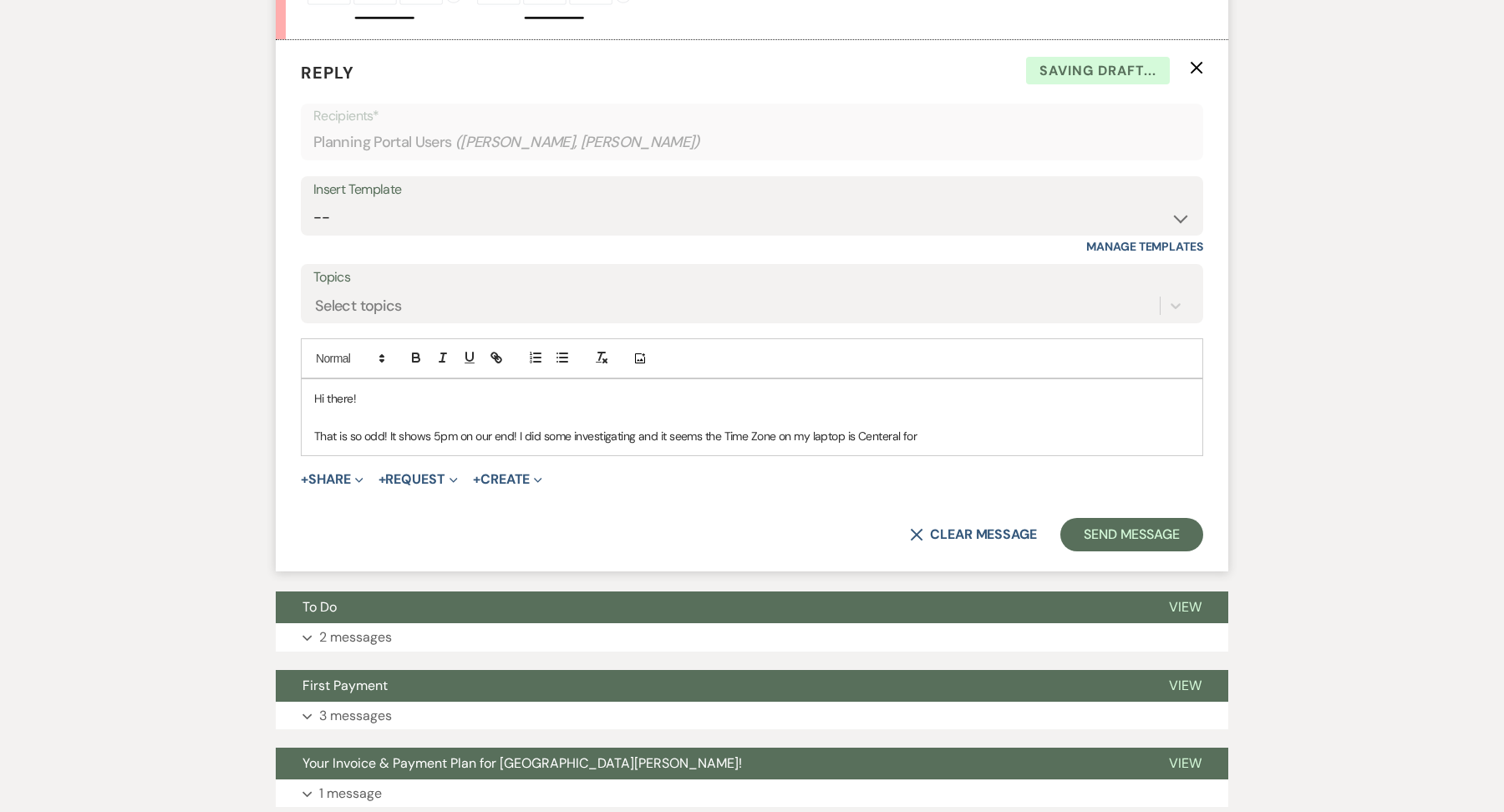
click at [870, 427] on p "That is so odd! It shows 5pm on our end! I did some investigating and it seems …" at bounding box center [752, 436] width 876 height 19
click at [873, 427] on p "That is so odd! It shows 5pm on our end! I did some investigating and it seems …" at bounding box center [752, 436] width 876 height 19
drag, startPoint x: 926, startPoint y: 354, endPoint x: 953, endPoint y: 306, distance: 55.1
click at [926, 427] on p "That is so odd! It shows 5pm on our end! I did some investigating and it seems …" at bounding box center [752, 436] width 876 height 19
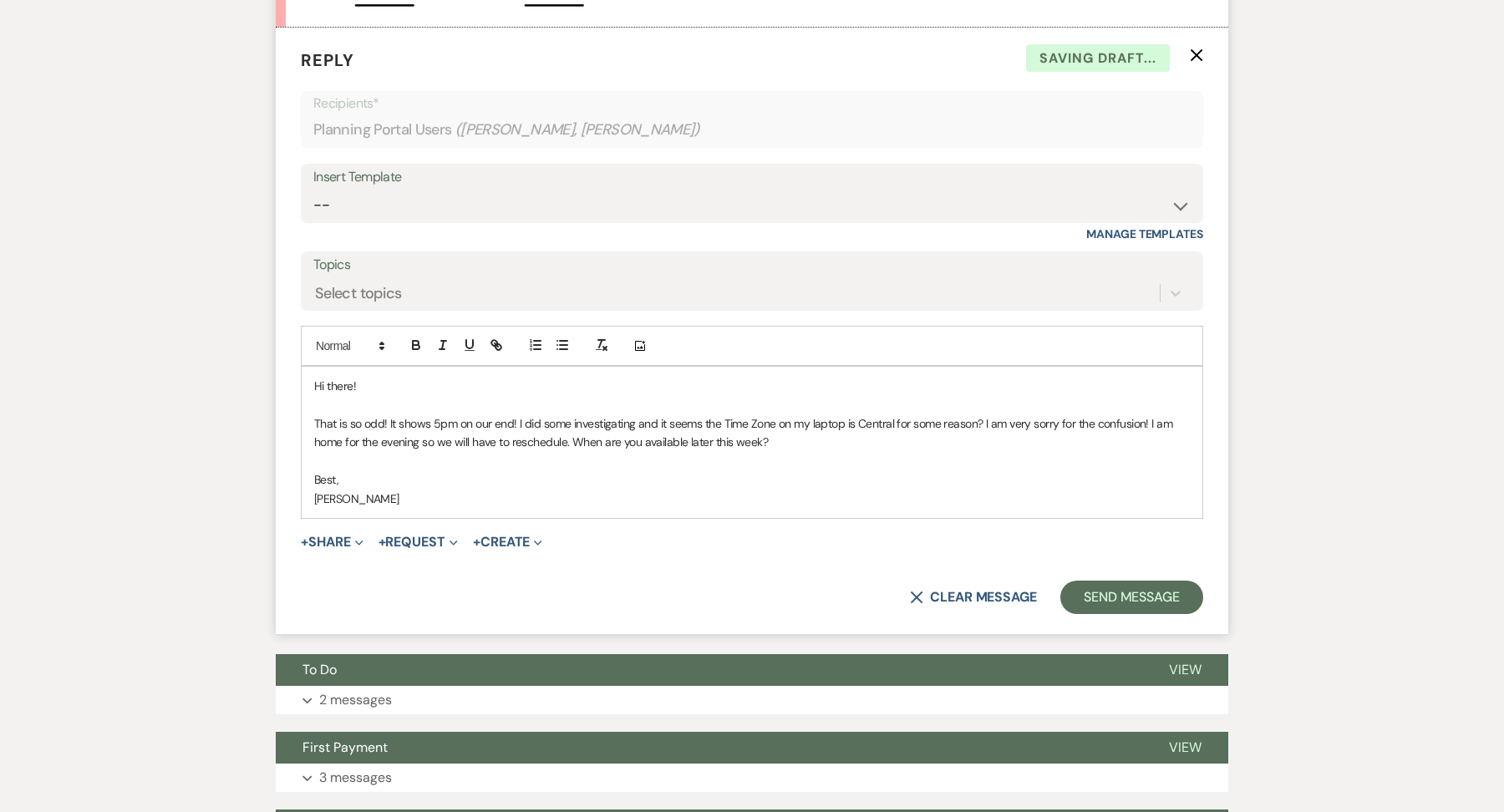
scroll to position [5900, 0]
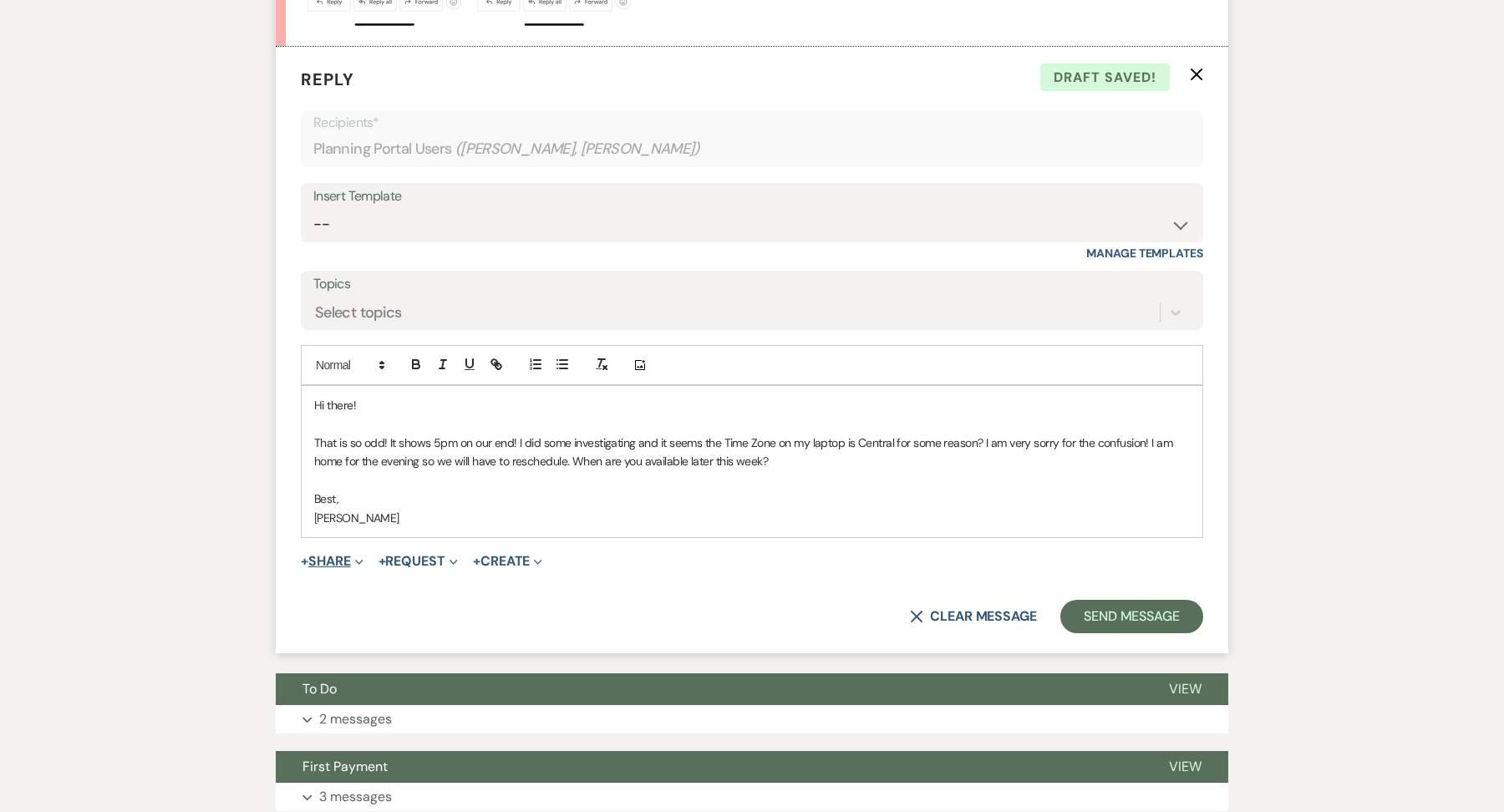
click at [340, 555] on button "+ Share Expand" at bounding box center [332, 562] width 62 height 13
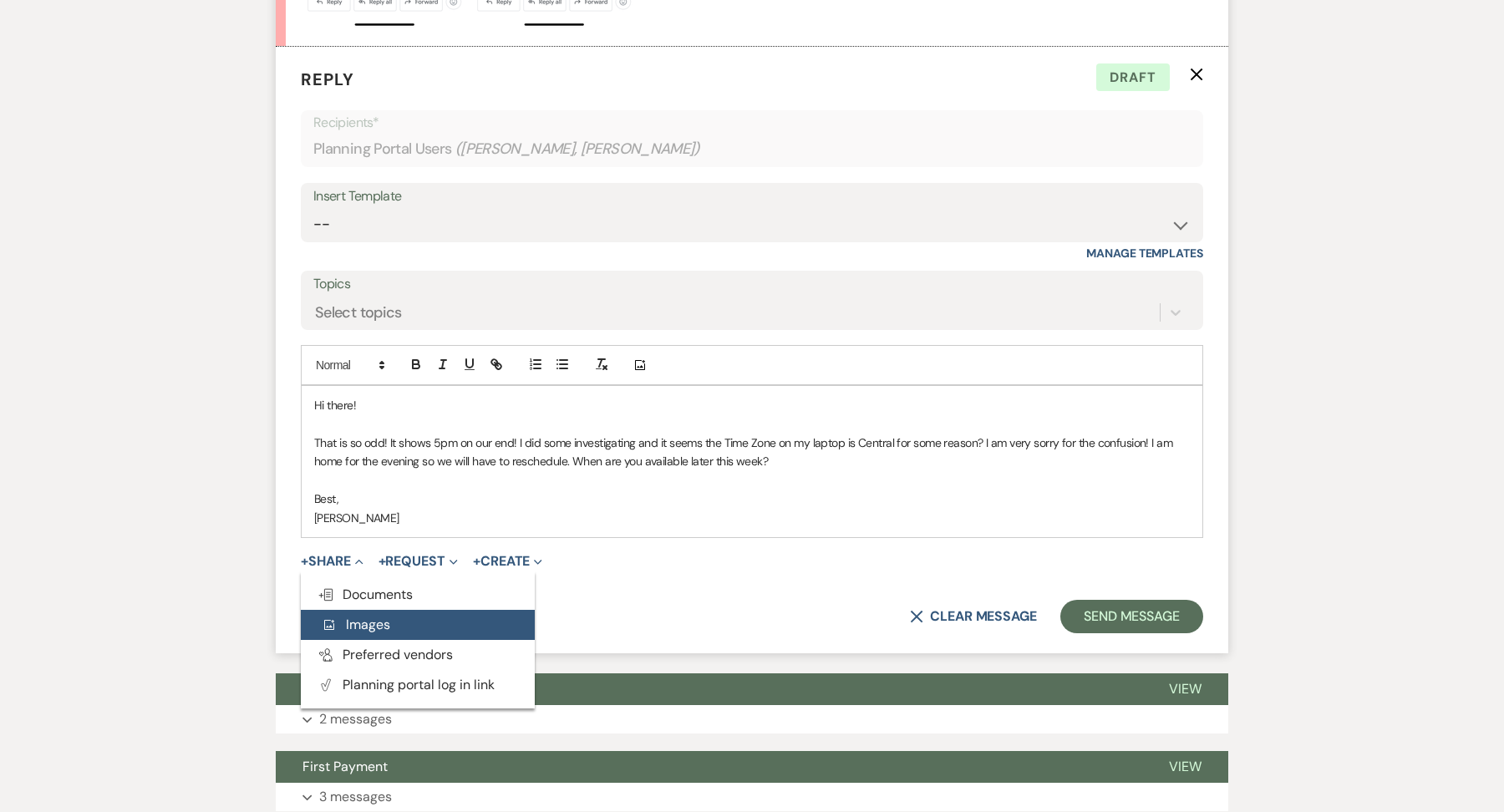
click at [388, 616] on span "Add Photo Images" at bounding box center [355, 624] width 69 height 18
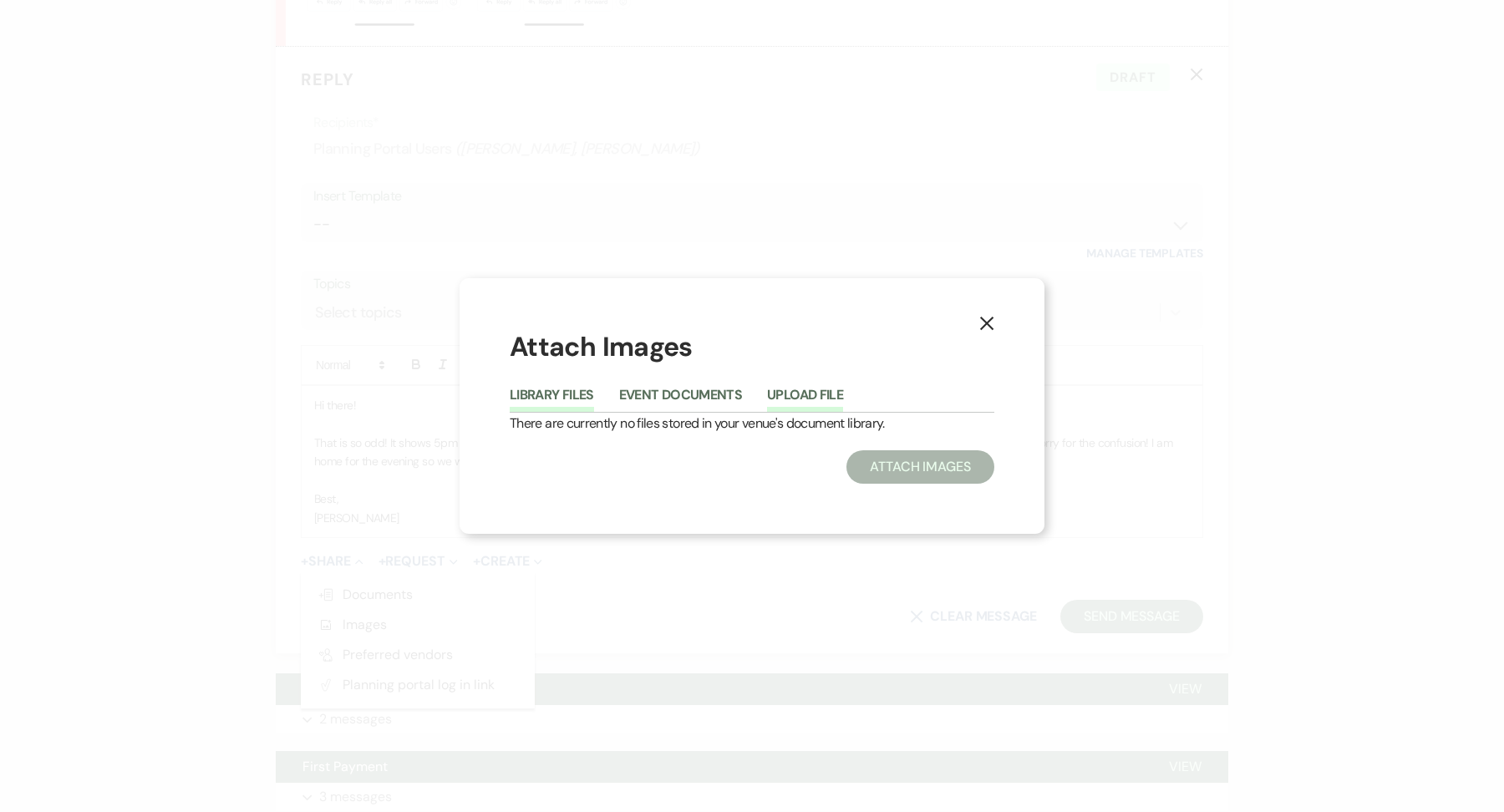
click at [832, 392] on button "Upload File" at bounding box center [805, 400] width 76 height 24
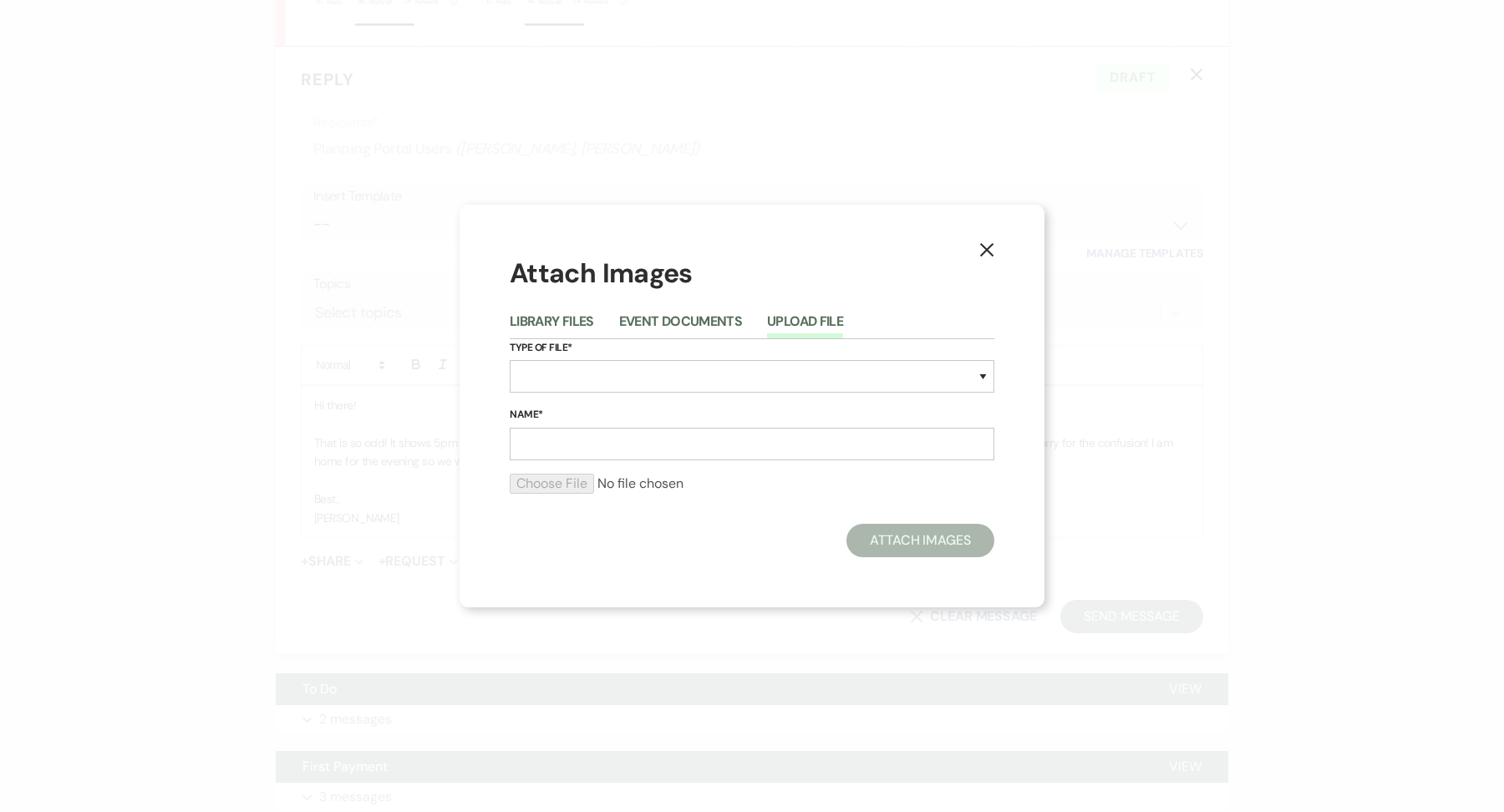
click at [806, 395] on div "Type of File* Special Event Insurance Vendor Certificate of Insurance Contracts…" at bounding box center [752, 373] width 484 height 67
click at [795, 377] on select "Special Event Insurance Vendor Certificate of Insurance Contracts / Rental Agre…" at bounding box center [752, 376] width 484 height 33
select select "0"
click at [617, 452] on input "Name*" at bounding box center [752, 444] width 484 height 33
type input "Meeting Mix-up"
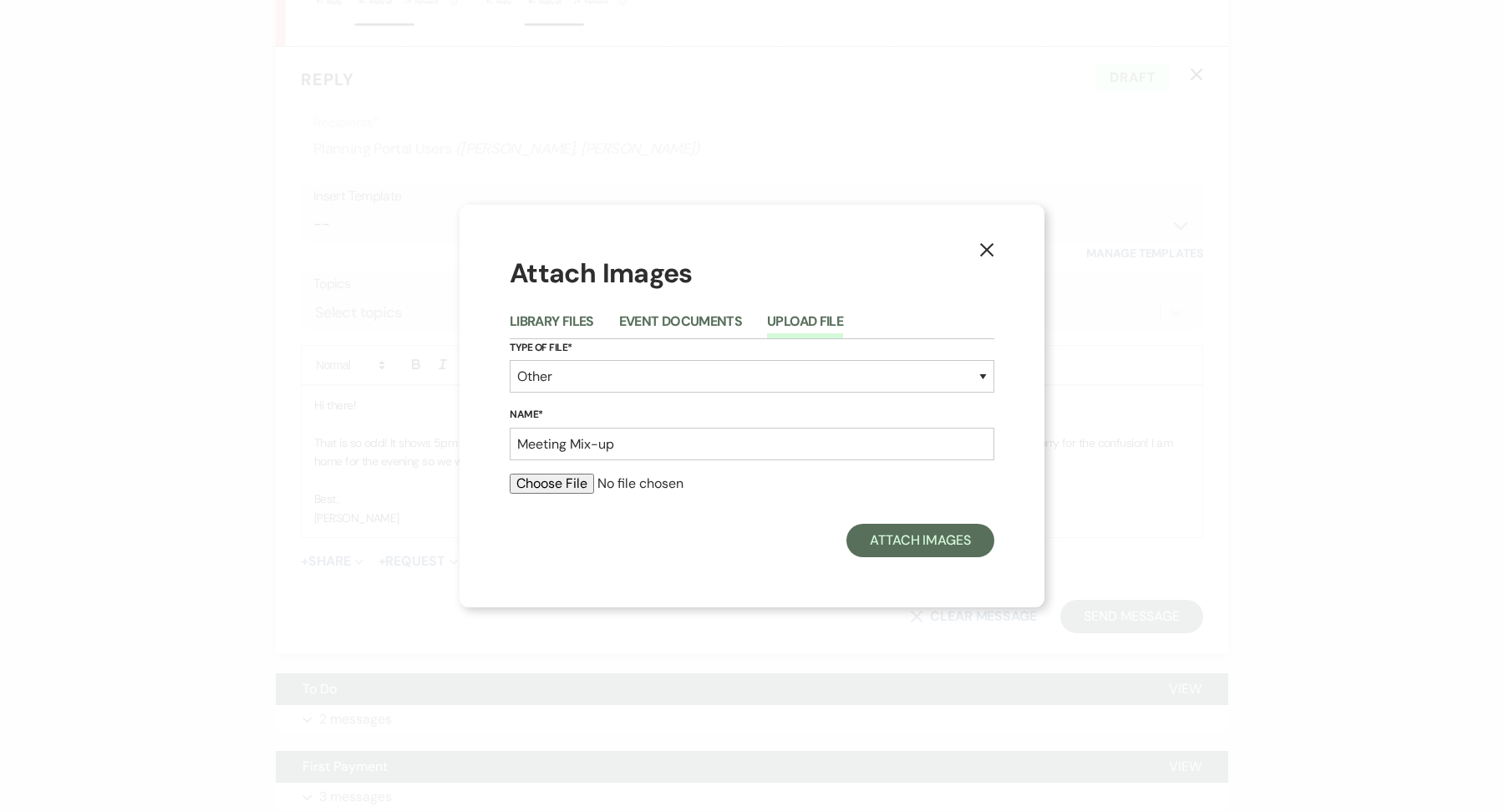
click at [565, 476] on input "file" at bounding box center [752, 484] width 484 height 20
type input "C:\fakepath\Screenshot 2025-08-18 at 5.53.56 PM.png"
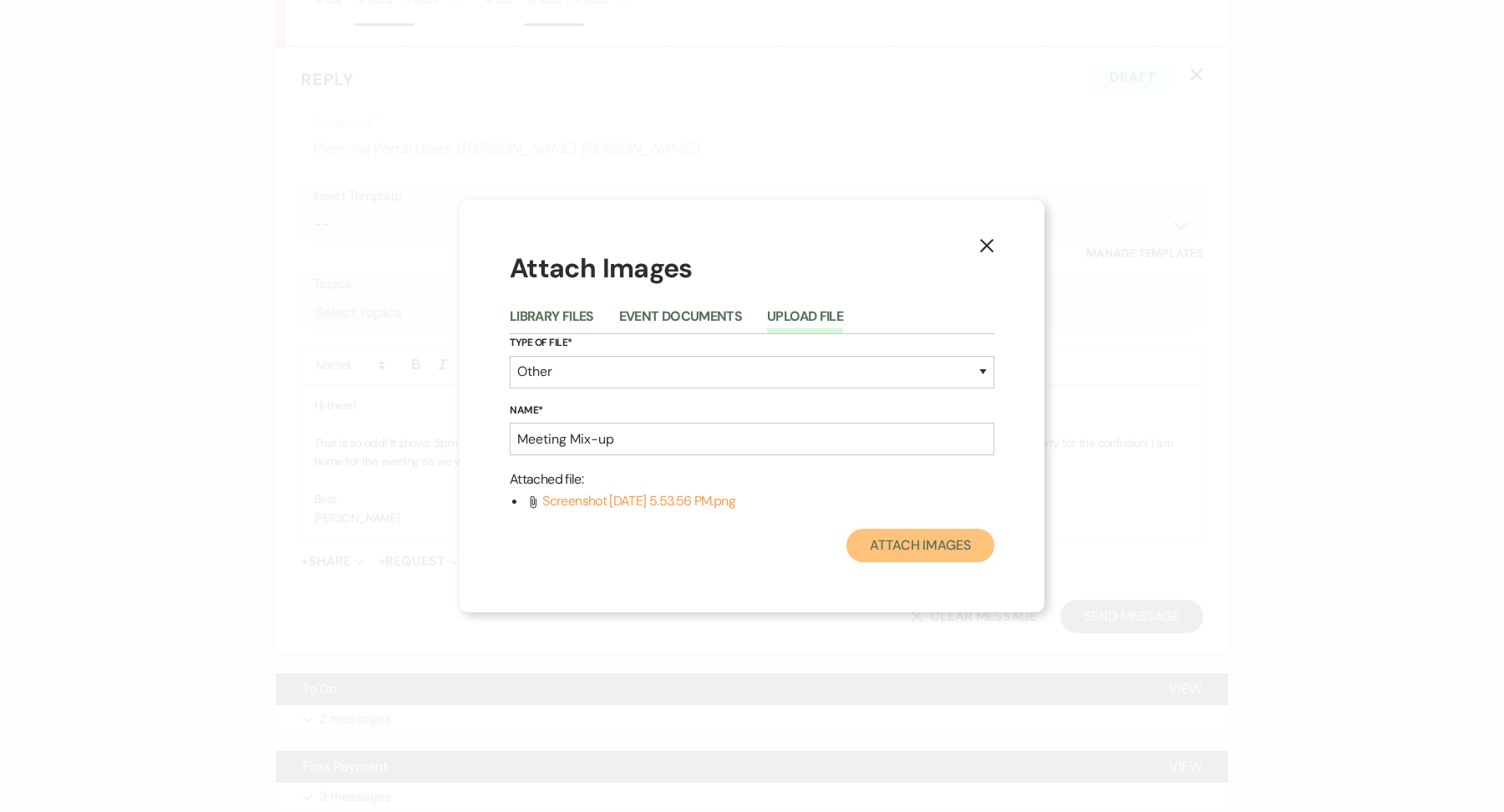
click at [951, 551] on button "Attach Images" at bounding box center [919, 546] width 148 height 34
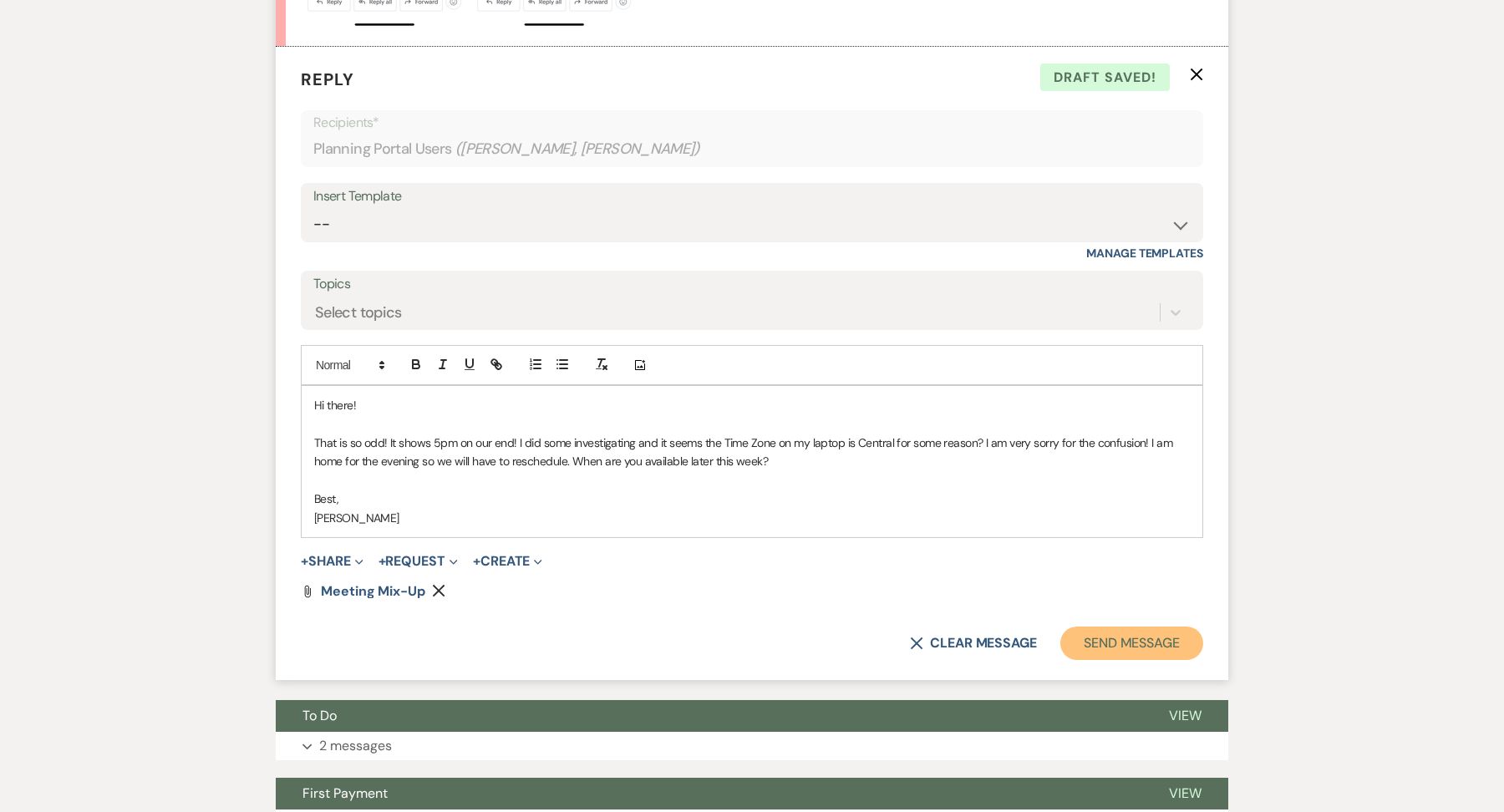
click at [1178, 626] on button "Send Message" at bounding box center [1131, 643] width 143 height 34
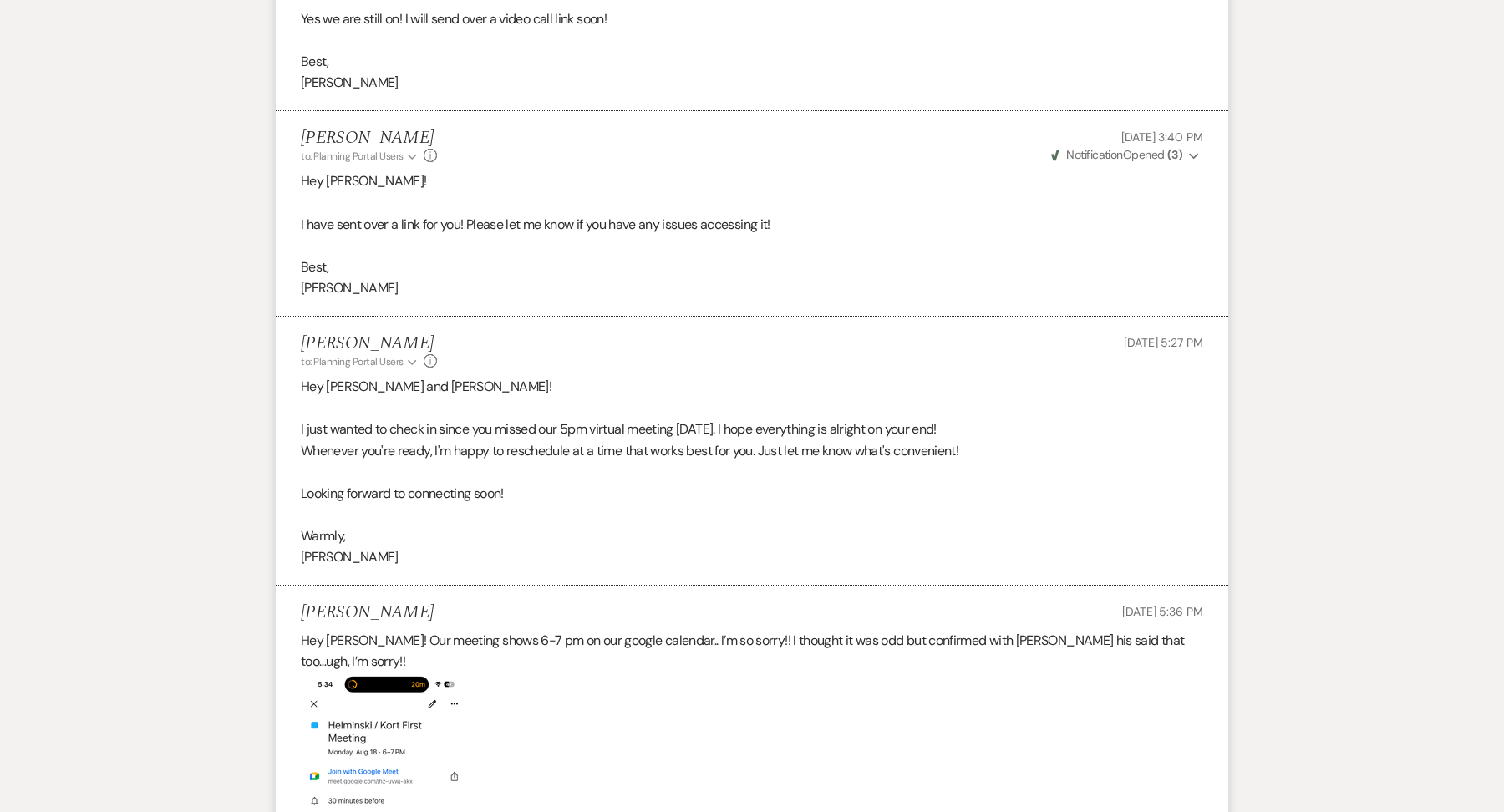
scroll to position [4477, 0]
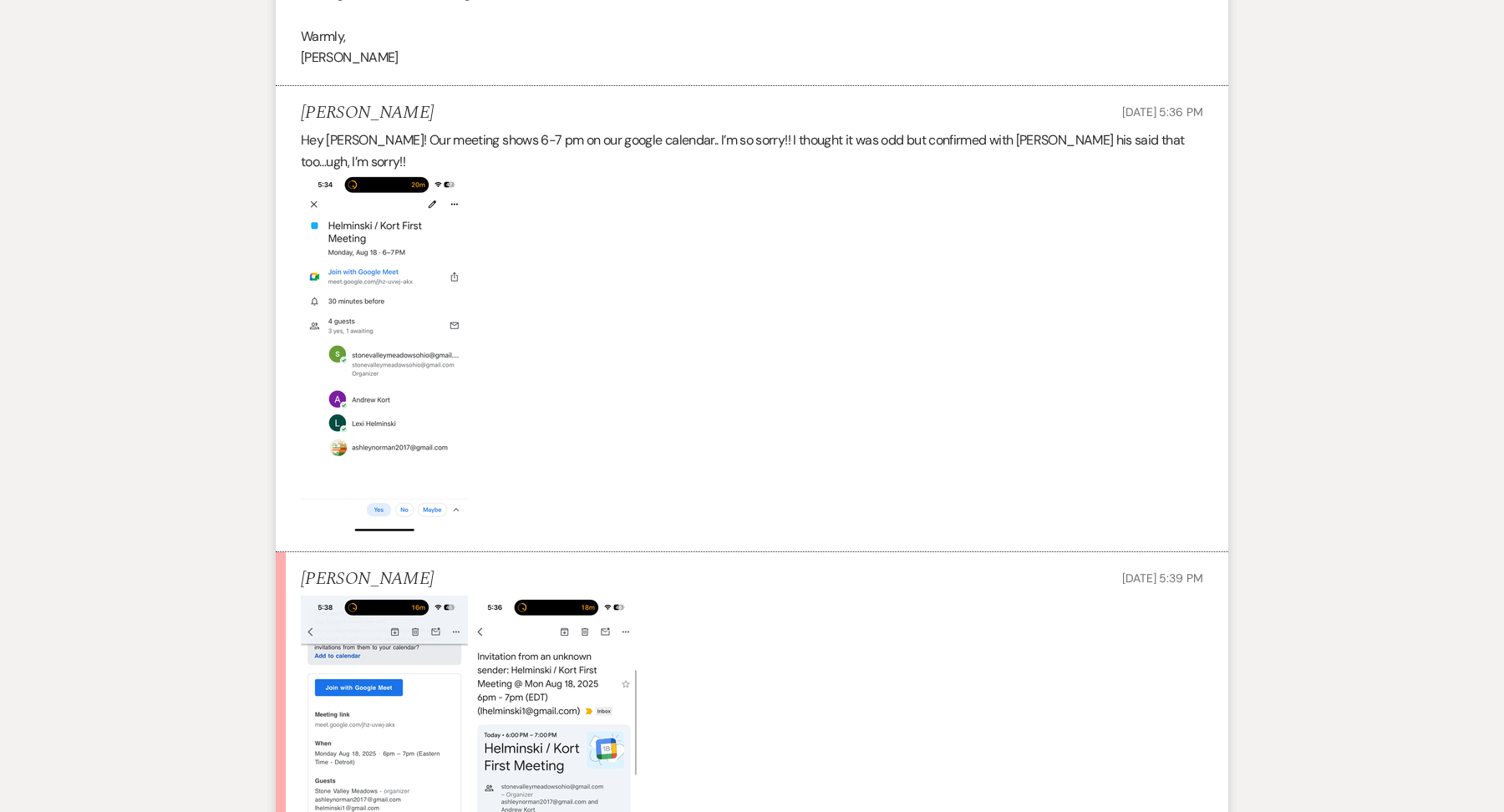
scroll to position [5041, 0]
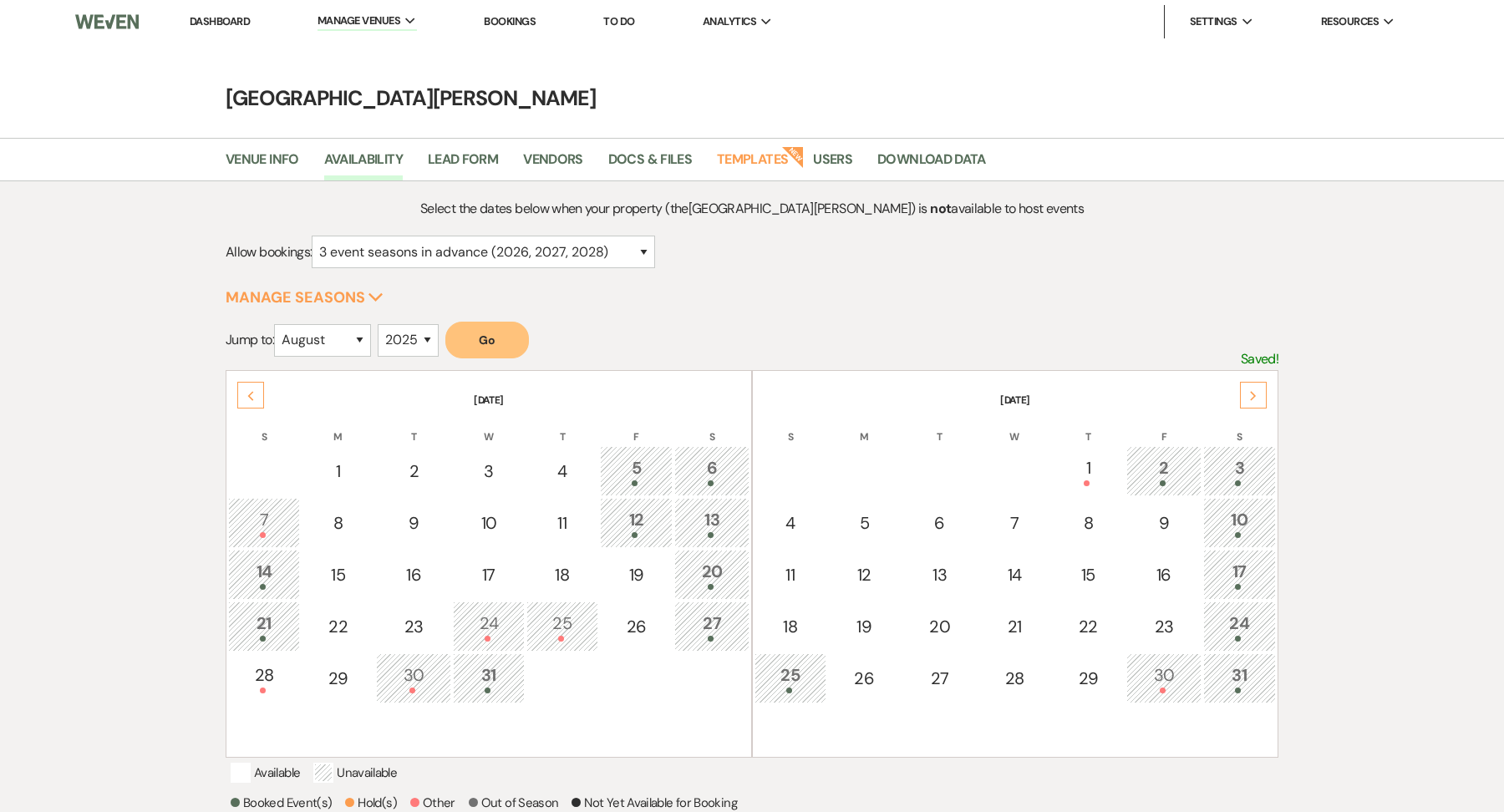
select select "3"
select select "8"
